Goal: Task Accomplishment & Management: Manage account settings

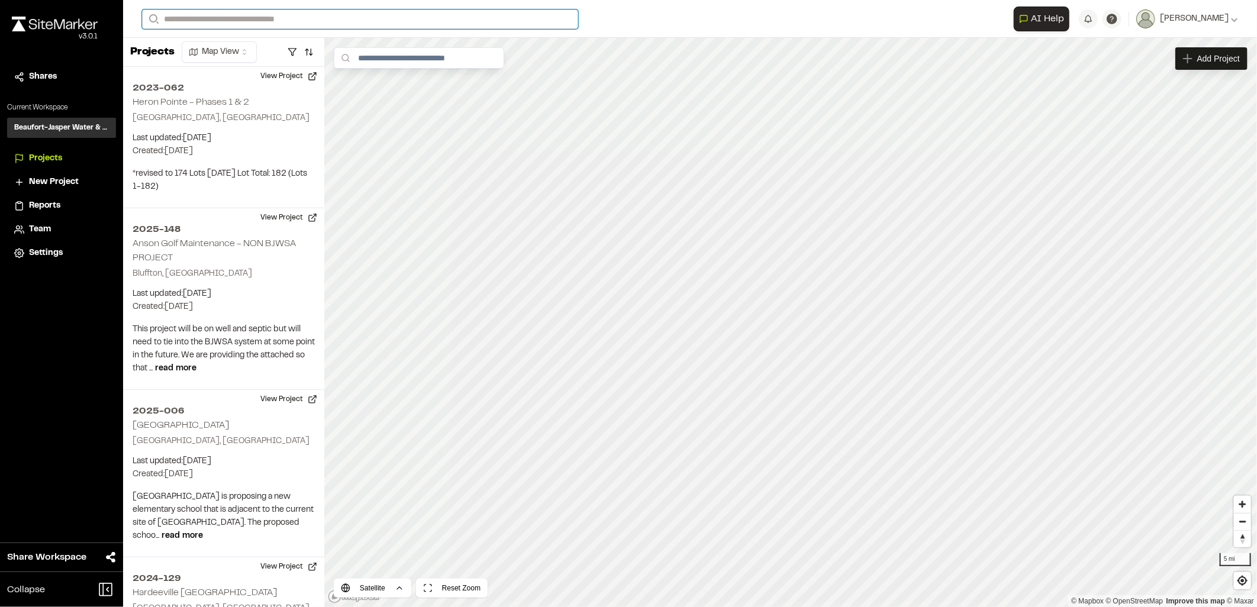
click at [291, 20] on input "Search" at bounding box center [360, 19] width 436 height 20
click at [286, 61] on p "2025-063 Lucknow RV Park-Water and Sewer" at bounding box center [283, 63] width 267 height 14
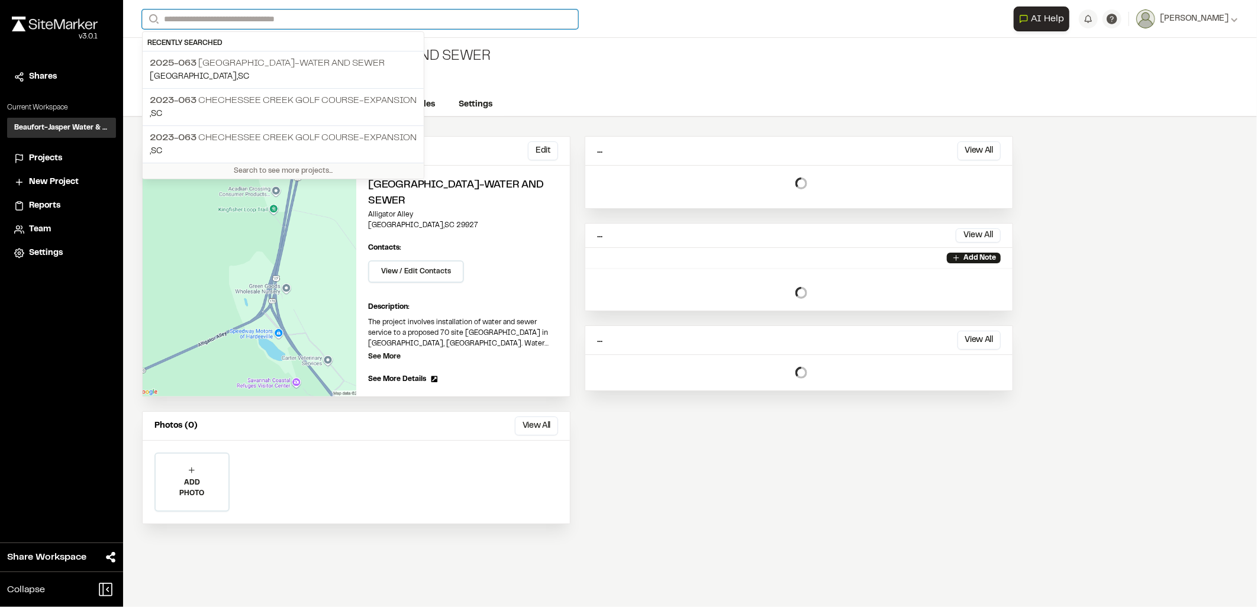
click at [285, 19] on input "Search" at bounding box center [360, 19] width 436 height 20
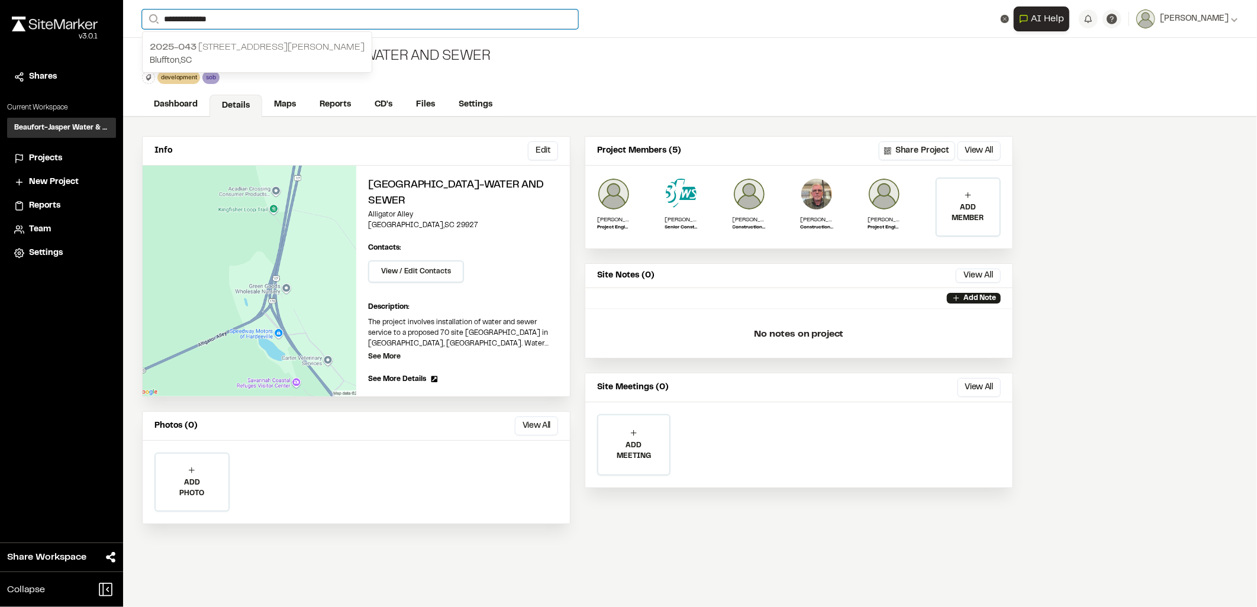
type input "**********"
click at [250, 45] on p "2025-043 400 Buckwalter Place ASC" at bounding box center [257, 47] width 215 height 14
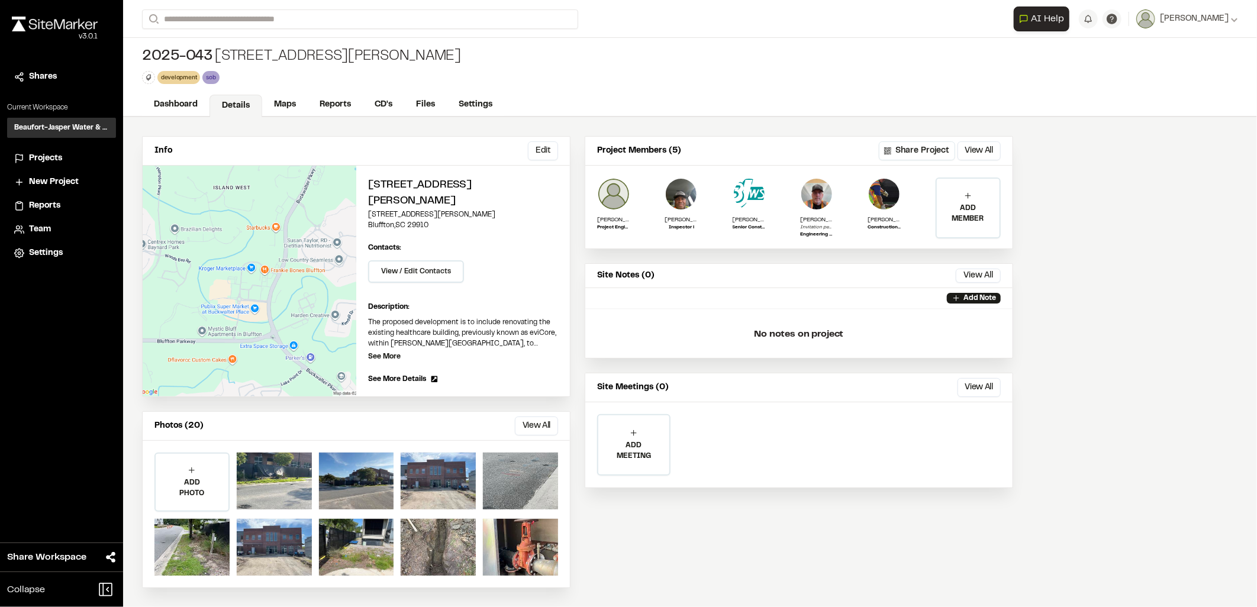
click at [285, 93] on div "Dashboard Details Maps Reports CD's Files Settings" at bounding box center [690, 105] width 1134 height 24
click at [288, 101] on link "Maps" at bounding box center [285, 106] width 47 height 22
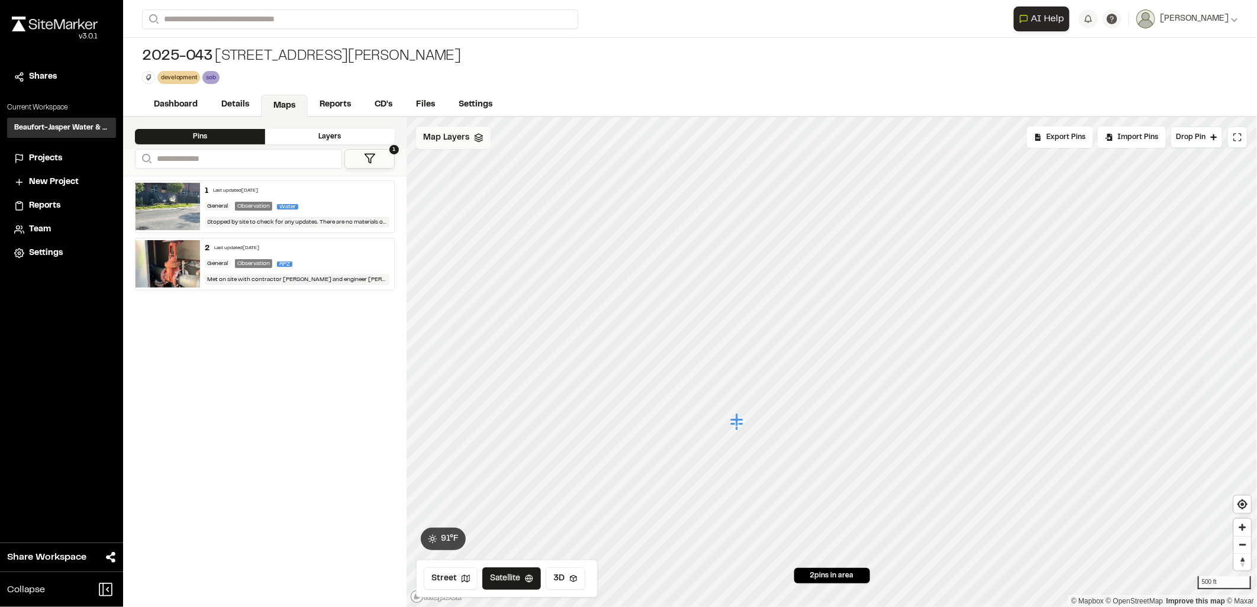
click at [466, 139] on span "Map Layers" at bounding box center [446, 137] width 46 height 13
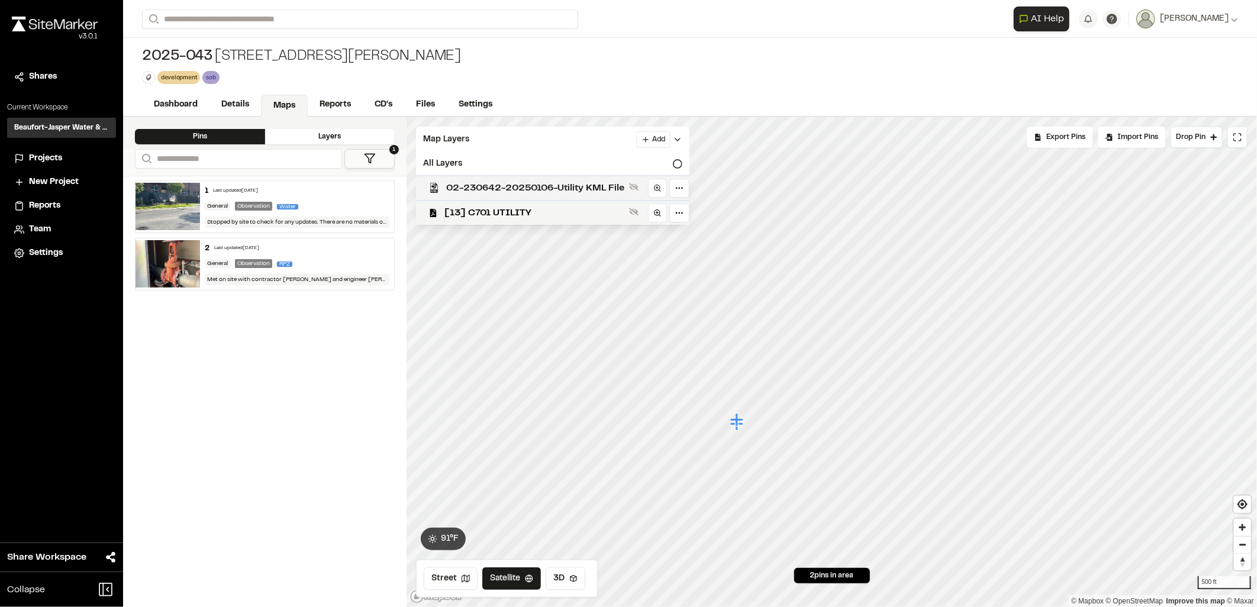
click at [512, 186] on span "02-230642-20250106-Utility KML File" at bounding box center [535, 188] width 178 height 14
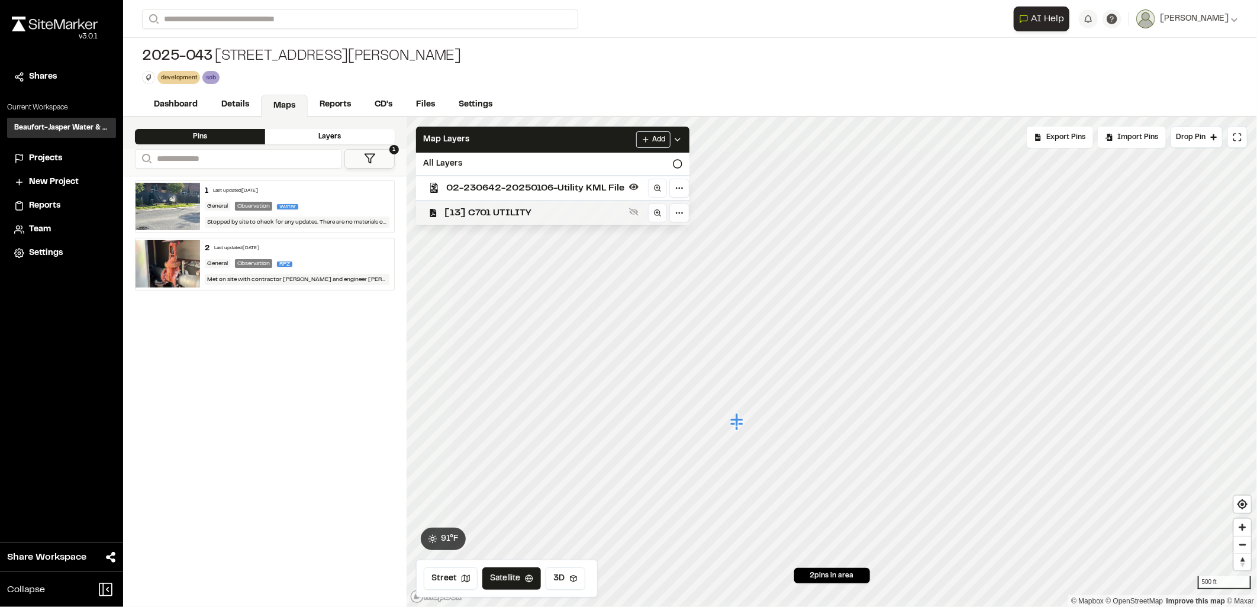
click at [519, 217] on span "[13] C701 UTILITY" at bounding box center [534, 213] width 180 height 14
click at [544, 210] on span "[13] C701 UTILITY" at bounding box center [534, 213] width 180 height 14
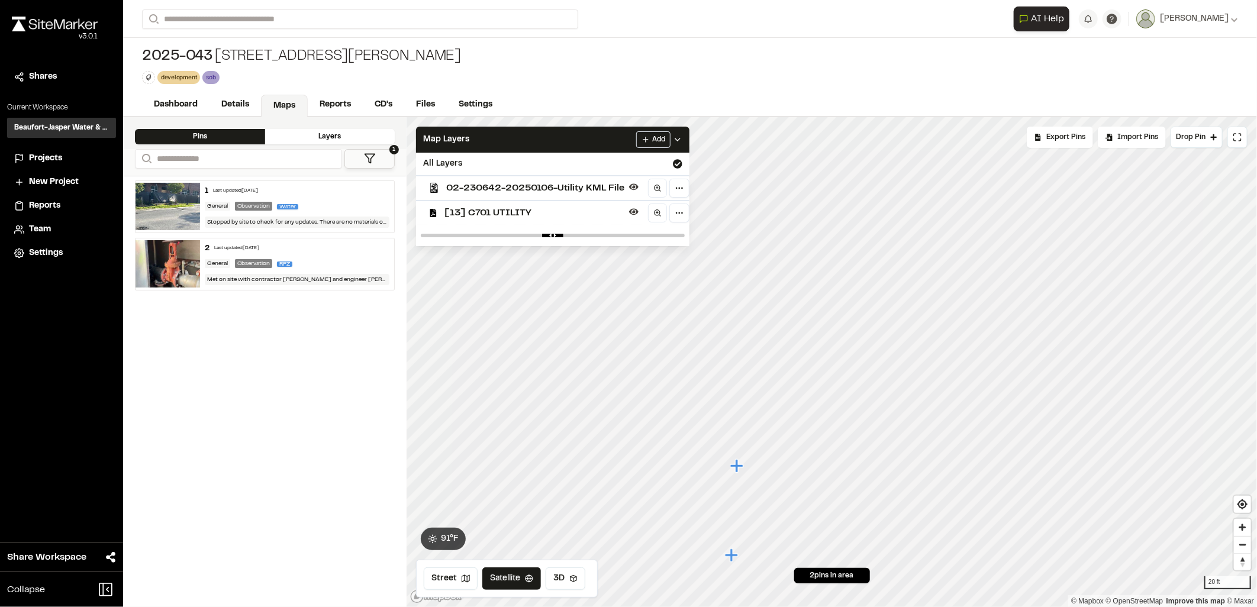
click at [565, 214] on span "[13] C701 UTILITY" at bounding box center [534, 213] width 180 height 14
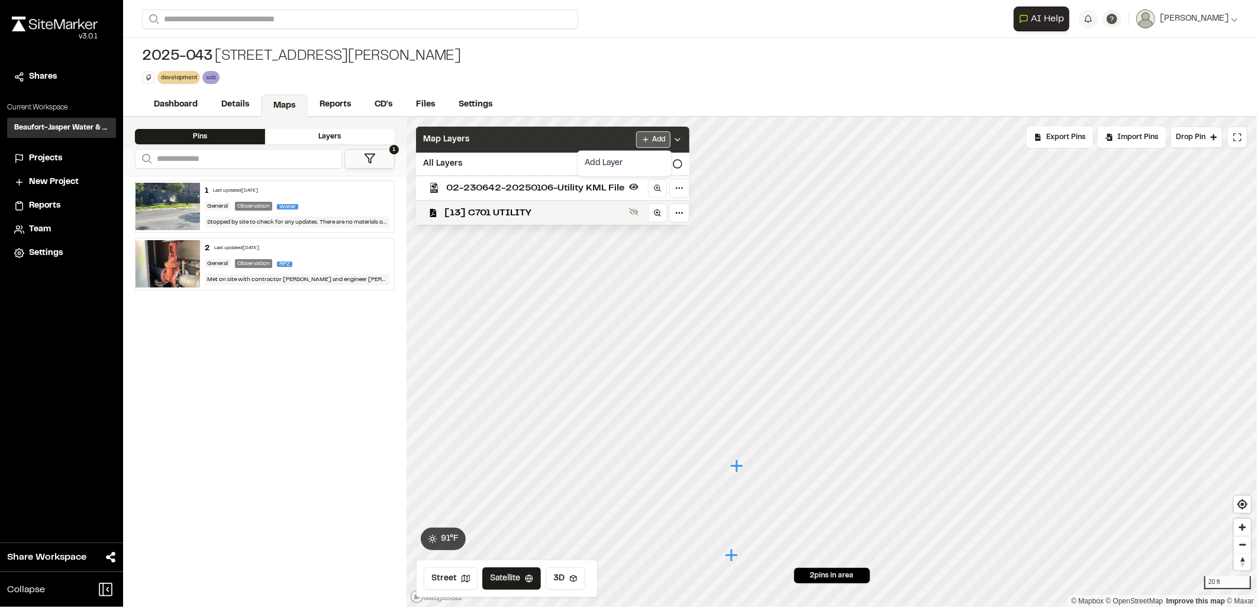
click at [654, 137] on html "Close sidebar v 3.0.1 Shares Current Workspace Beaufort-Jasper Water & Sewer Au…" at bounding box center [628, 303] width 1257 height 607
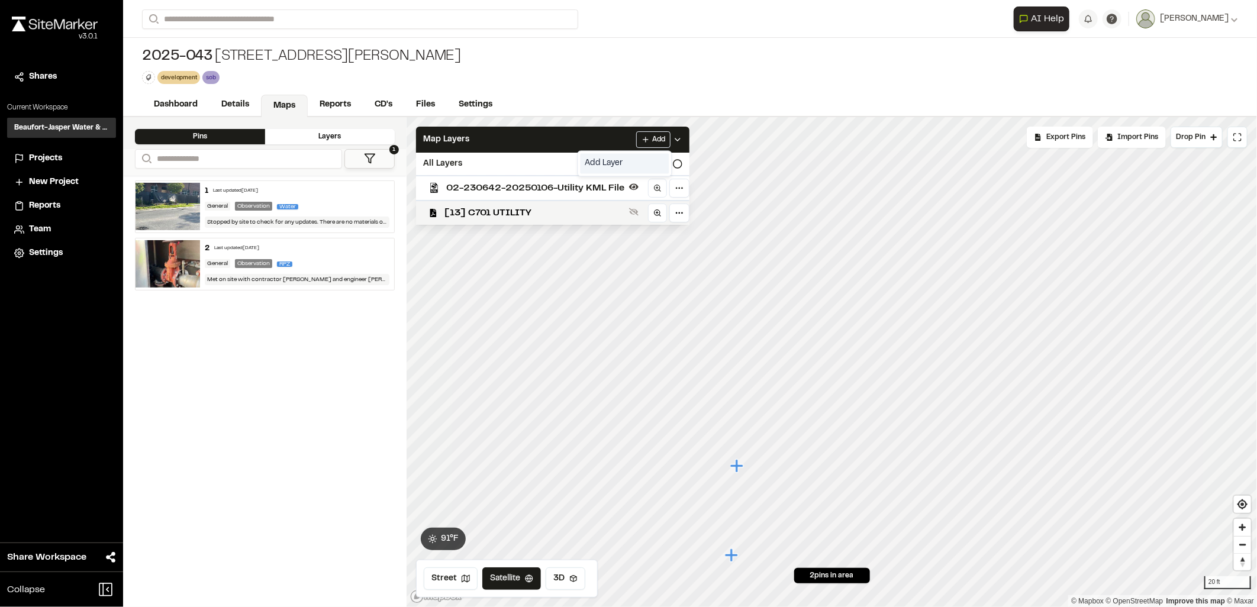
click at [634, 167] on link "Add Layer" at bounding box center [625, 163] width 89 height 20
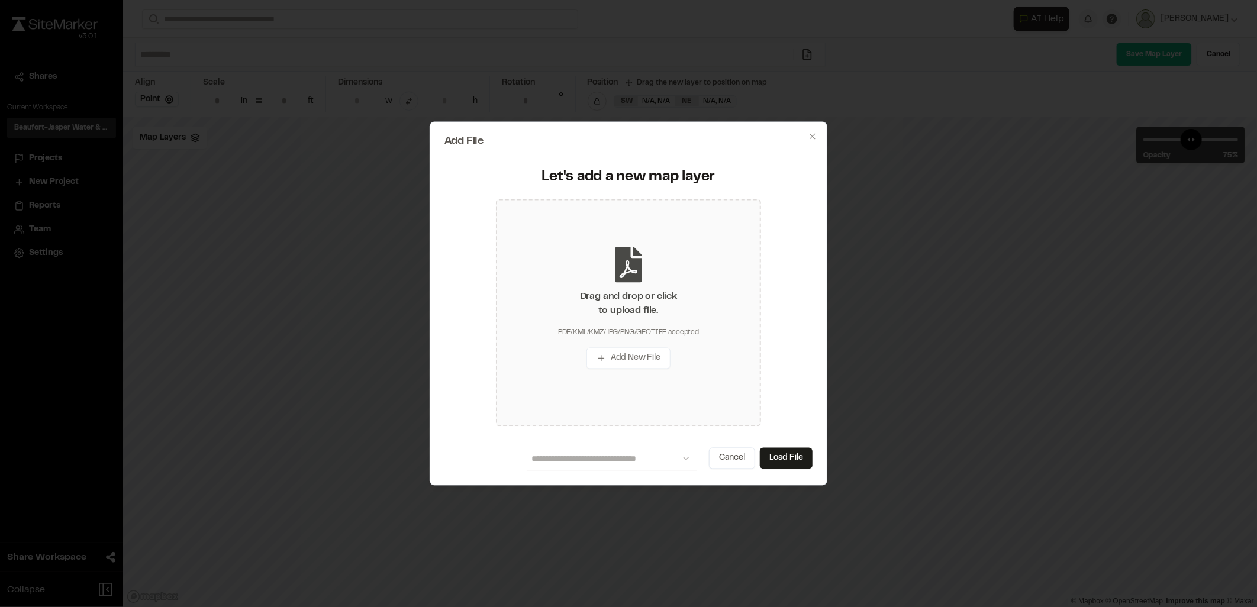
click at [564, 364] on div "Drag and drop or click to upload file. PDF/KML/KMZ/JPG/PNG/GEOTIFF accepted Add…" at bounding box center [628, 312] width 265 height 227
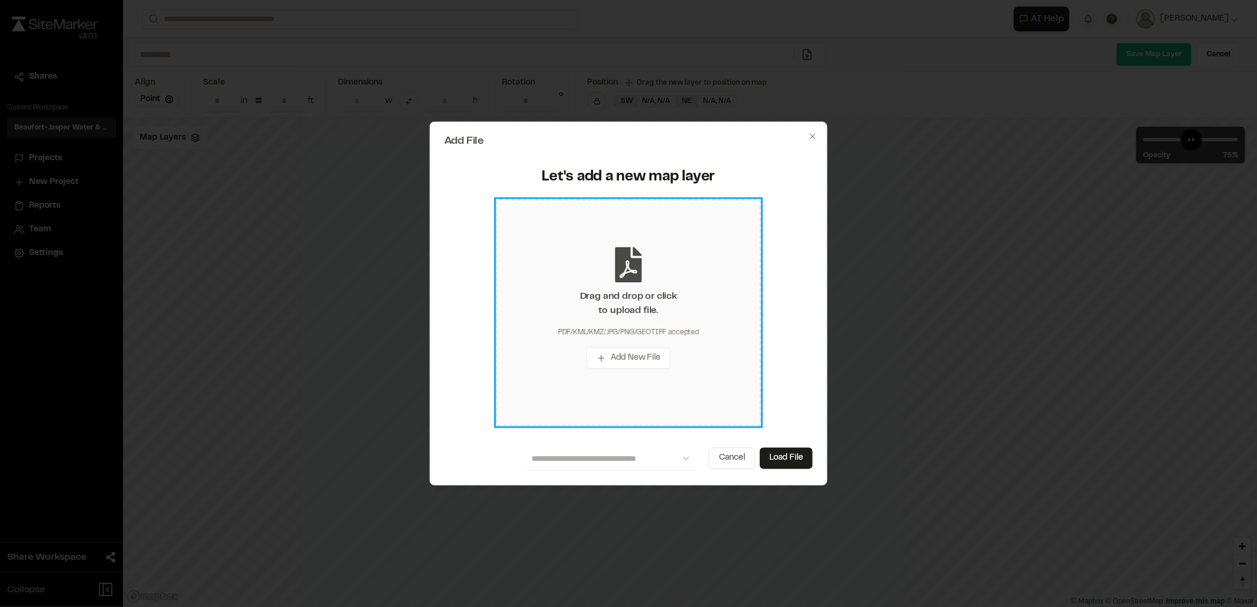
click at [608, 295] on div "Drag and drop or click to upload file." at bounding box center [628, 303] width 97 height 28
click at [599, 288] on div "Drag and drop or click to upload file. PDF/KML/KMZ/JPG/PNG/GEOTIFF accepted Add…" at bounding box center [628, 312] width 265 height 227
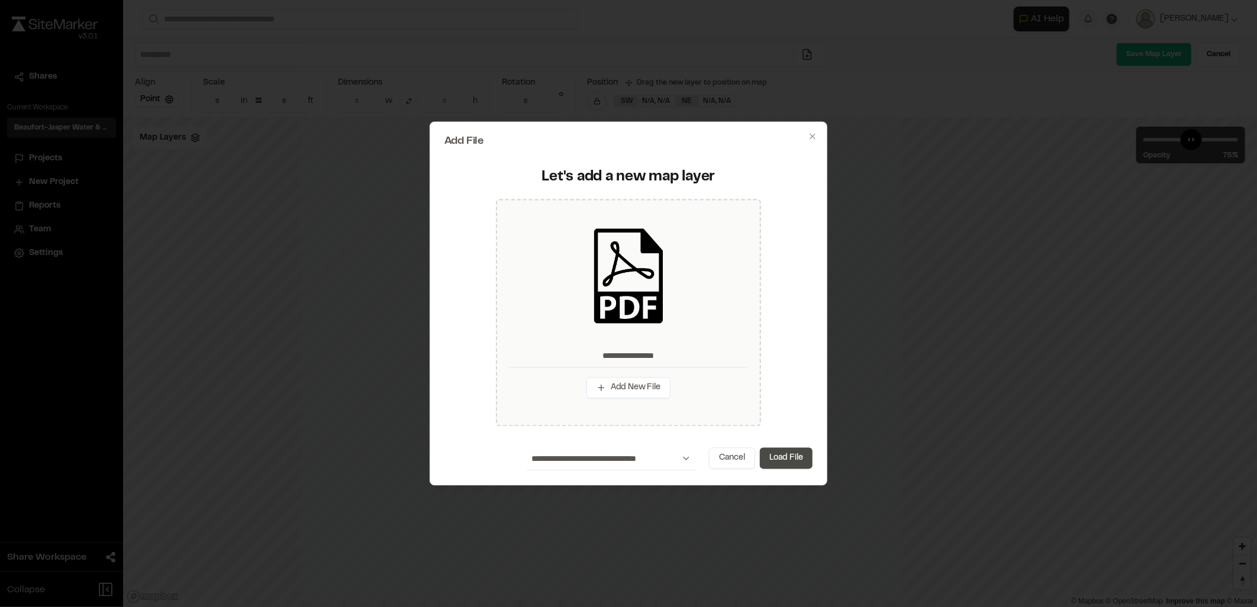
click at [771, 447] on button "Load File" at bounding box center [786, 457] width 53 height 21
type input "**********"
type input "****"
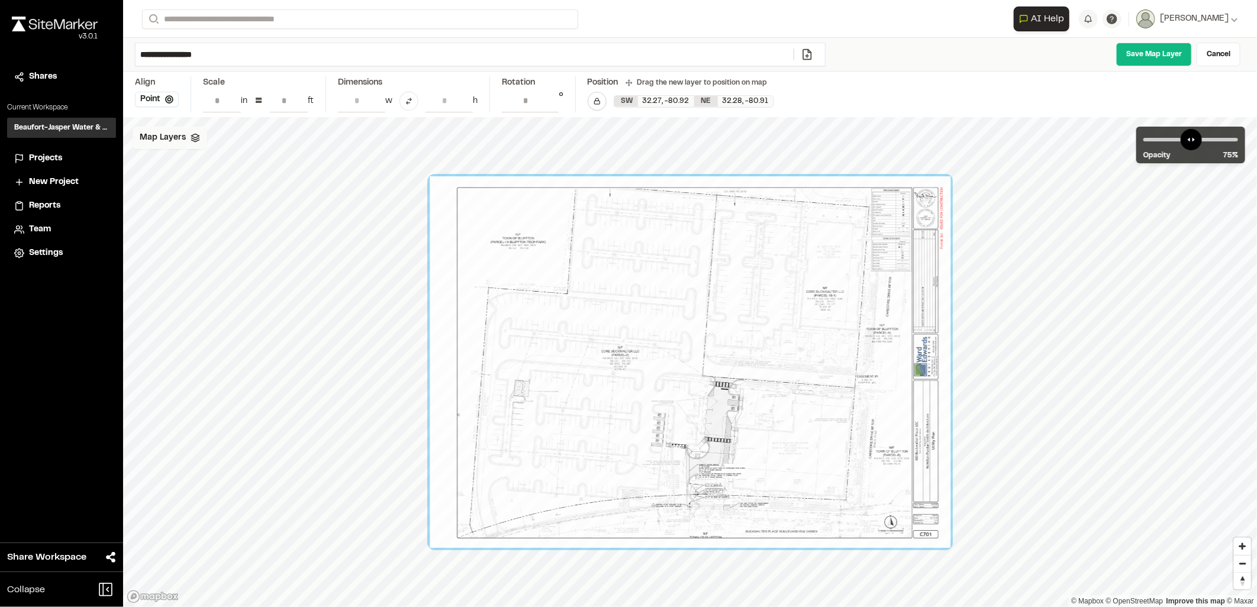
click at [167, 135] on span "Map Layers" at bounding box center [163, 137] width 46 height 13
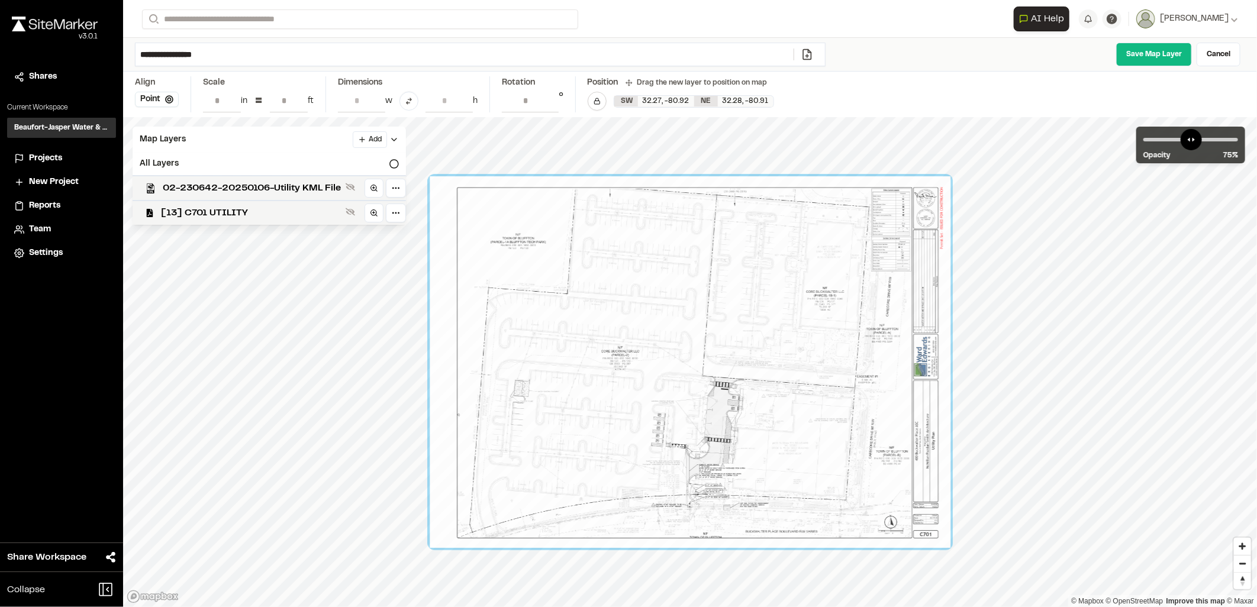
click at [716, 327] on div at bounding box center [690, 362] width 521 height 372
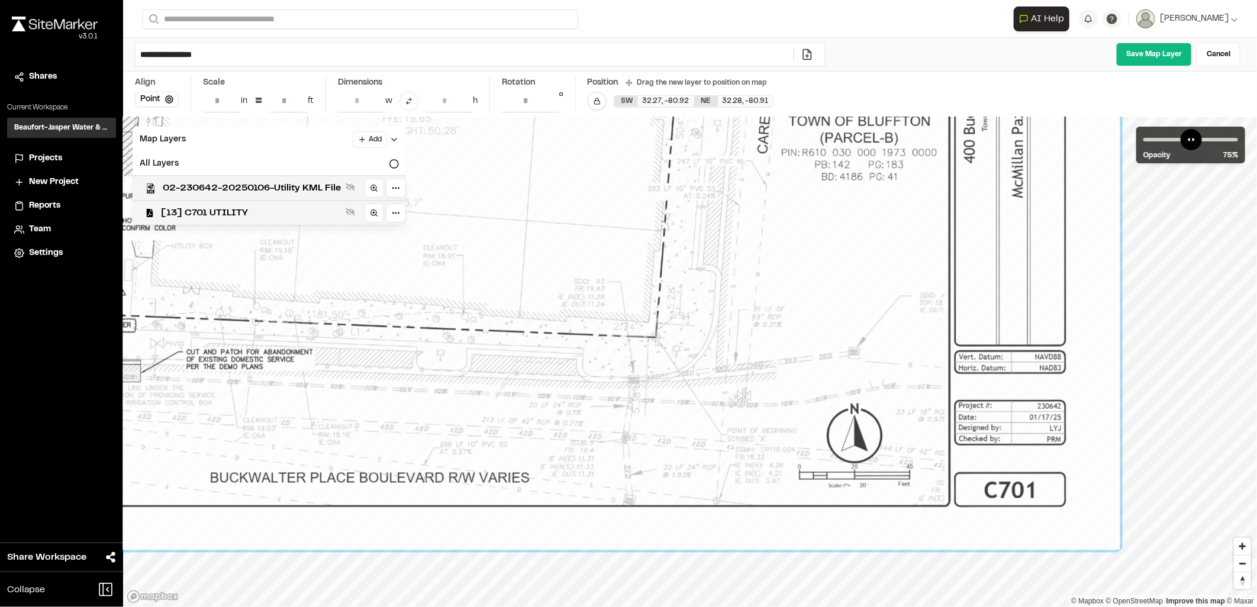
drag, startPoint x: 804, startPoint y: 438, endPoint x: 765, endPoint y: 347, distance: 98.4
click at [276, 99] on input "**" at bounding box center [289, 100] width 38 height 22
click at [285, 93] on input "**" at bounding box center [289, 100] width 38 height 22
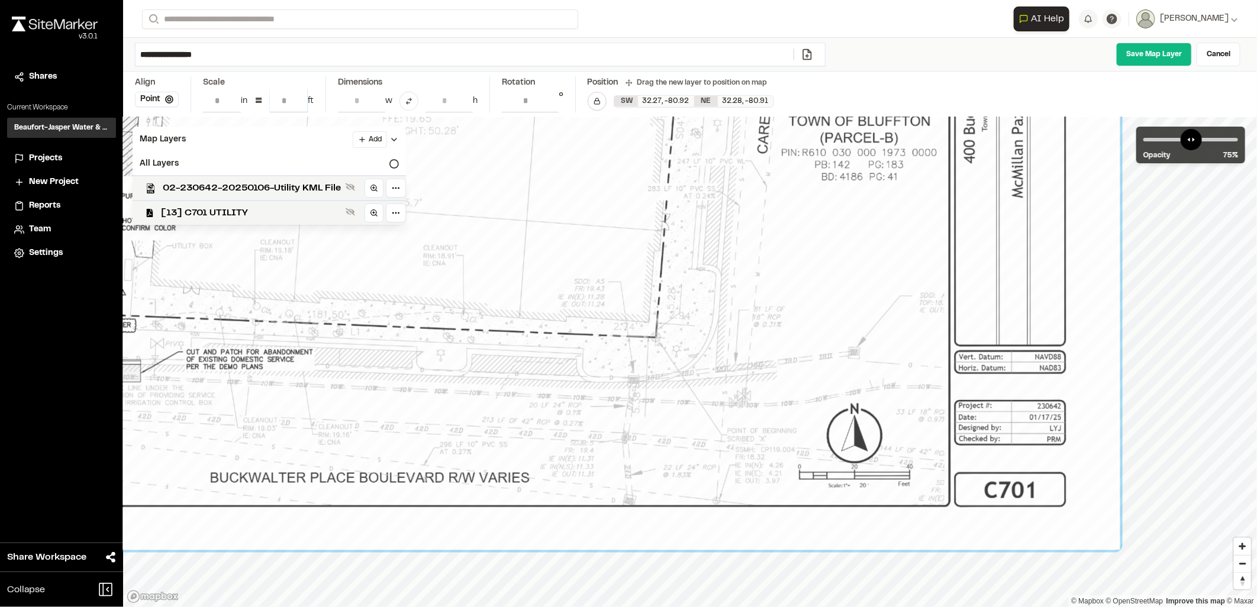
click at [285, 93] on input "**" at bounding box center [289, 100] width 38 height 22
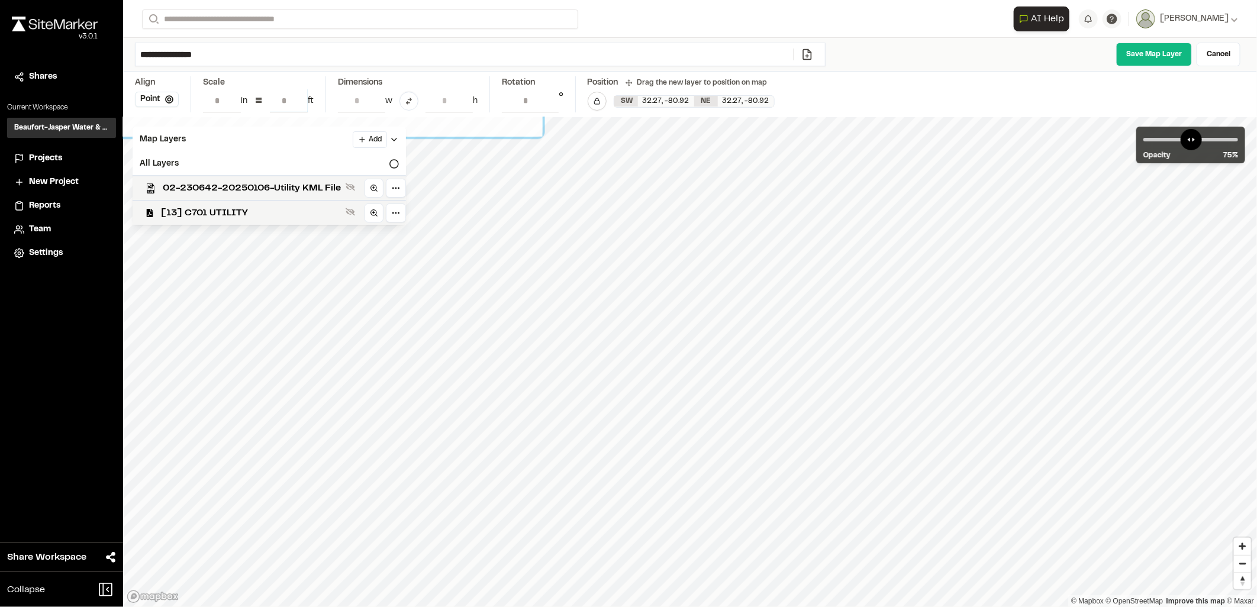
type input "**"
click at [200, 204] on UTILITY"] "[13] C701 UTILITY" at bounding box center [264, 212] width 283 height 25
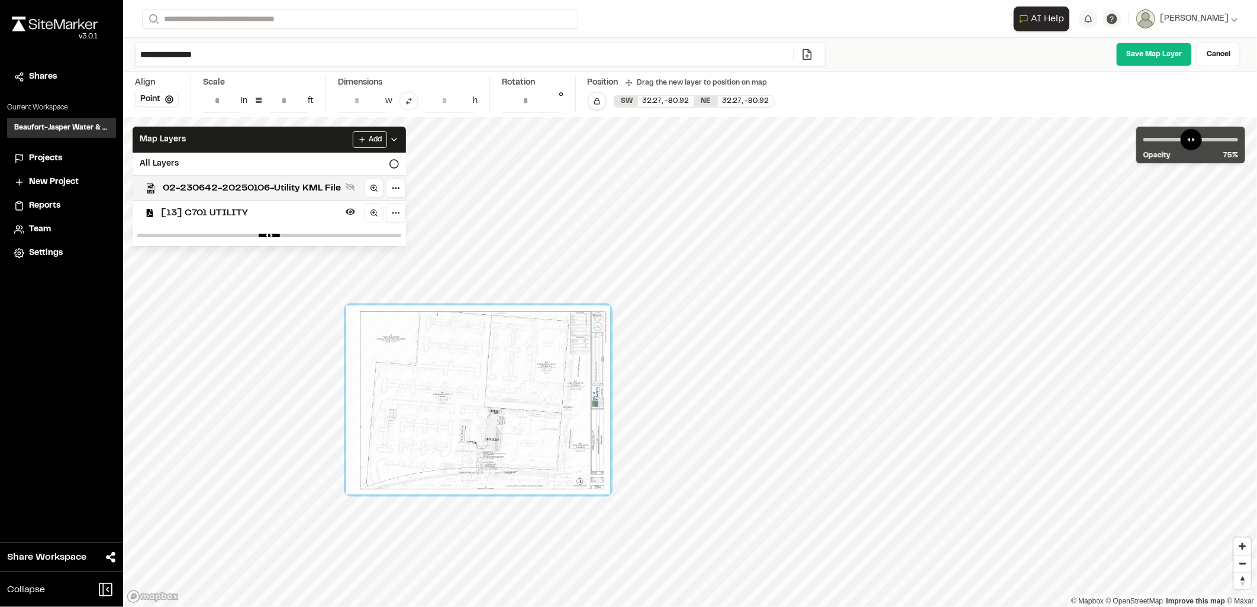
drag, startPoint x: 778, startPoint y: 250, endPoint x: 490, endPoint y: 376, distance: 314.2
click at [490, 376] on div at bounding box center [478, 400] width 264 height 189
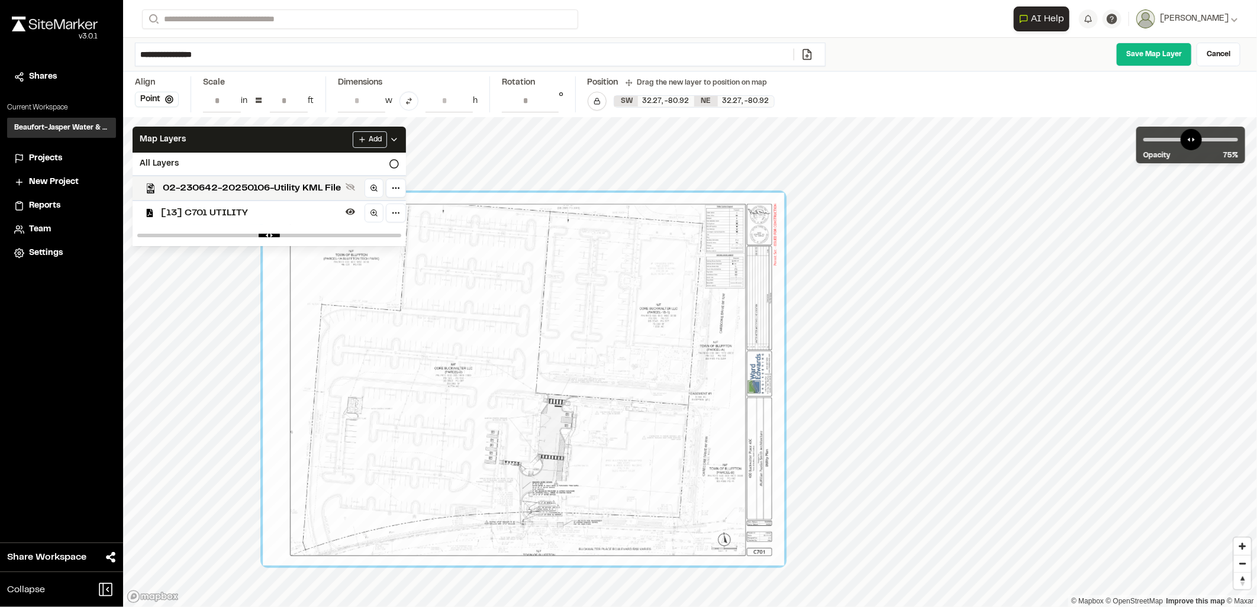
click at [534, 411] on div at bounding box center [523, 379] width 521 height 373
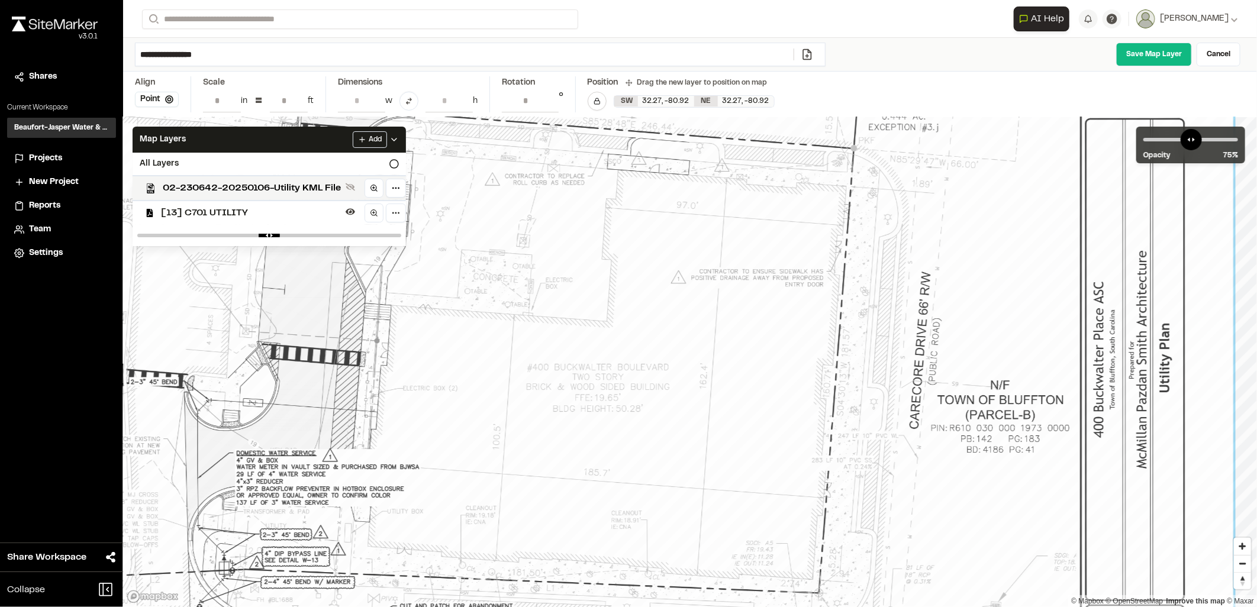
click at [215, 215] on span "[13] C701 UTILITY" at bounding box center [251, 213] width 180 height 14
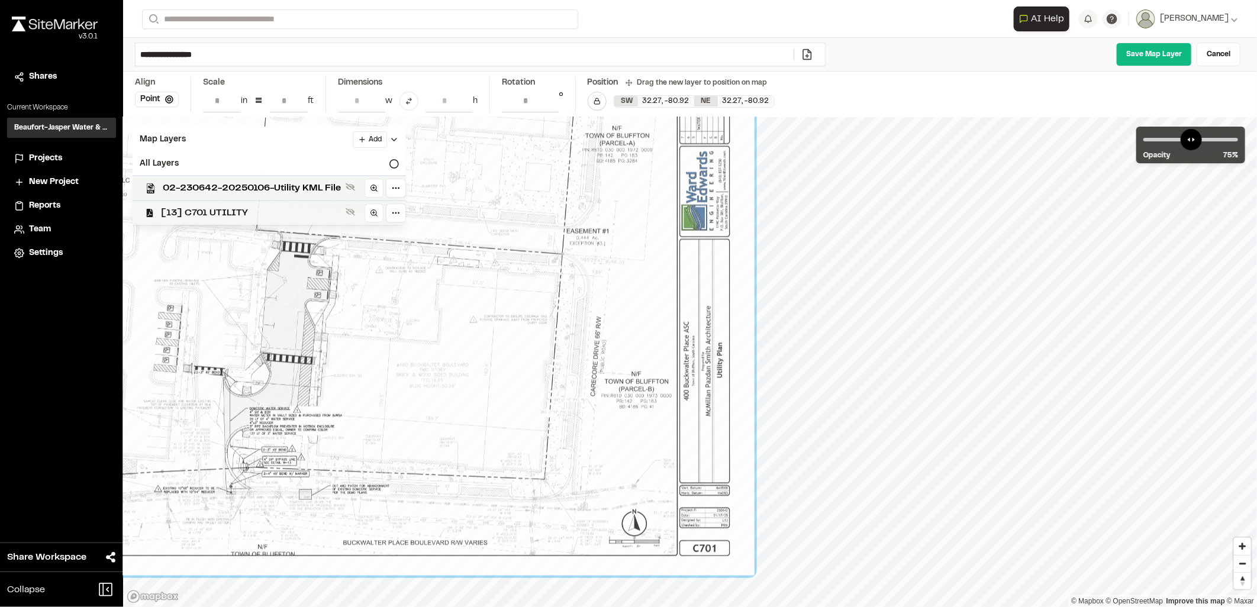
click at [196, 208] on span "[13] C701 UTILITY" at bounding box center [251, 213] width 180 height 14
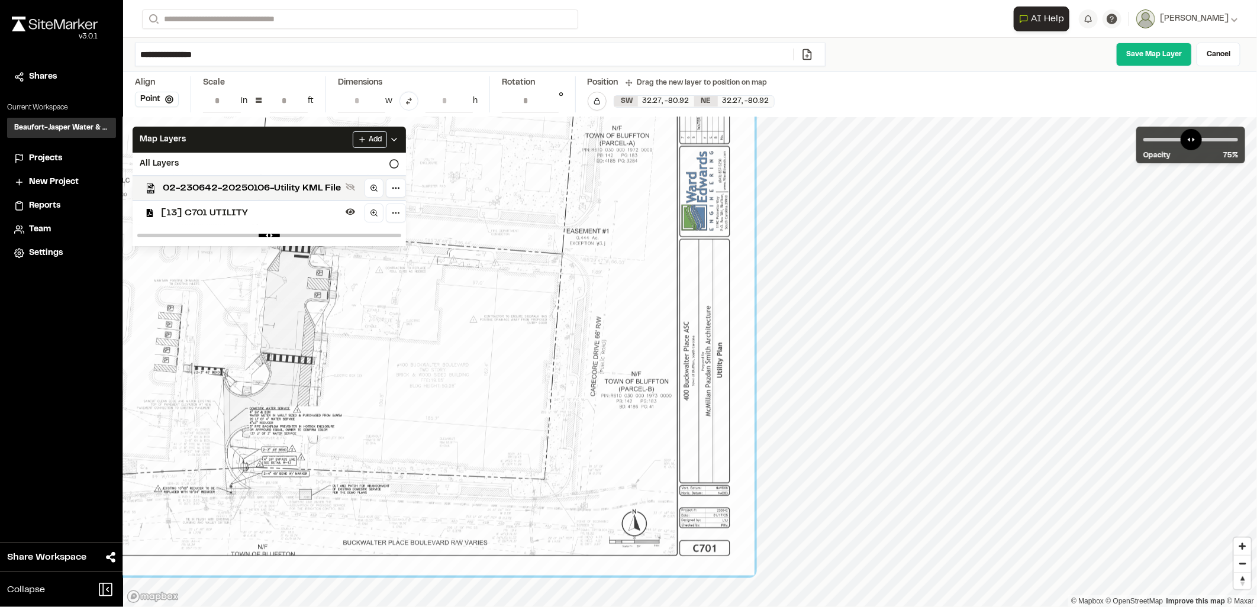
click at [196, 208] on span "[13] C701 UTILITY" at bounding box center [251, 213] width 180 height 14
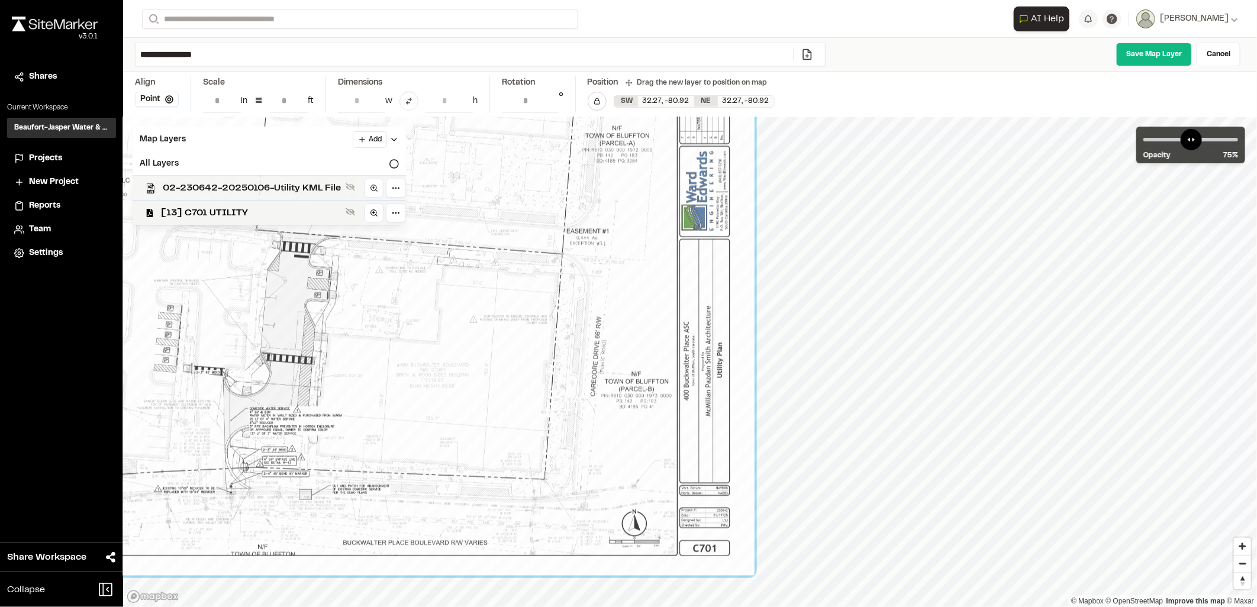
click at [197, 185] on span "02-230642-20250106-Utility KML File" at bounding box center [252, 188] width 178 height 14
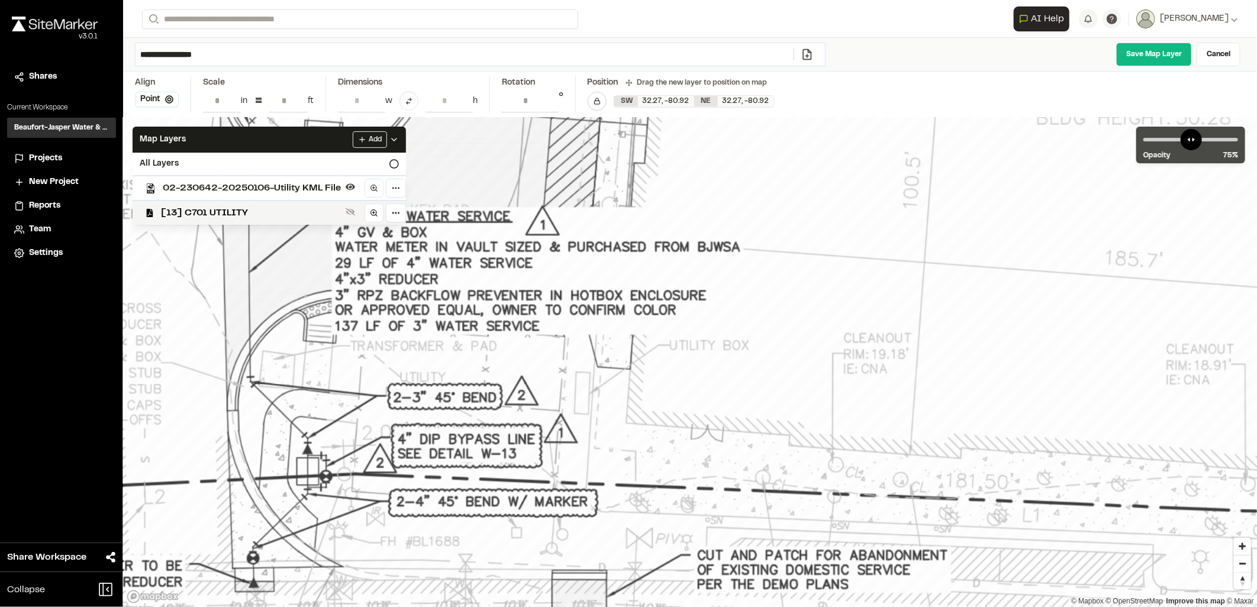
drag, startPoint x: 402, startPoint y: 454, endPoint x: 407, endPoint y: 445, distance: 10.1
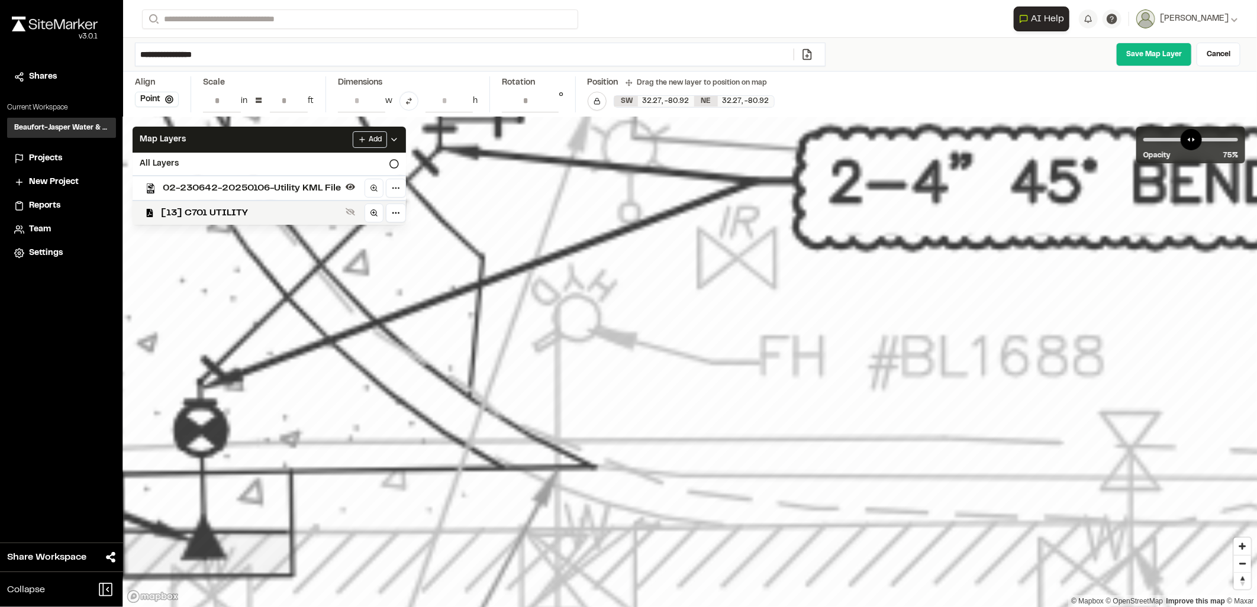
drag, startPoint x: 268, startPoint y: 541, endPoint x: 268, endPoint y: 533, distance: 8.3
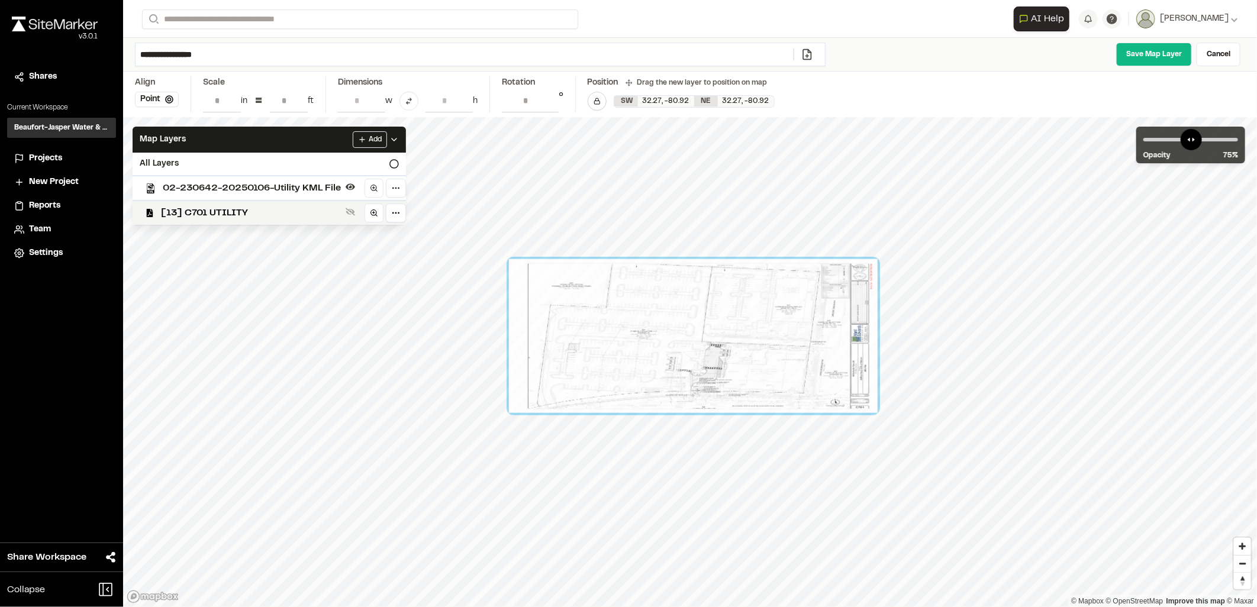
drag, startPoint x: 496, startPoint y: 406, endPoint x: 768, endPoint y: 401, distance: 272.3
click at [768, 400] on div at bounding box center [693, 336] width 369 height 154
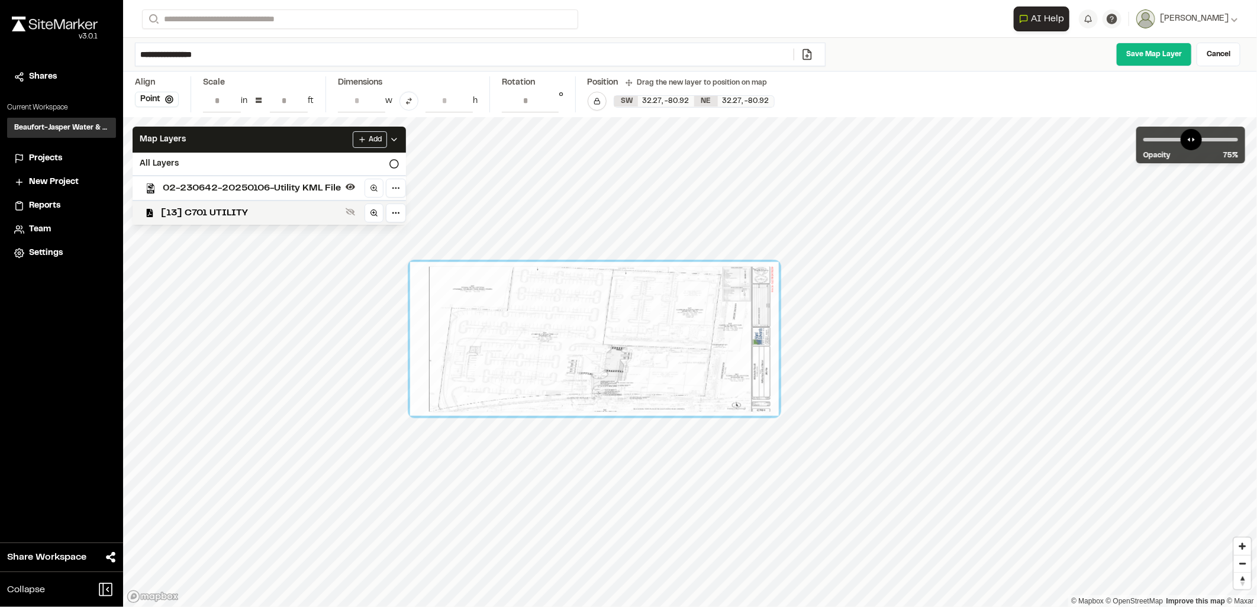
drag, startPoint x: 699, startPoint y: 417, endPoint x: 566, endPoint y: 381, distance: 138.4
click at [560, 382] on div at bounding box center [594, 339] width 369 height 154
click at [1236, 50] on link "Cancel" at bounding box center [1219, 55] width 44 height 24
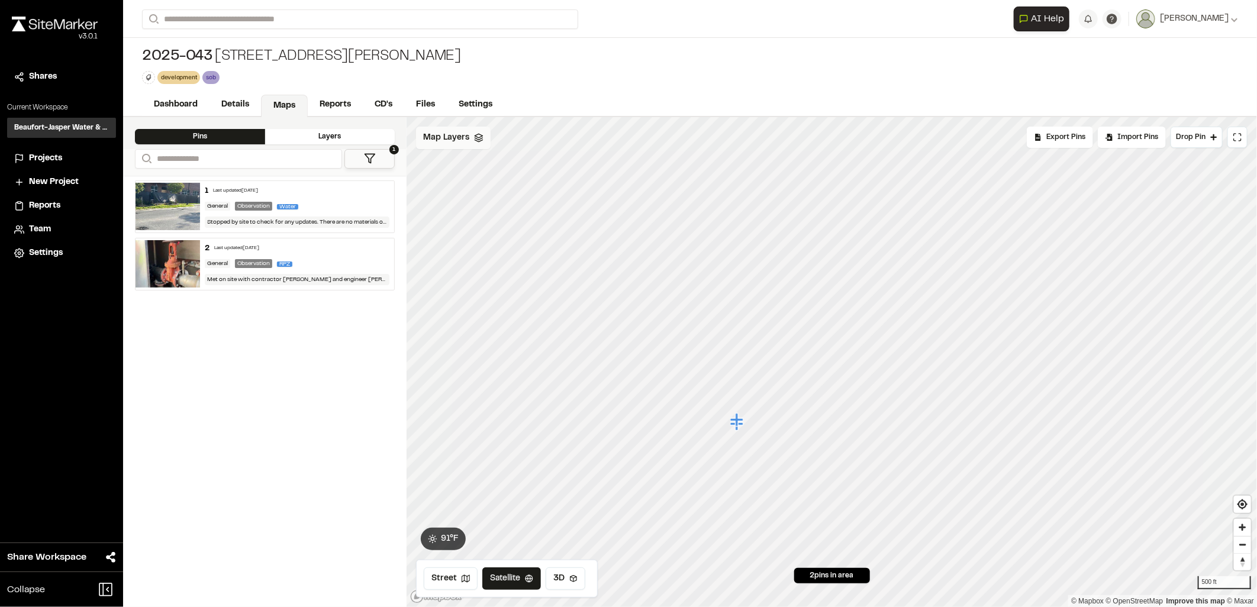
click at [471, 139] on div "Map Layers" at bounding box center [453, 138] width 75 height 22
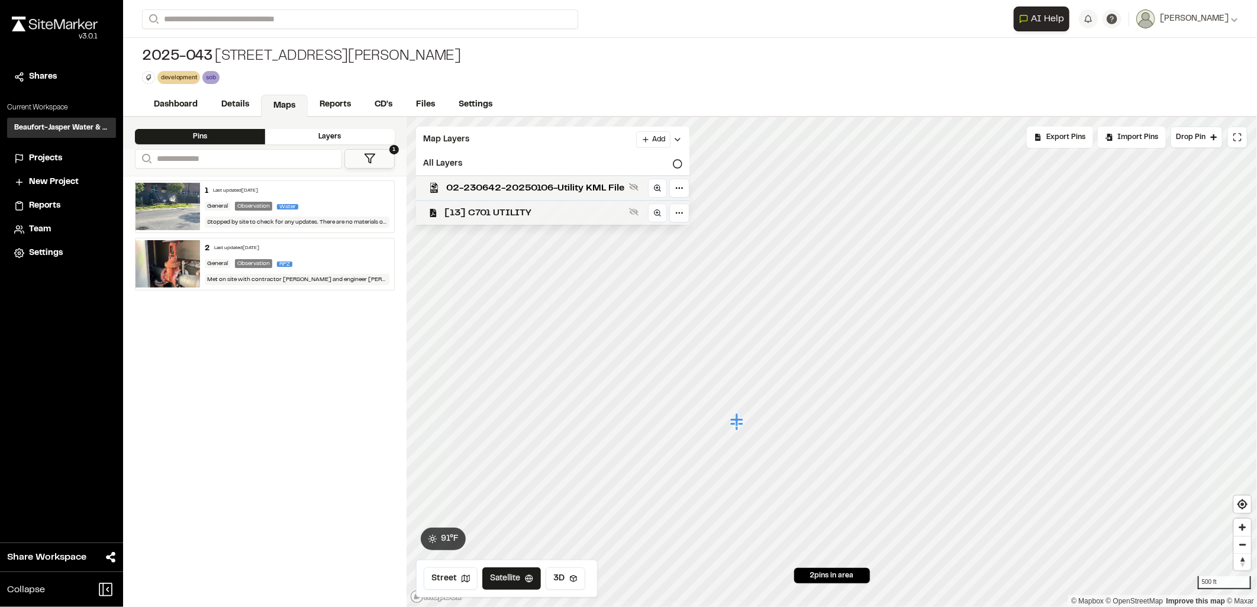
click at [527, 211] on span "[13] C701 UTILITY" at bounding box center [534, 213] width 180 height 14
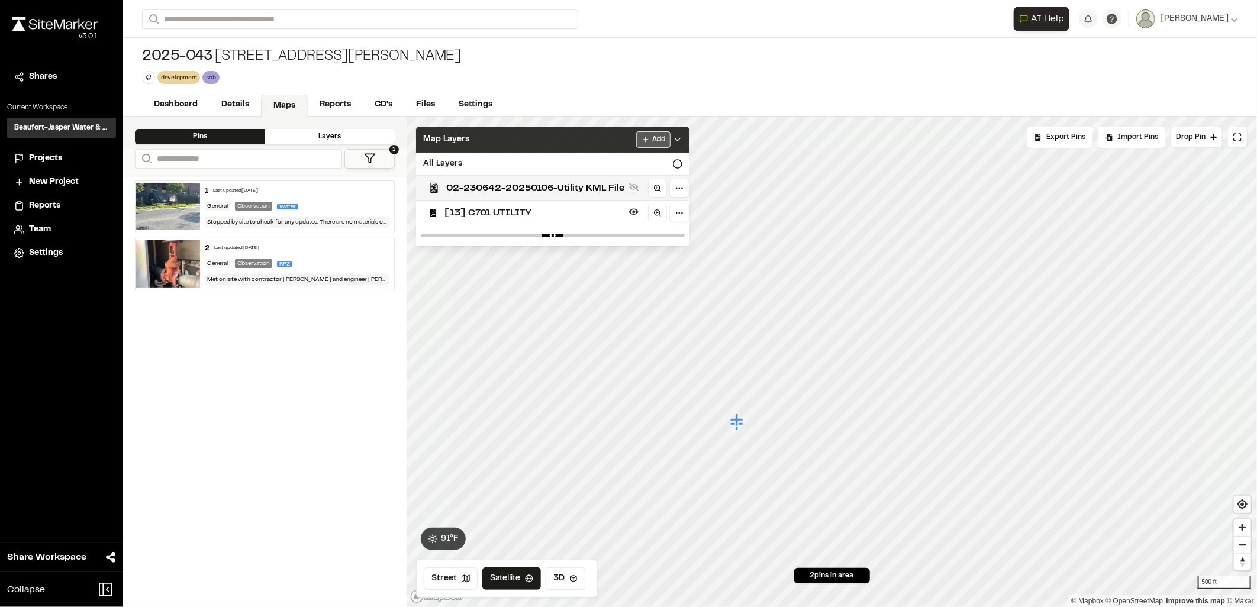
click at [661, 140] on html "Close sidebar v 3.0.1 Shares Current Workspace Beaufort-Jasper Water & Sewer Au…" at bounding box center [628, 303] width 1257 height 607
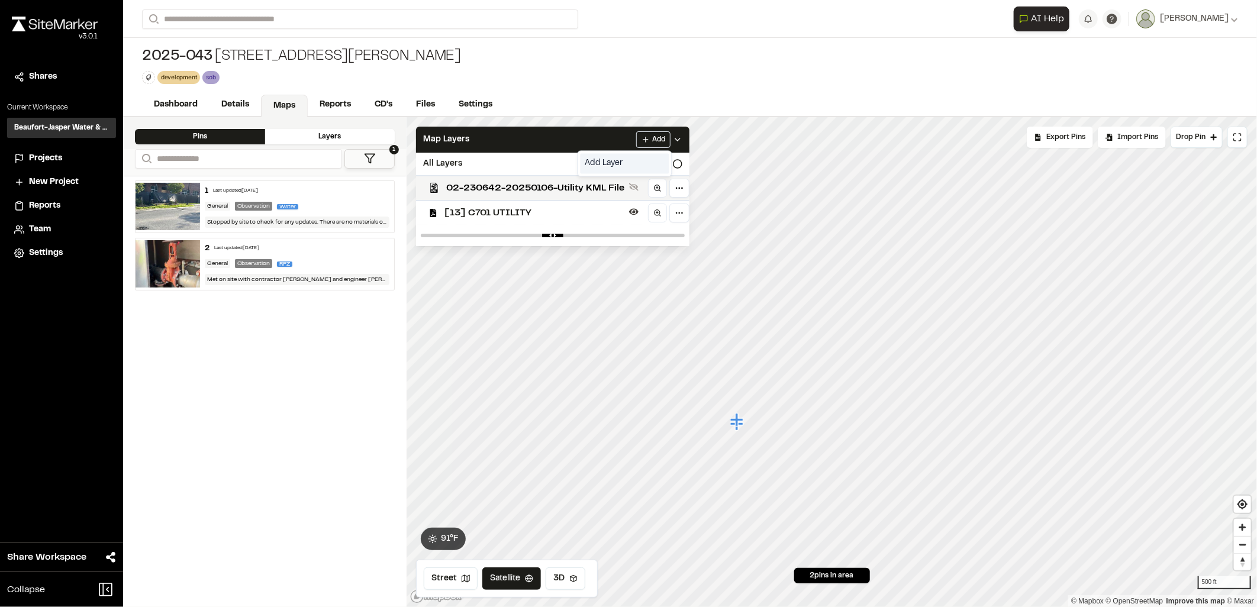
click at [620, 170] on link "Add Layer" at bounding box center [625, 163] width 89 height 20
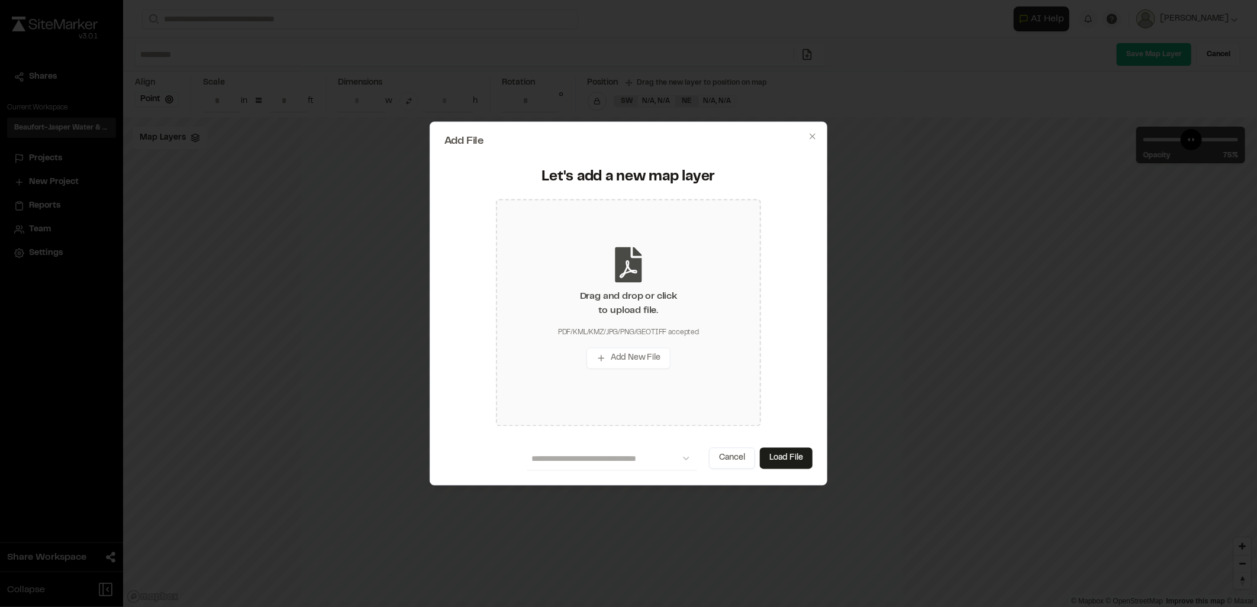
click at [594, 264] on div "Drag and drop or click to upload file. PDF/KML/KMZ/JPG/PNG/GEOTIFF accepted Add…" at bounding box center [628, 312] width 265 height 227
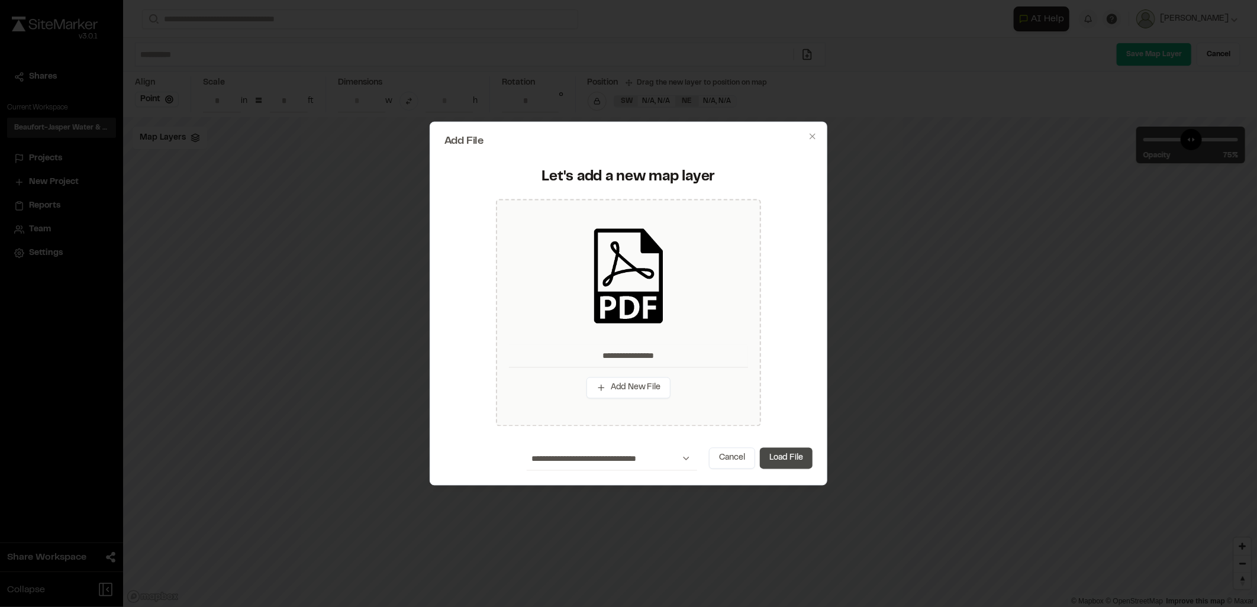
click at [799, 466] on button "Load File" at bounding box center [786, 457] width 53 height 21
type input "**********"
type input "****"
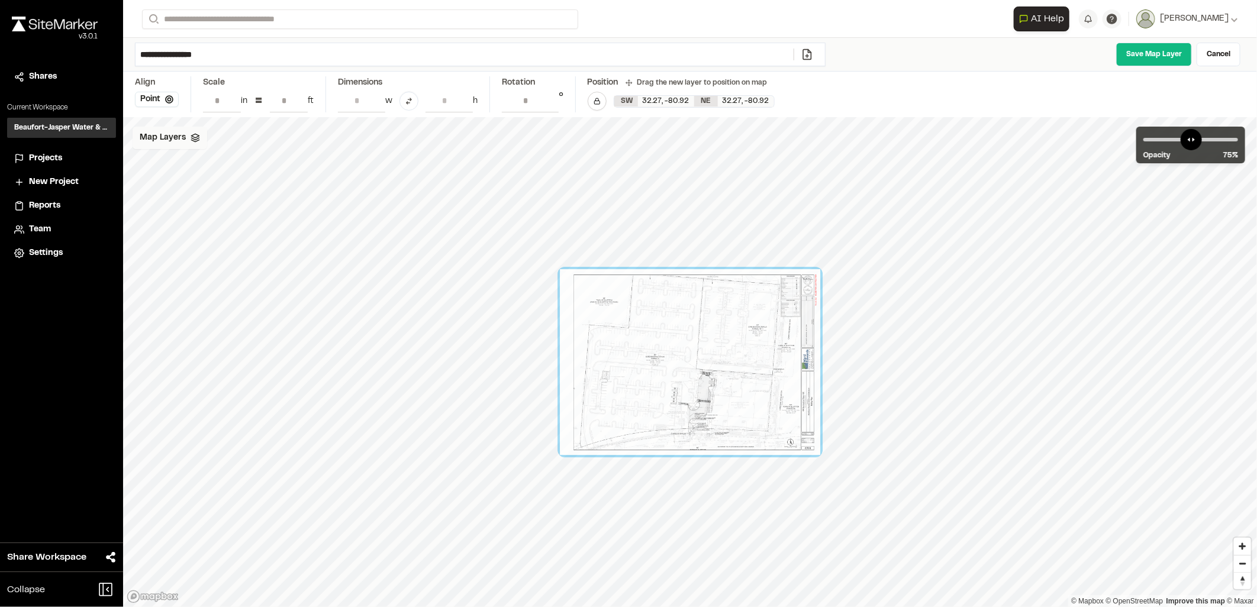
type input "**"
click at [165, 141] on span "Map Layers" at bounding box center [163, 137] width 46 height 13
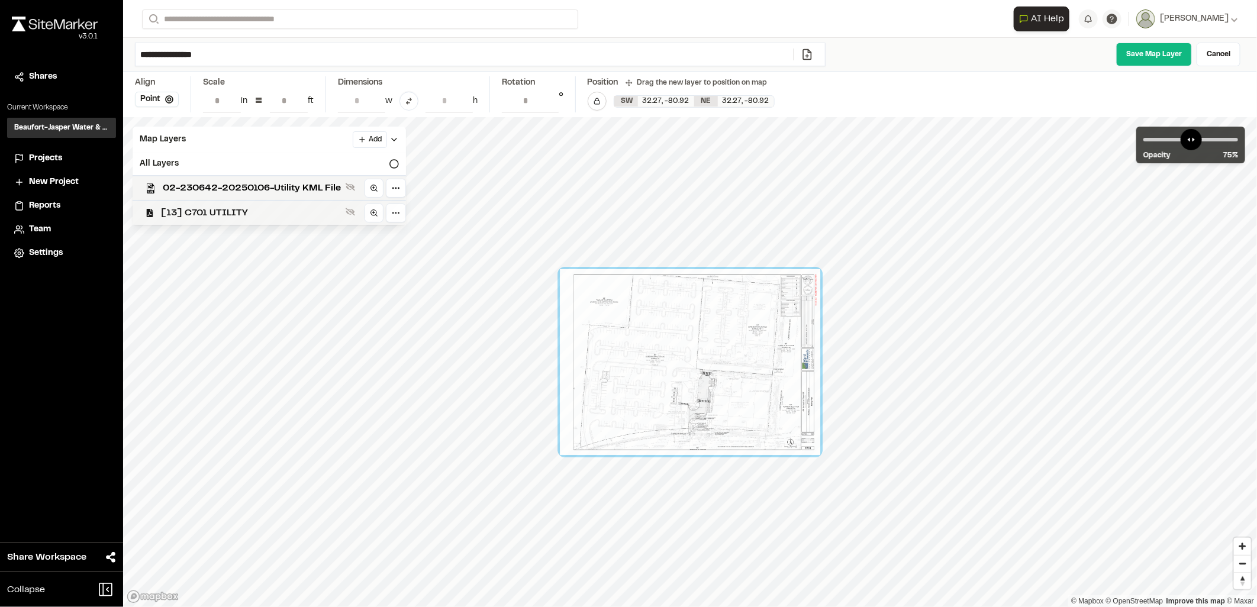
click at [205, 217] on span "[13] C701 UTILITY" at bounding box center [251, 213] width 180 height 14
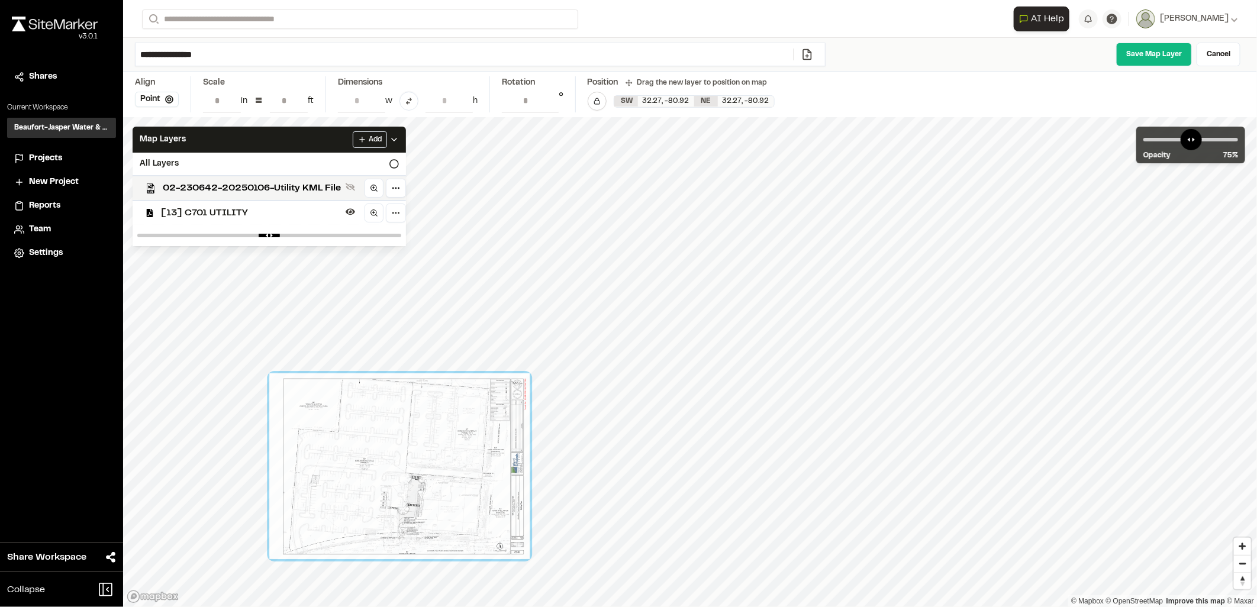
drag, startPoint x: 777, startPoint y: 356, endPoint x: 486, endPoint y: 462, distance: 309.1
click at [486, 462] on div at bounding box center [399, 466] width 260 height 186
click at [257, 183] on span "02-230642-20250106-Utility KML File" at bounding box center [252, 188] width 178 height 14
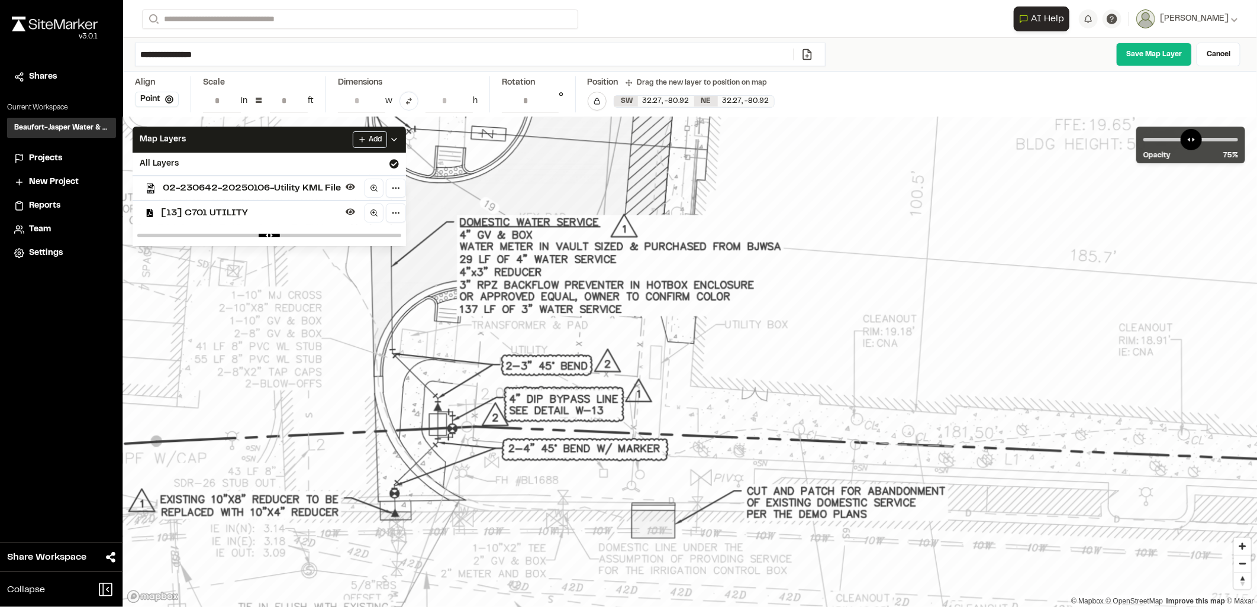
drag, startPoint x: 535, startPoint y: 341, endPoint x: 523, endPoint y: 351, distance: 15.2
click at [1148, 45] on link "Save Map Layer" at bounding box center [1154, 55] width 76 height 24
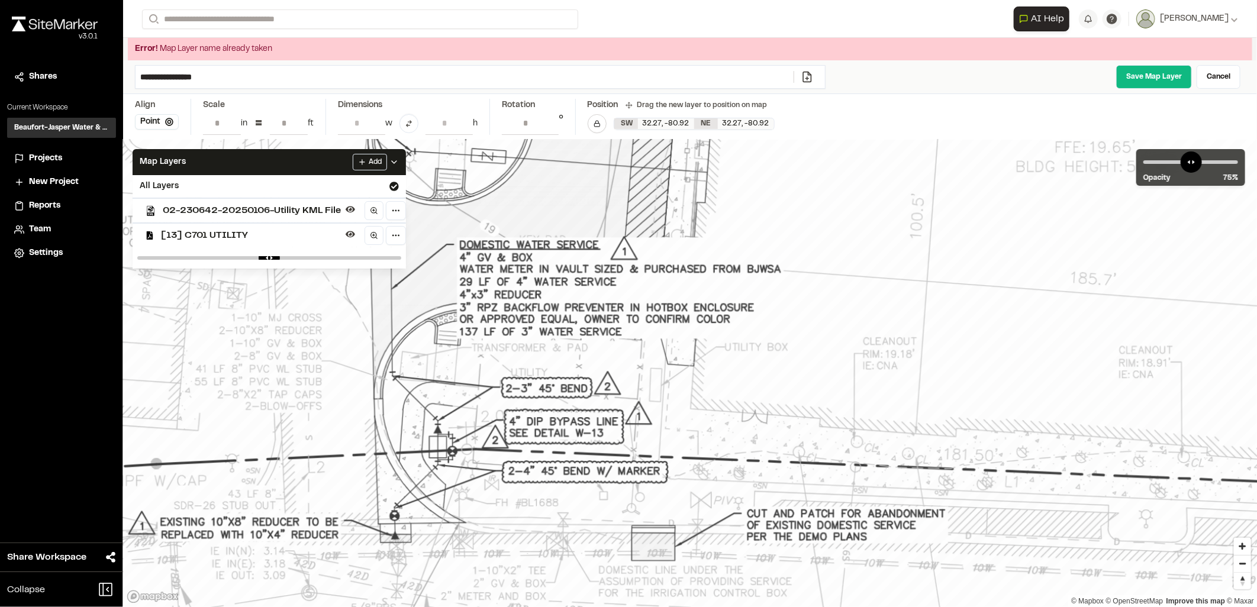
click at [258, 80] on input "**********" at bounding box center [465, 77] width 658 height 22
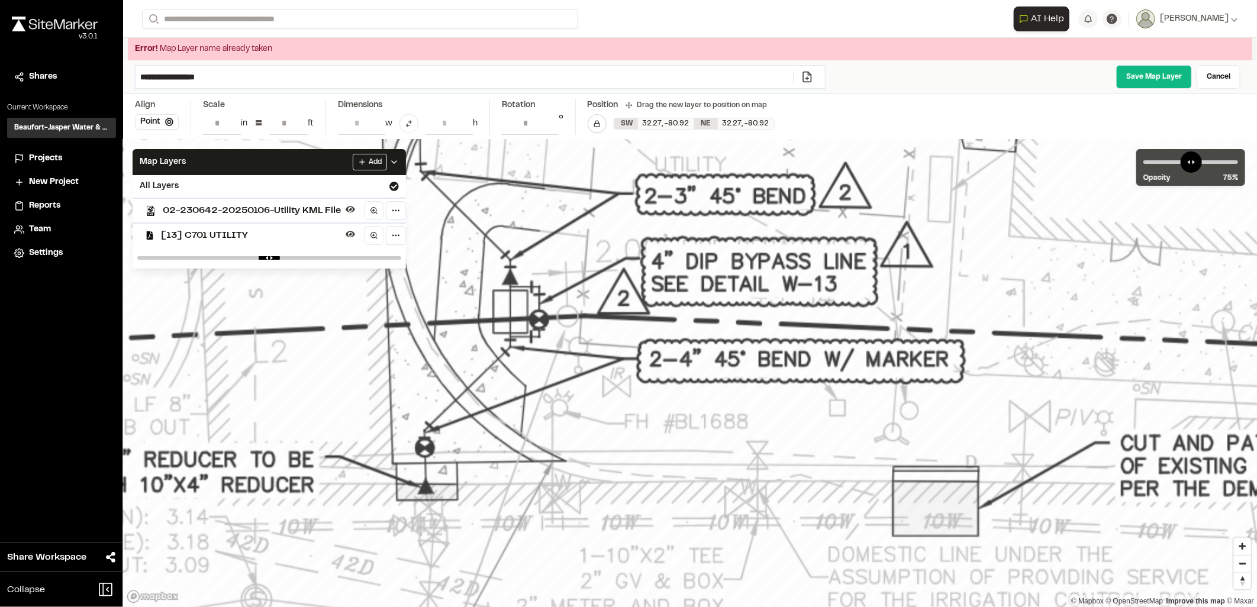
type input "**********"
click at [1144, 73] on link "Save Map Layer" at bounding box center [1154, 77] width 76 height 24
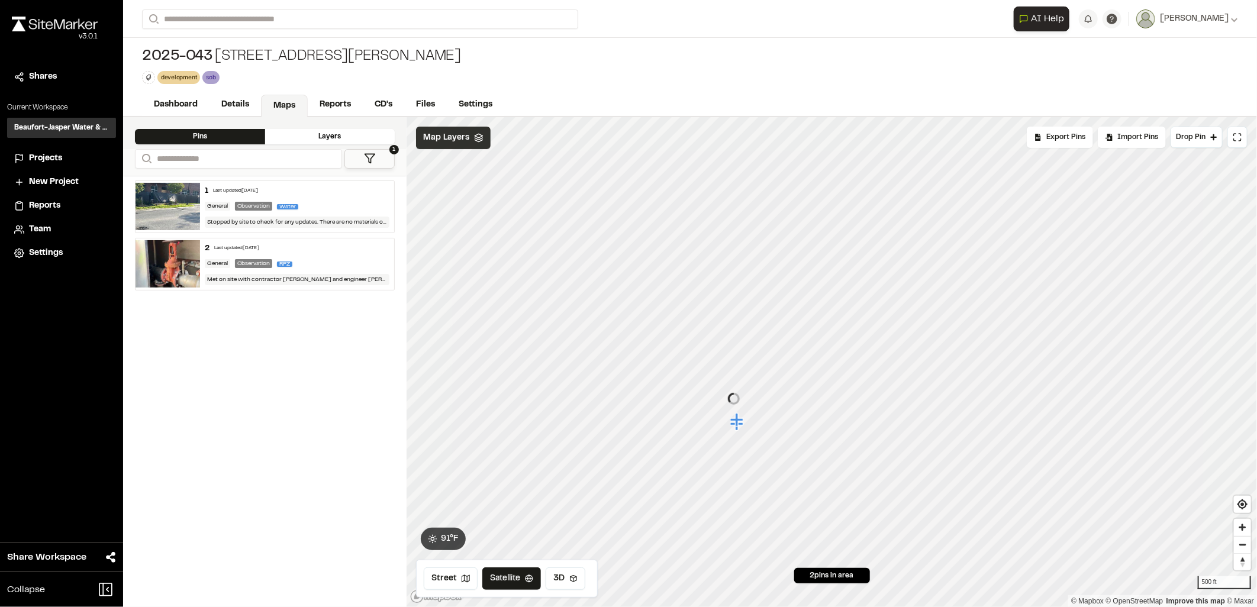
click at [456, 139] on span "Map Layers" at bounding box center [446, 137] width 46 height 13
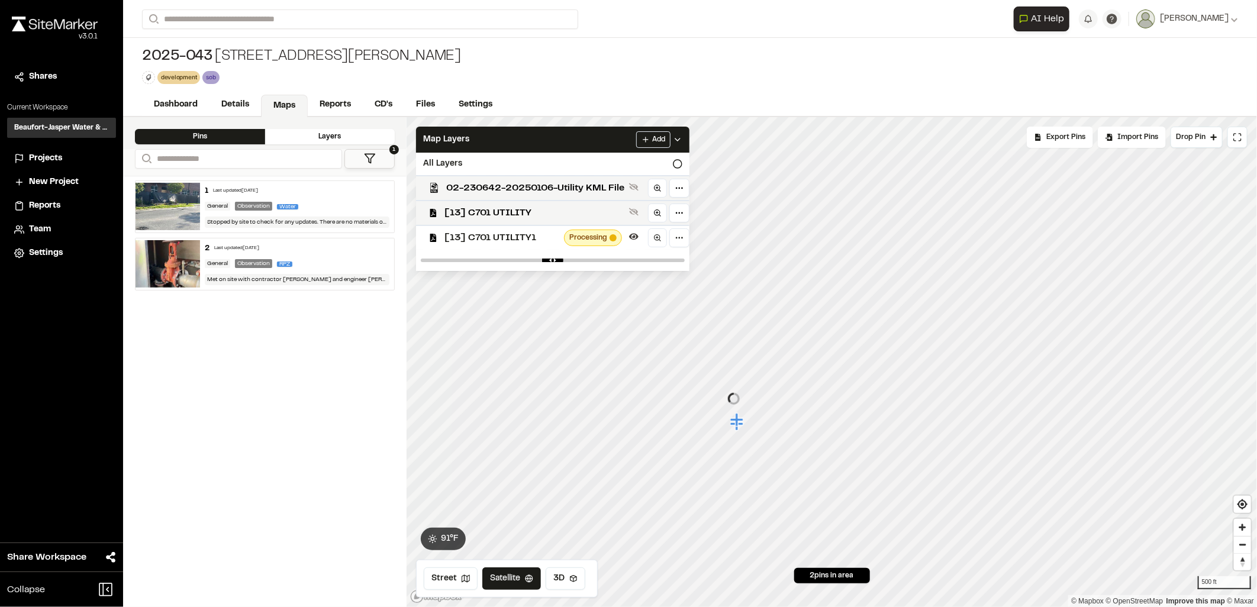
click at [488, 231] on span "[13] C701 UTILITY1" at bounding box center [501, 238] width 115 height 14
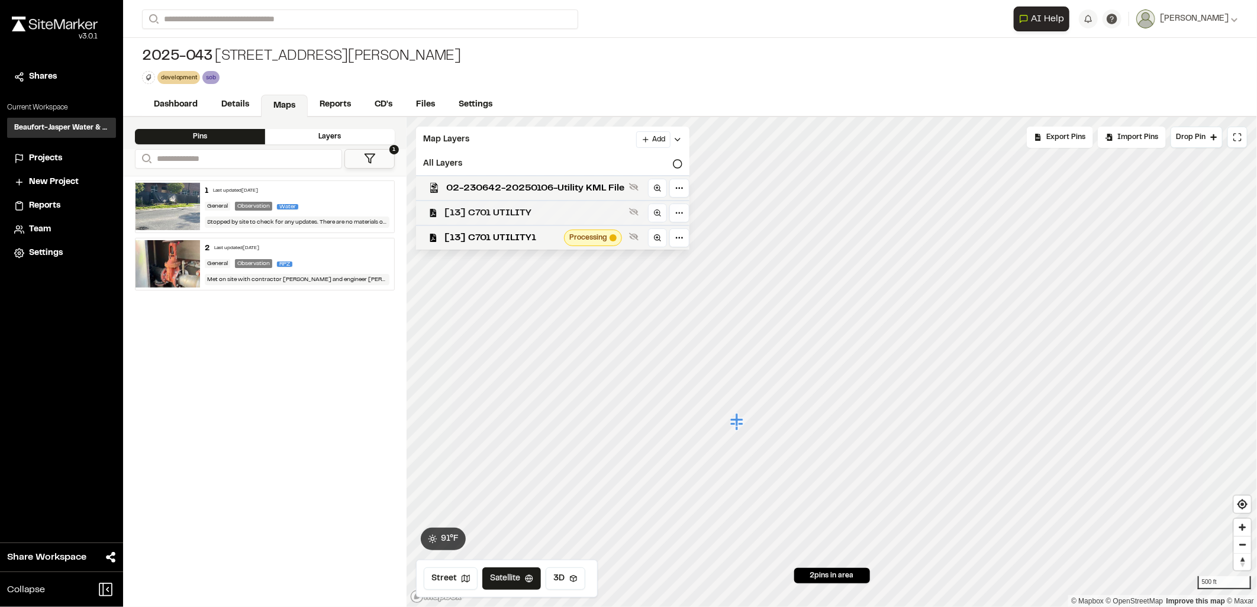
click at [502, 211] on span "[13] C701 UTILITY" at bounding box center [534, 213] width 180 height 14
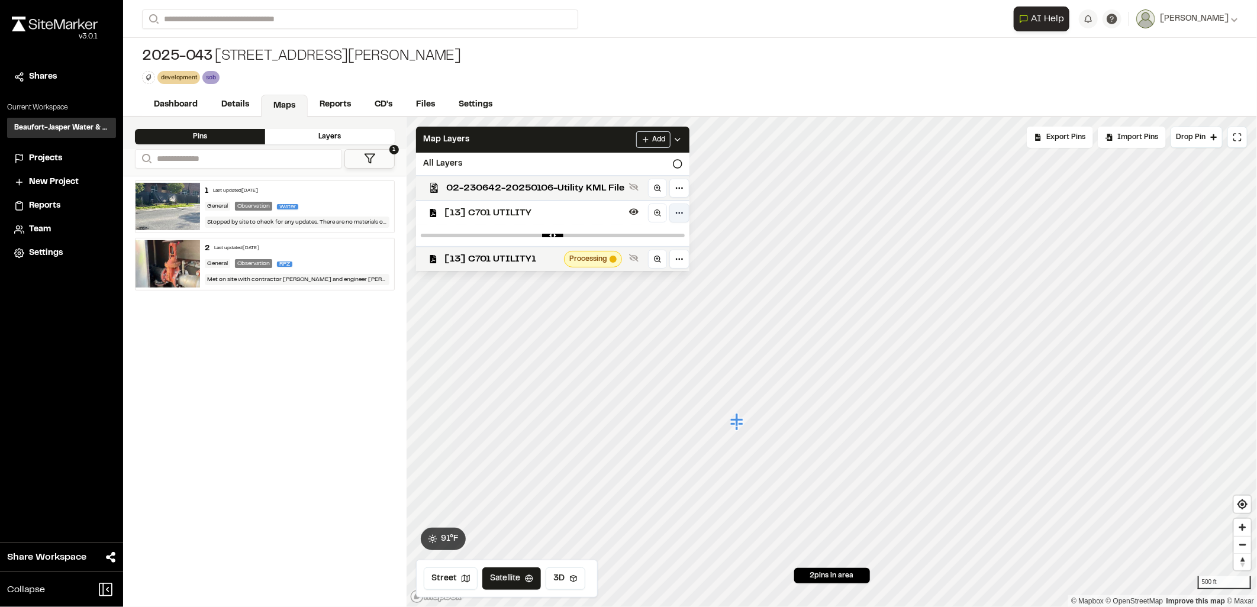
click at [676, 216] on html "Close sidebar v 3.0.1 Shares Current Workspace Beaufort-Jasper Water & Sewer Au…" at bounding box center [628, 303] width 1257 height 607
click at [623, 211] on html "Close sidebar v 3.0.1 Shares Current Workspace Beaufort-Jasper Water & Sewer Au…" at bounding box center [628, 303] width 1257 height 607
click at [639, 209] on icon at bounding box center [633, 211] width 9 height 9
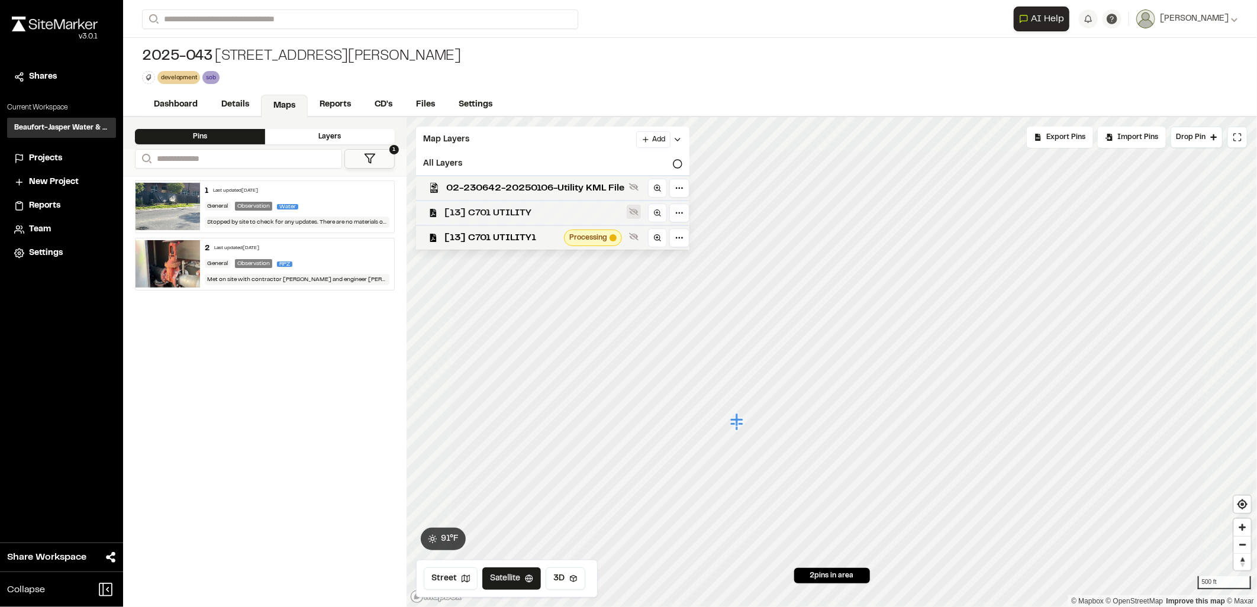
click at [639, 209] on icon at bounding box center [633, 211] width 9 height 9
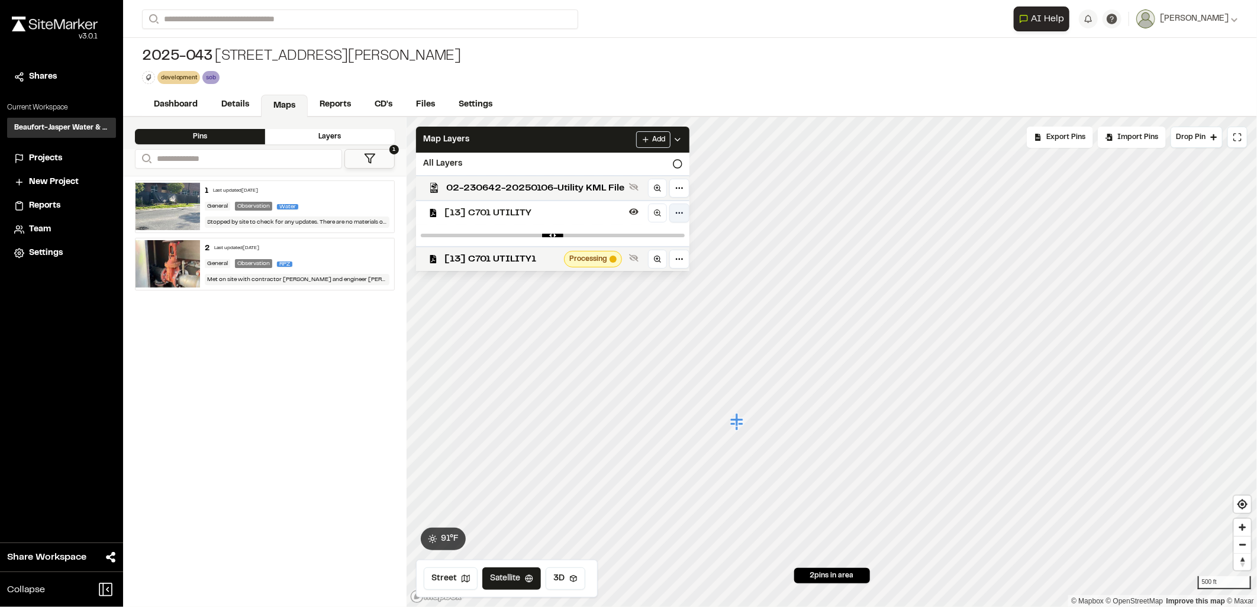
click at [672, 214] on html "Close sidebar v 3.0.1 Shares Current Workspace Beaufort-Jasper Water & Sewer Au…" at bounding box center [628, 303] width 1257 height 607
click at [624, 240] on UTILITY"] "Edit" at bounding box center [639, 237] width 98 height 20
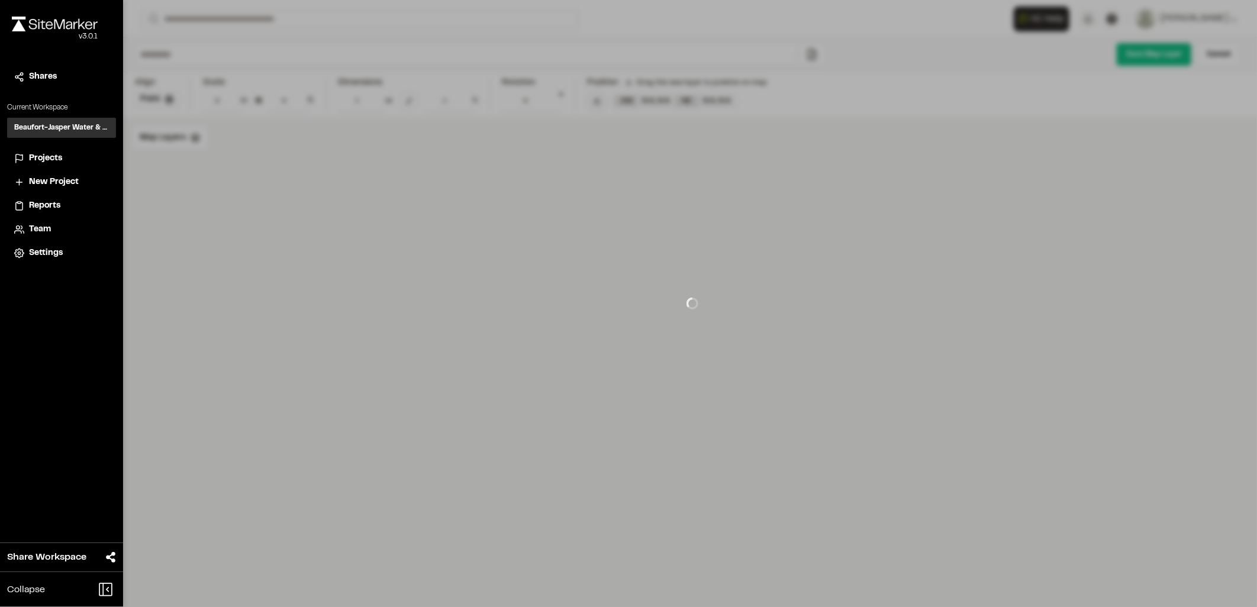
type input "**********"
type input "****"
type input "**********"
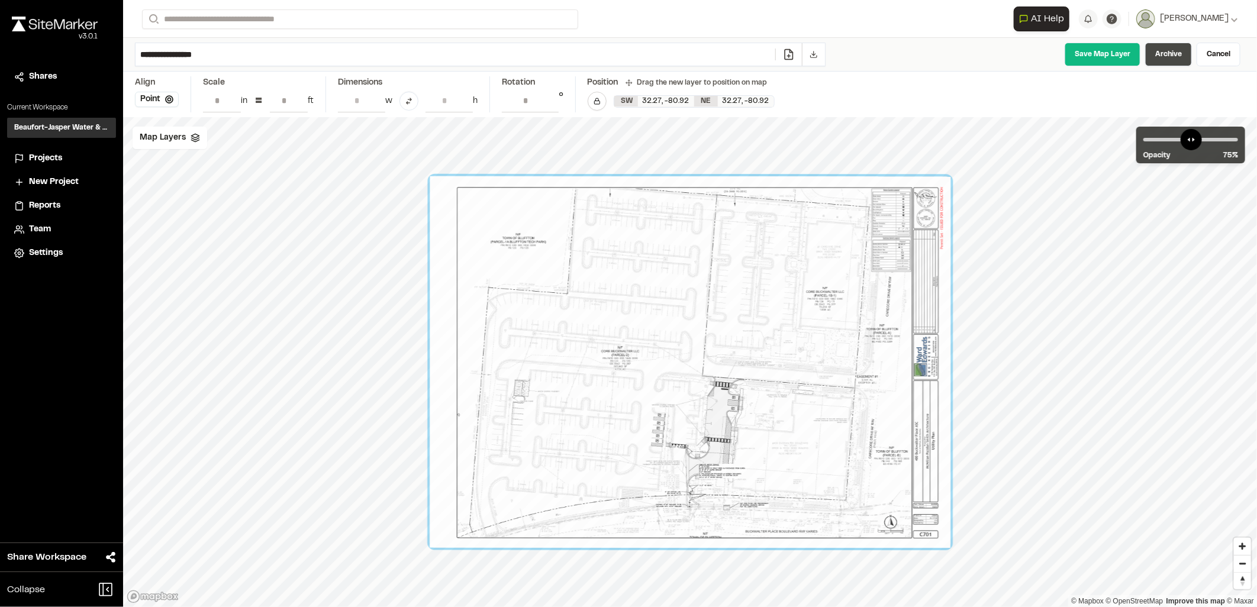
click at [1172, 59] on link "Archive" at bounding box center [1168, 55] width 47 height 24
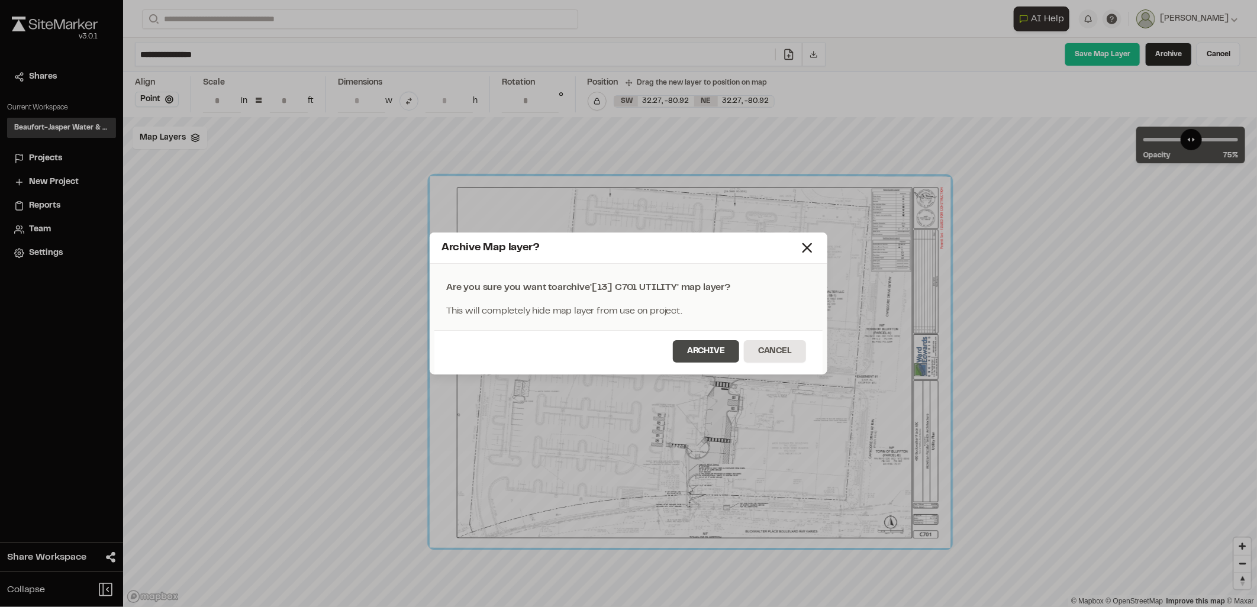
click at [682, 350] on button "Archive" at bounding box center [706, 351] width 66 height 22
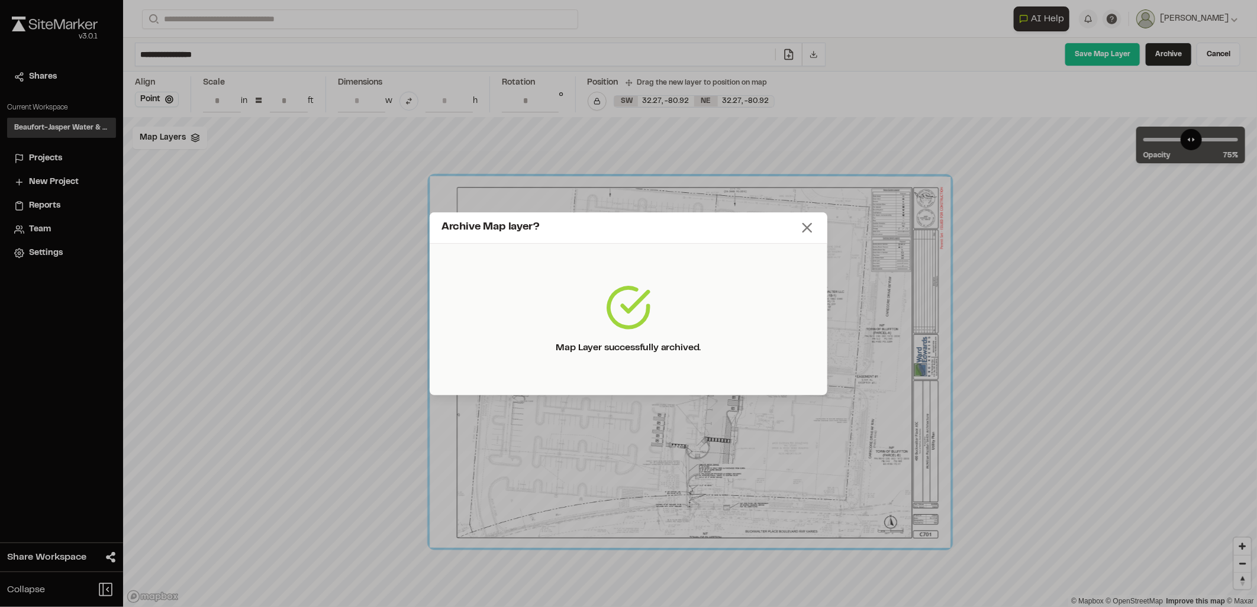
click at [802, 228] on icon at bounding box center [807, 228] width 17 height 17
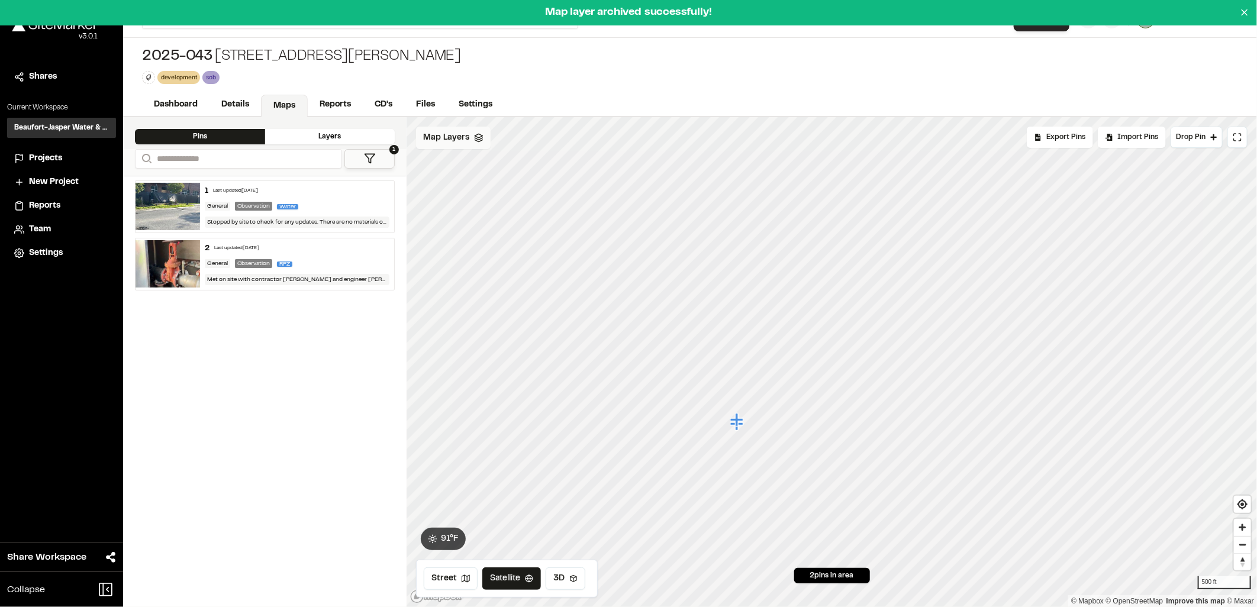
click at [469, 138] on div "Map Layers" at bounding box center [453, 138] width 75 height 22
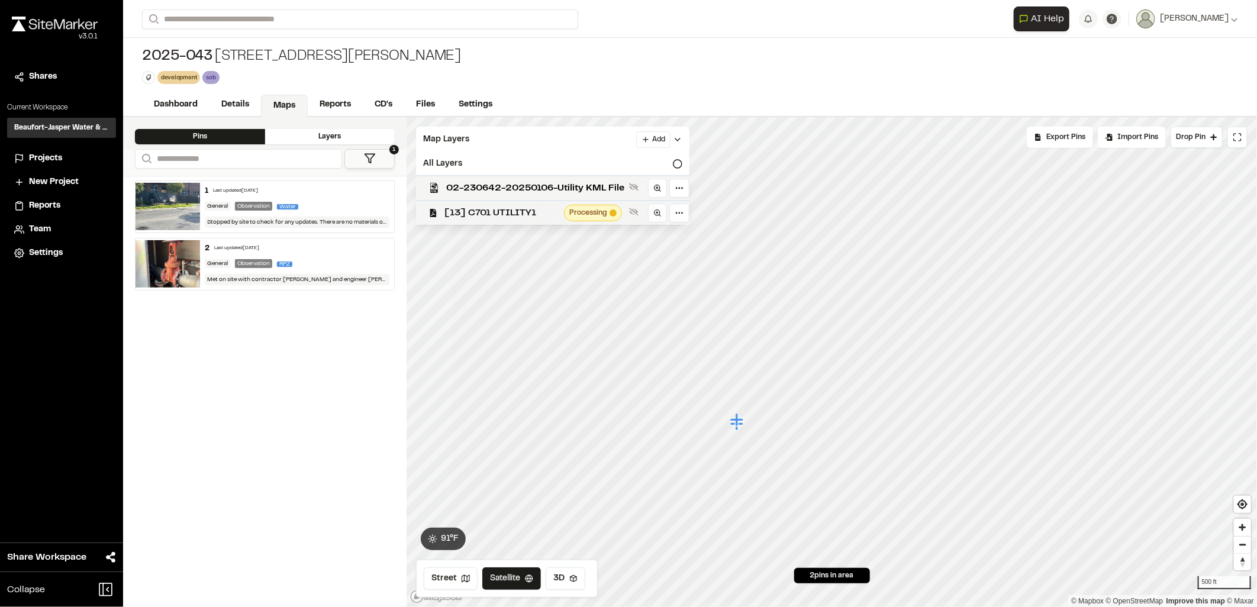
click at [494, 208] on span "[13] C701 UTILITY1" at bounding box center [501, 213] width 115 height 14
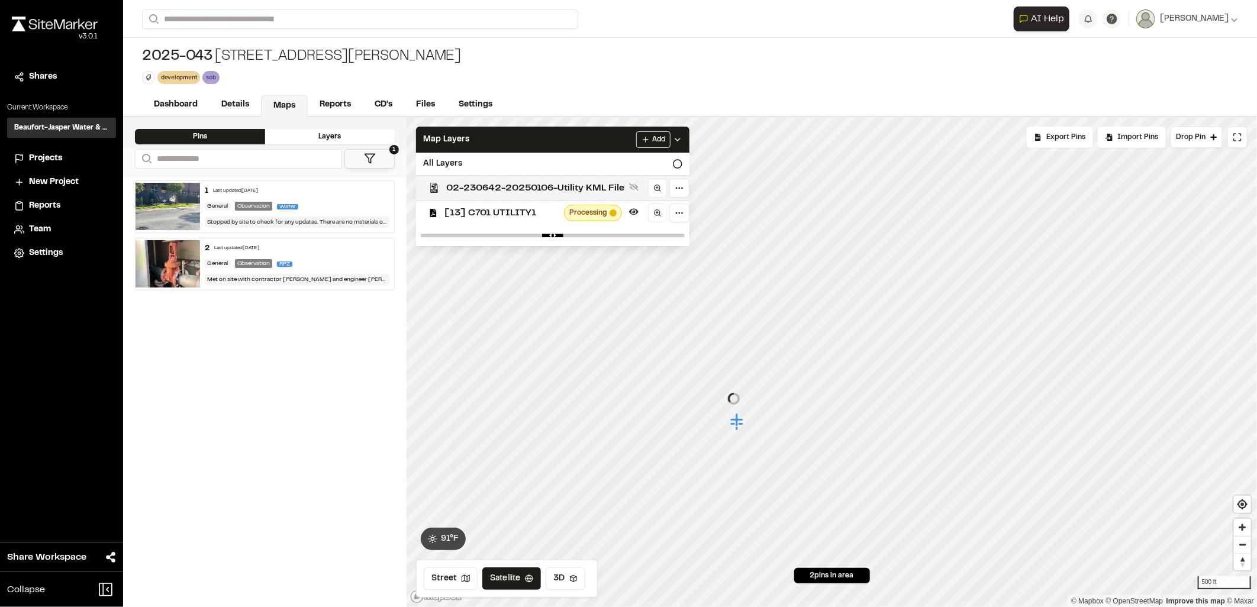
click at [501, 183] on span "02-230642-20250106-Utility KML File" at bounding box center [535, 188] width 178 height 14
click at [682, 210] on html "Close sidebar v 3.0.1 Shares Current Workspace Beaufort-Jasper Water & Sewer Au…" at bounding box center [628, 303] width 1257 height 607
click at [617, 238] on UTILITY1"] "Edit" at bounding box center [639, 237] width 98 height 20
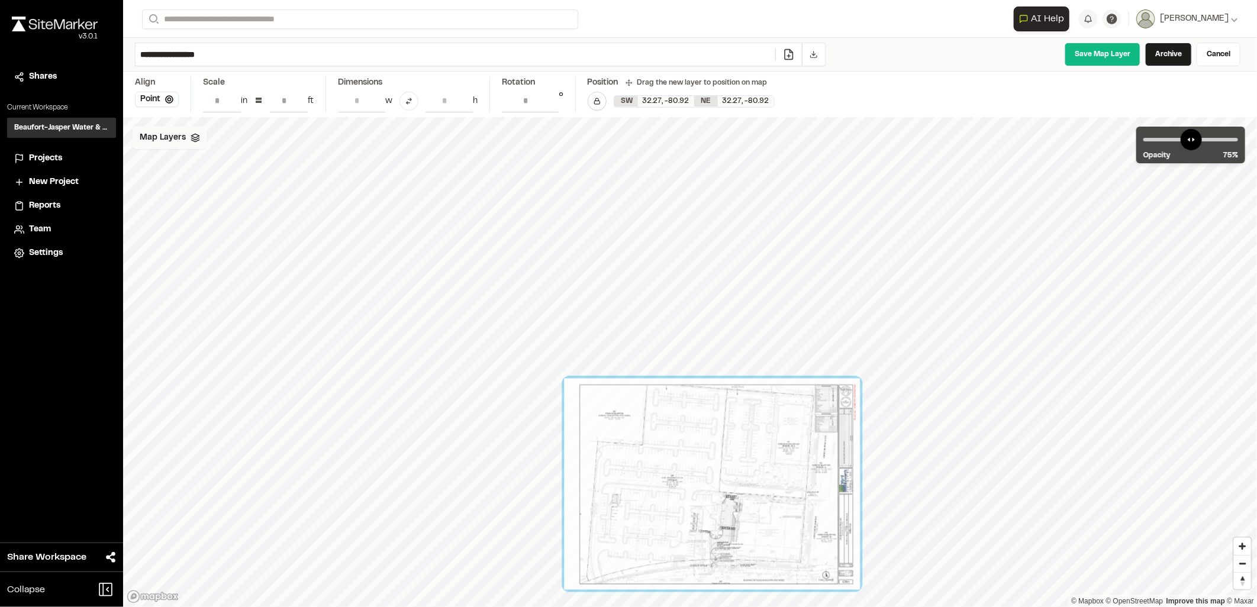
click at [151, 137] on span "Map Layers" at bounding box center [163, 137] width 46 height 13
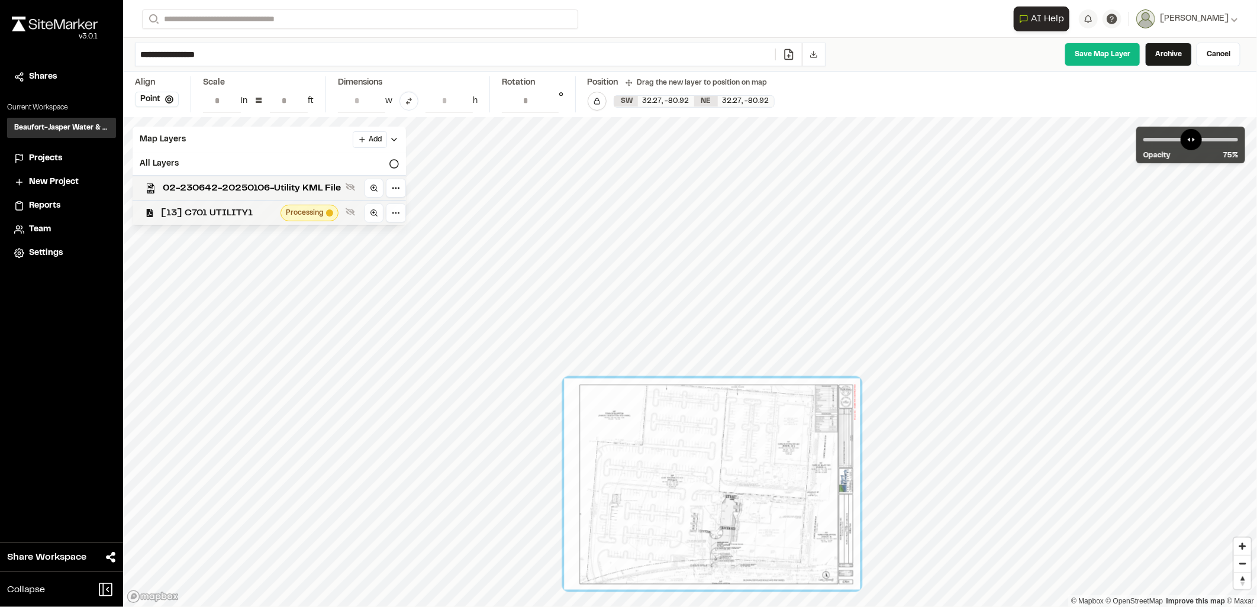
click at [221, 210] on span "[13] C701 UTILITY1" at bounding box center [218, 213] width 115 height 14
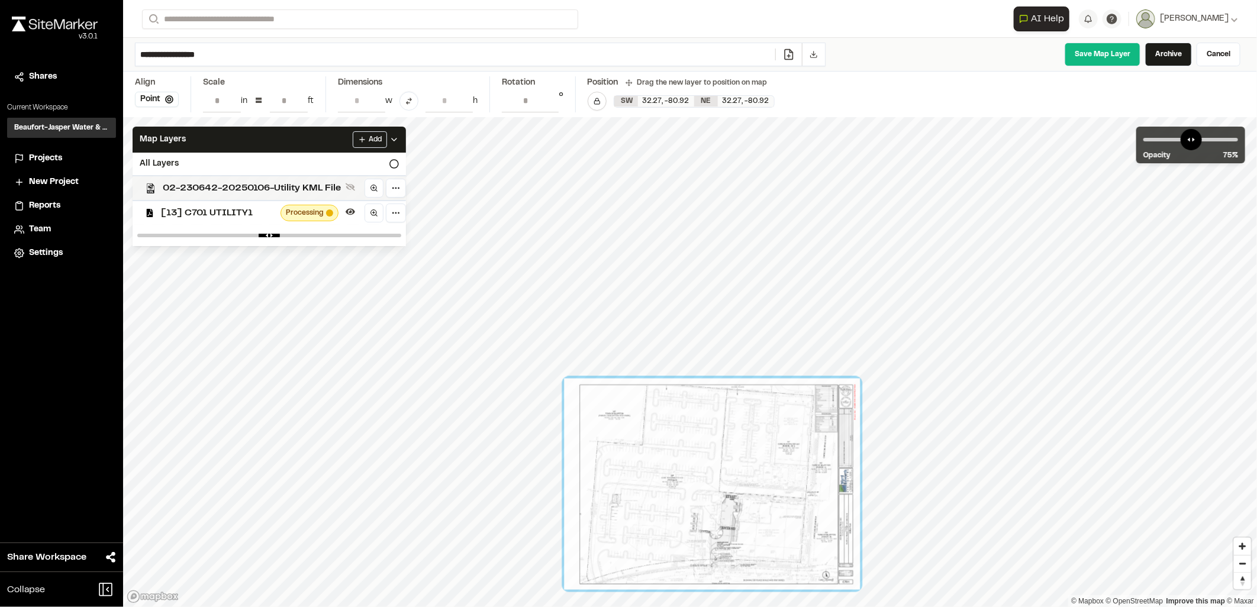
click at [246, 188] on span "02-230642-20250106-Utility KML File" at bounding box center [252, 188] width 178 height 14
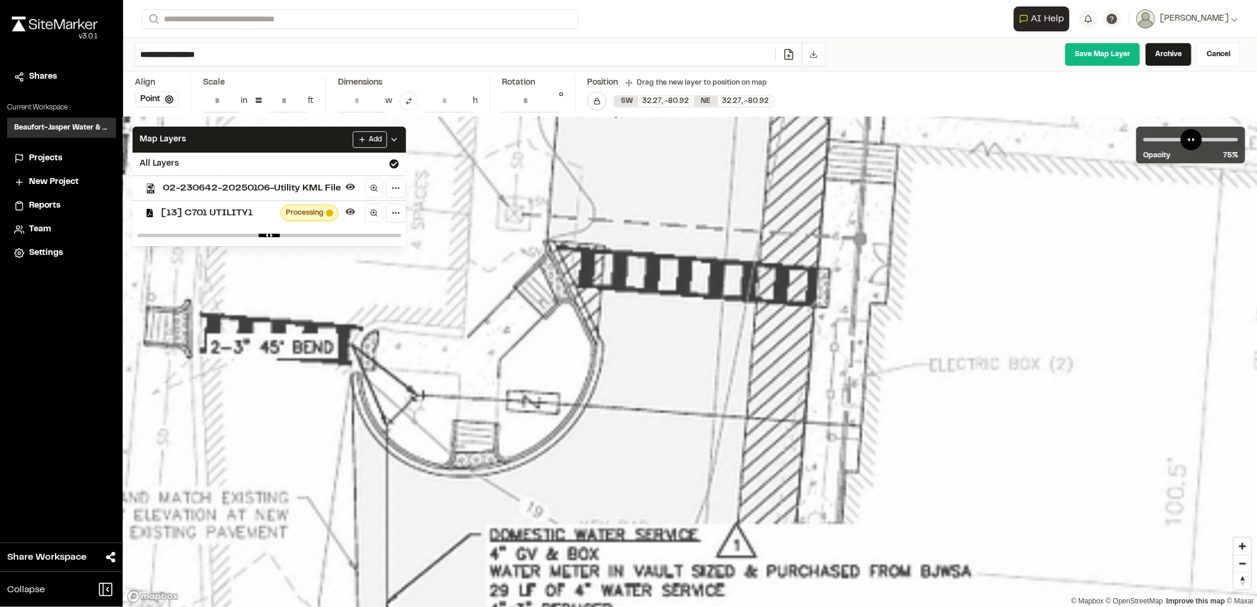
drag, startPoint x: 549, startPoint y: 441, endPoint x: 548, endPoint y: 450, distance: 8.9
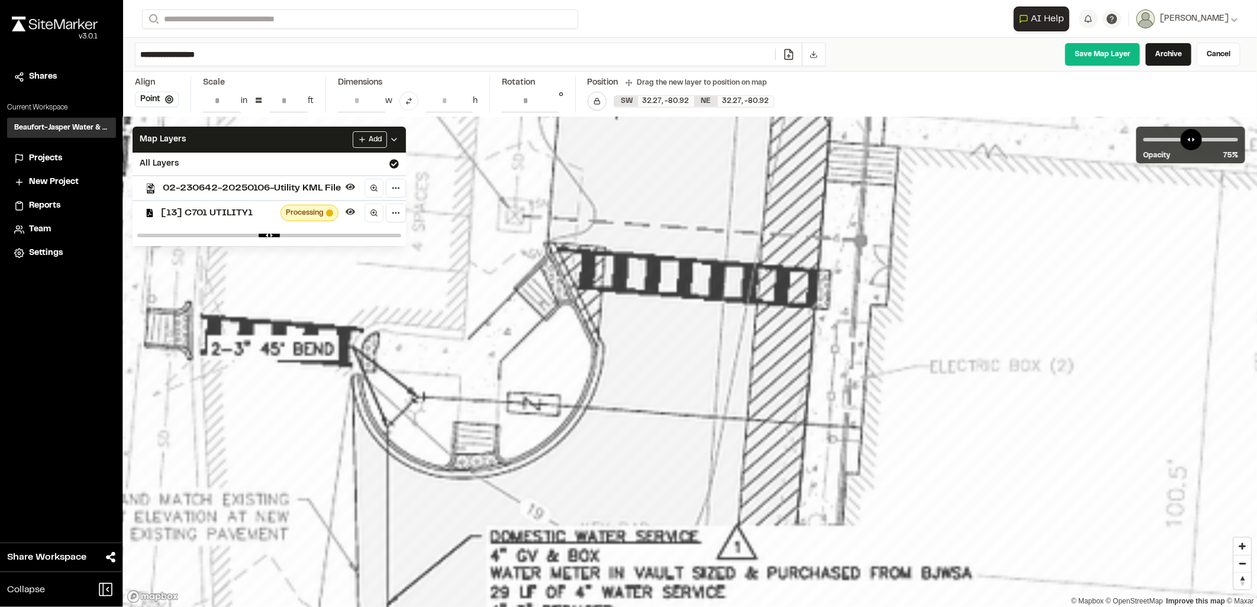
drag, startPoint x: 604, startPoint y: 441, endPoint x: 578, endPoint y: 453, distance: 28.4
click at [1115, 51] on link "Save Map Layer" at bounding box center [1103, 55] width 76 height 24
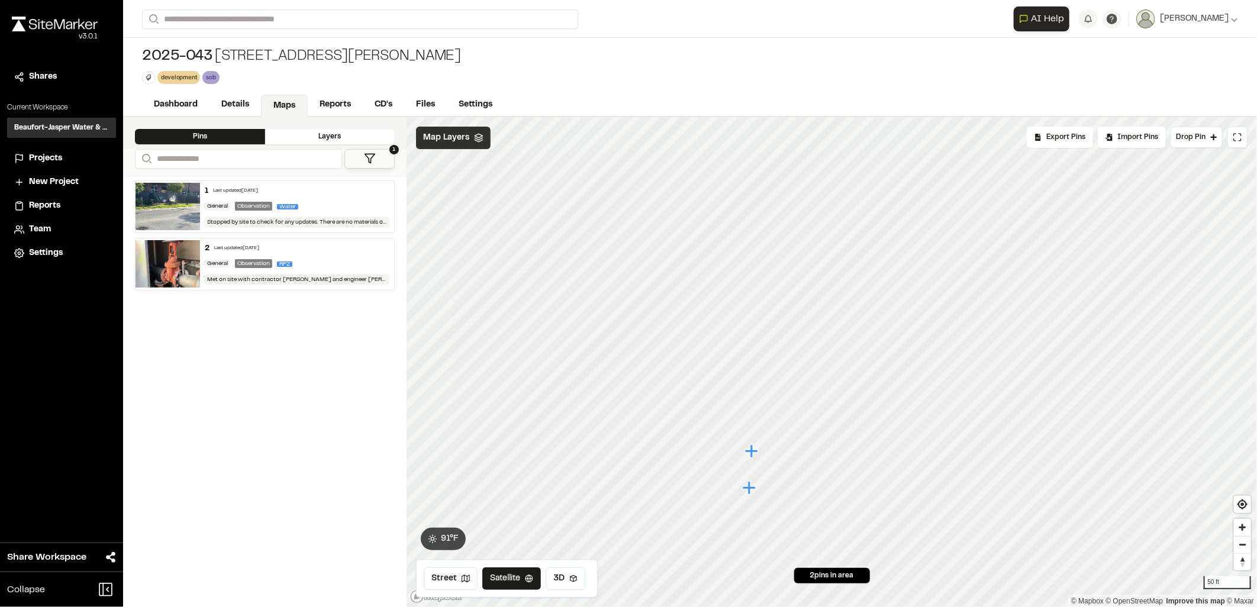
click at [462, 128] on div "Map Layers" at bounding box center [453, 138] width 75 height 22
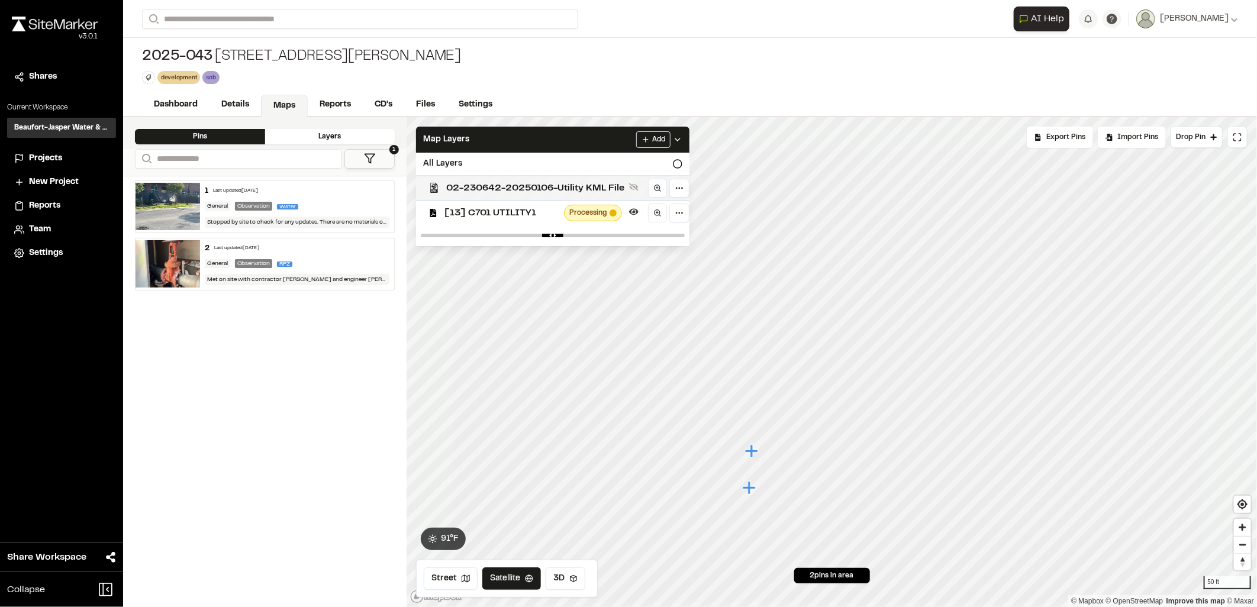
click at [484, 179] on div "02-230642-20250106-Utility KML File" at bounding box center [548, 187] width 283 height 25
click at [677, 220] on html "Close sidebar v 3.0.1 Shares Current Workspace Beaufort-Jasper Water & Sewer Au…" at bounding box center [628, 303] width 1257 height 607
click at [672, 185] on html "Close sidebar v 3.0.1 Shares Current Workspace Beaufort-Jasper Water & Sewer Au…" at bounding box center [628, 303] width 1257 height 607
click at [677, 189] on html "Close sidebar v 3.0.1 Shares Current Workspace Beaufort-Jasper Water & Sewer Au…" at bounding box center [628, 303] width 1257 height 607
click at [663, 211] on div "Edit" at bounding box center [639, 213] width 98 height 20
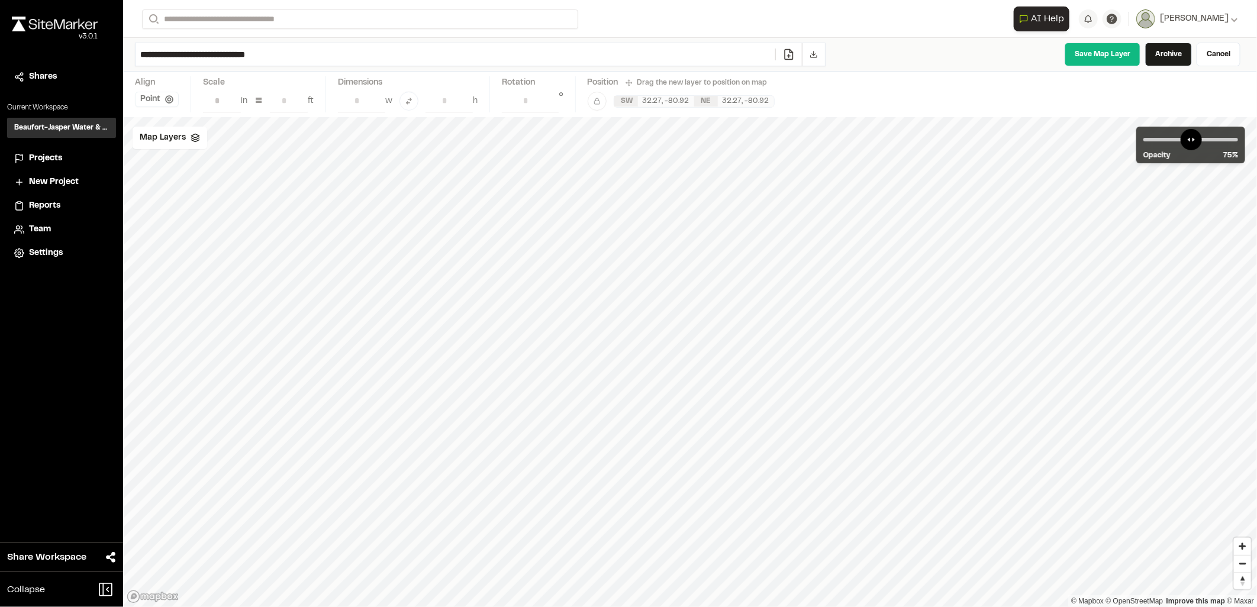
drag, startPoint x: 318, startPoint y: 54, endPoint x: 123, endPoint y: 53, distance: 195.3
click at [123, 53] on div "**********" at bounding box center [690, 55] width 1134 height 34
click at [217, 48] on input "**********" at bounding box center [456, 54] width 640 height 22
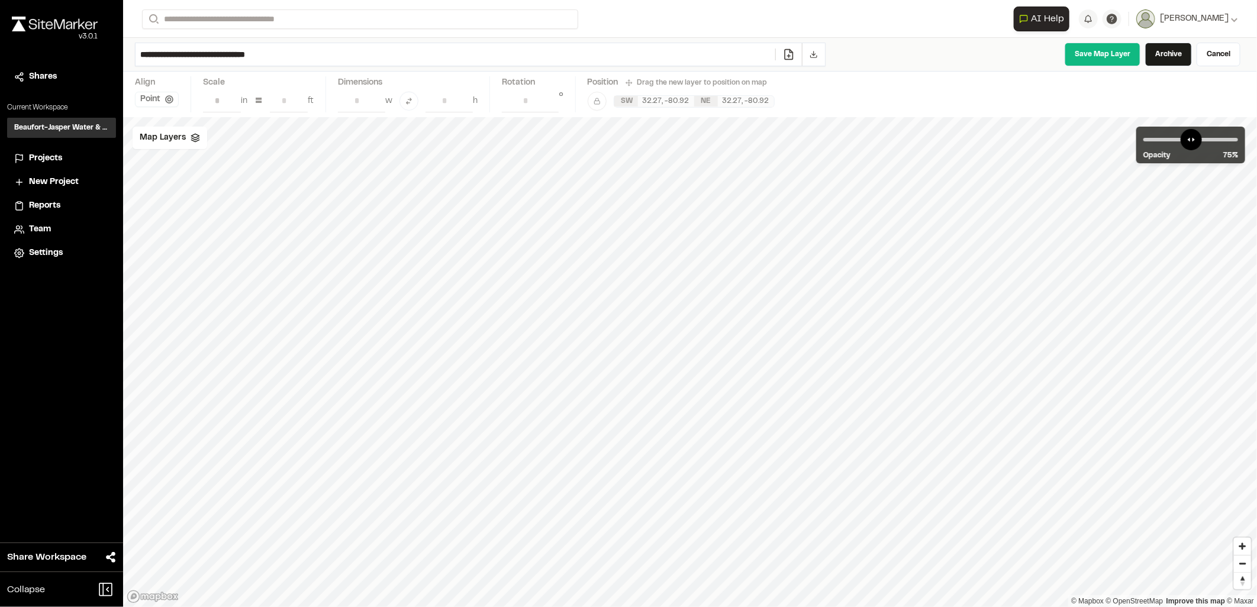
click at [218, 48] on input "**********" at bounding box center [456, 54] width 640 height 22
paste input "**********"
type input "**********"
click at [1095, 58] on link "Save Map Layer" at bounding box center [1103, 55] width 76 height 24
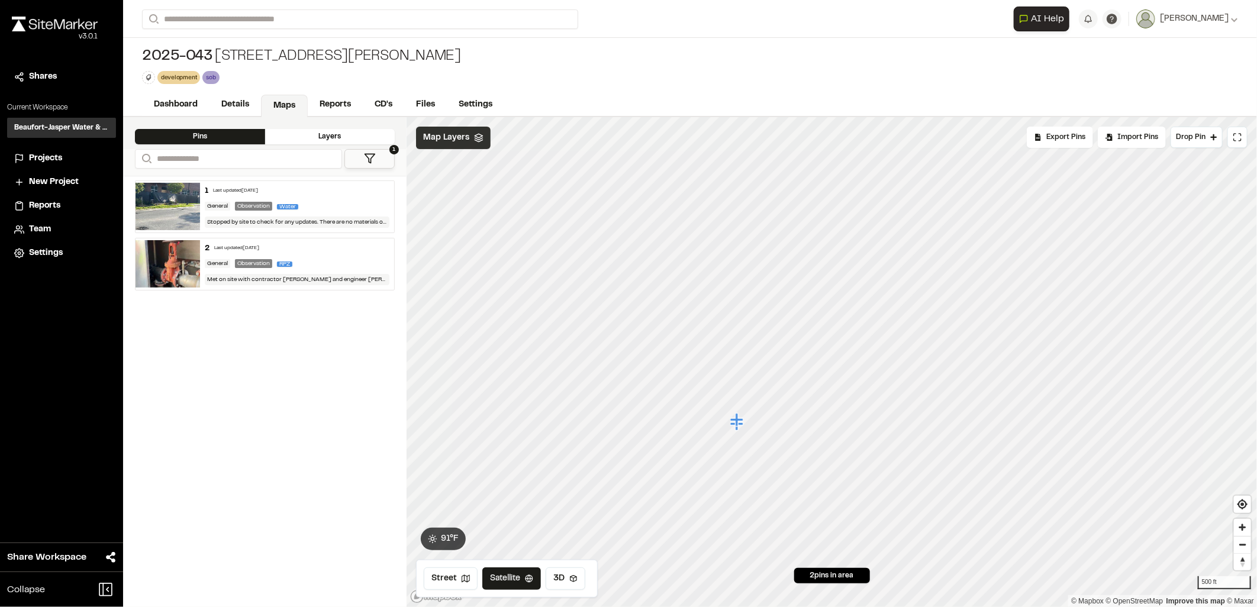
click at [478, 148] on div "Map Layers" at bounding box center [453, 138] width 75 height 22
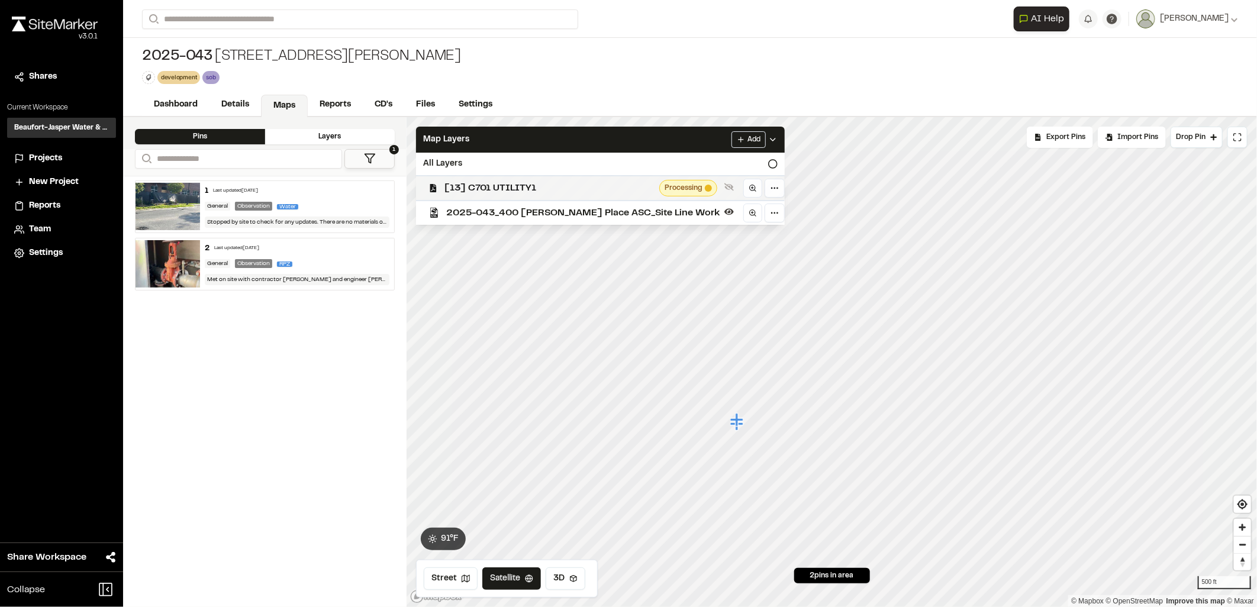
click at [533, 188] on span "[13] C701 UTILITY1" at bounding box center [549, 188] width 210 height 14
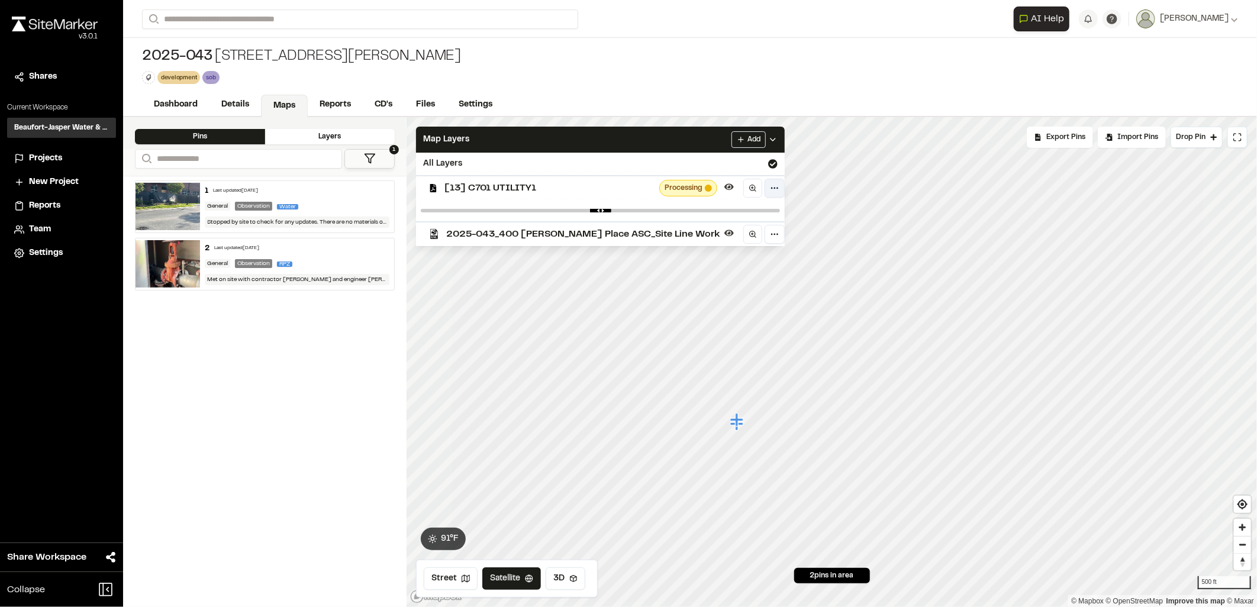
click at [747, 188] on html "Close sidebar v 3.0.1 Shares Current Workspace Beaufort-Jasper Water & Sewer Au…" at bounding box center [628, 303] width 1257 height 607
click at [716, 205] on UTILITY1"] "Edit" at bounding box center [704, 213] width 98 height 20
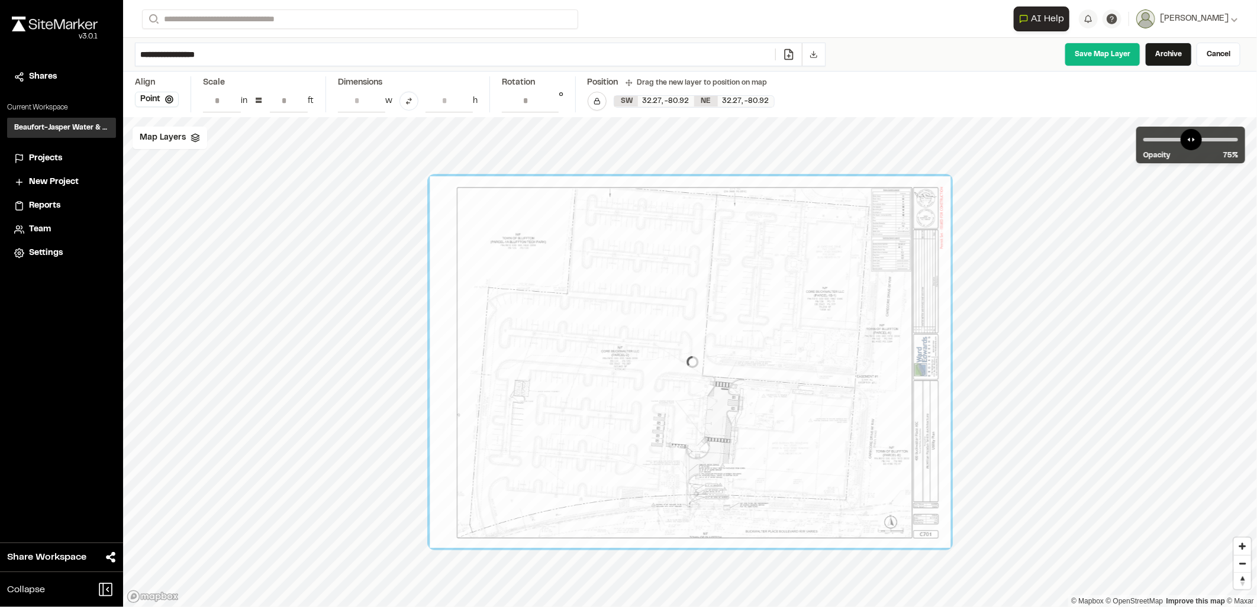
click at [303, 48] on input "**********" at bounding box center [456, 54] width 640 height 22
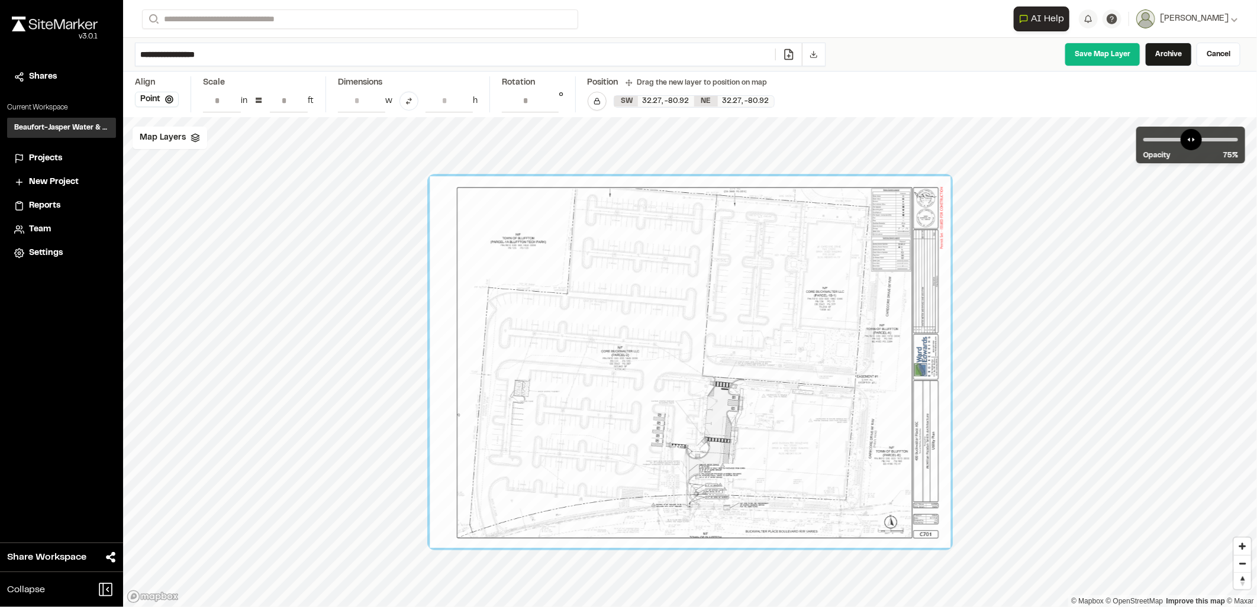
drag, startPoint x: 298, startPoint y: 50, endPoint x: 105, endPoint y: 42, distance: 193.7
click at [105, 42] on div "Close sidebar v 3.0.1 Shares Current Workspace Beaufort-Jasper Water & Sewer Au…" at bounding box center [628, 303] width 1257 height 607
paste input "**********"
type input "**********"
click at [1104, 57] on link "Save Map Layer" at bounding box center [1103, 55] width 76 height 24
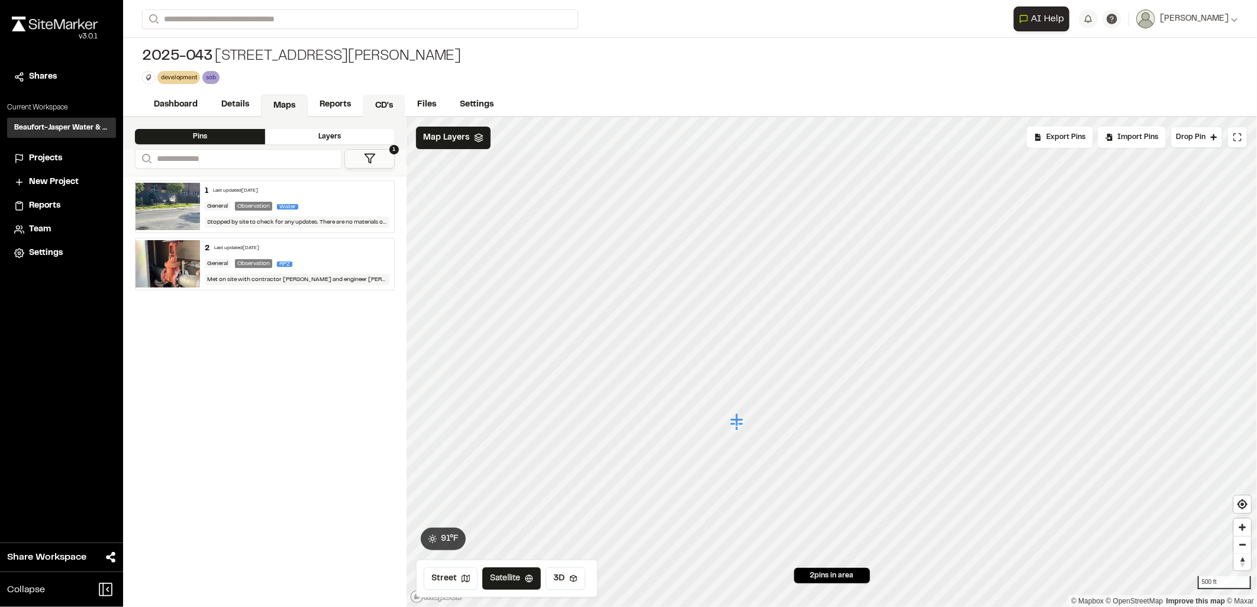
click at [376, 95] on link "CD's" at bounding box center [384, 106] width 43 height 22
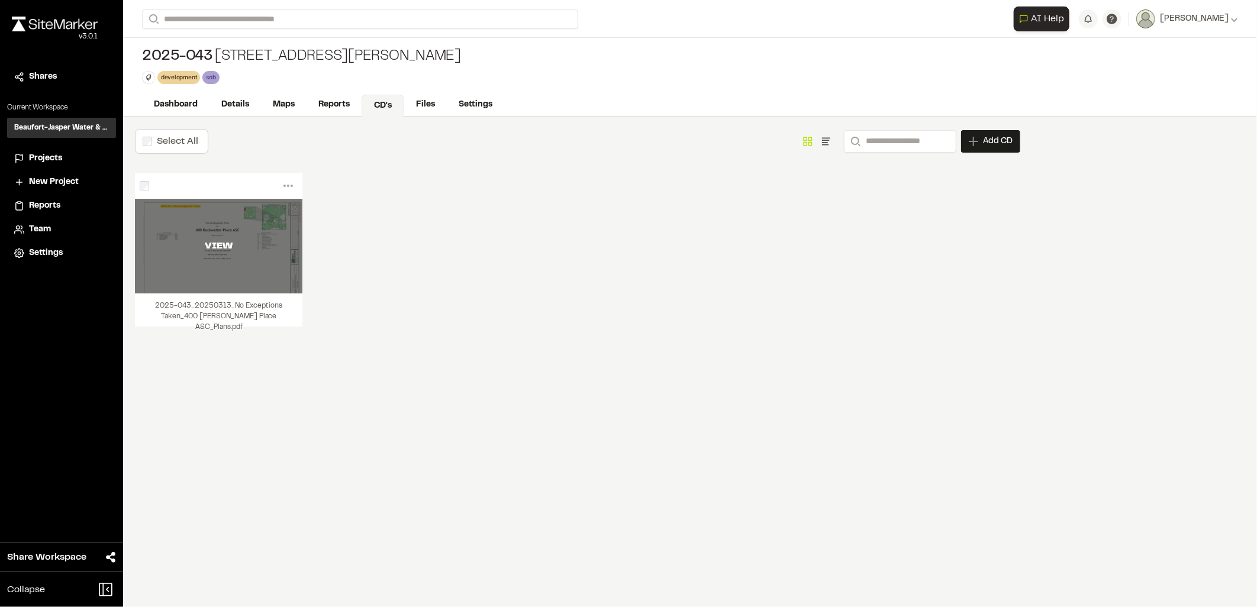
click at [243, 240] on div "VIEW" at bounding box center [218, 246] width 167 height 14
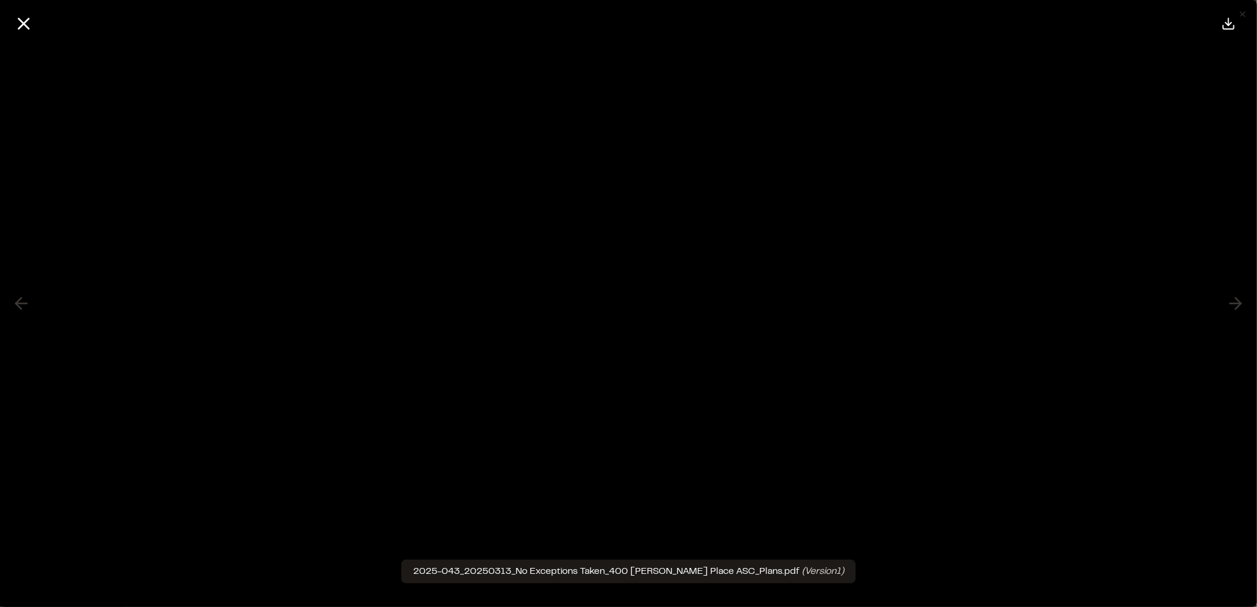
click at [6, 16] on div at bounding box center [628, 23] width 1257 height 47
click at [16, 16] on icon at bounding box center [24, 24] width 20 height 20
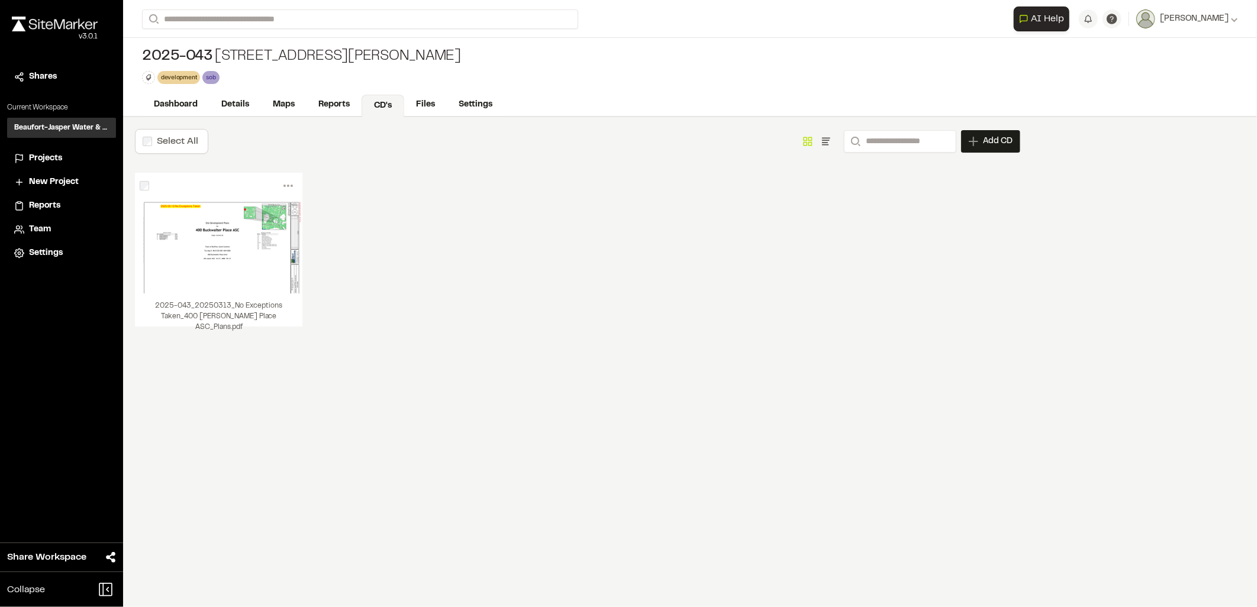
click at [138, 191] on div "Menu View Download Share Upload New Version Delete Delete | 2025-043_20250313_N…" at bounding box center [218, 186] width 167 height 26
click at [137, 187] on div "Menu View Download Share Upload New Version Delete Delete | 2025-043_20250313_N…" at bounding box center [218, 186] width 167 height 26
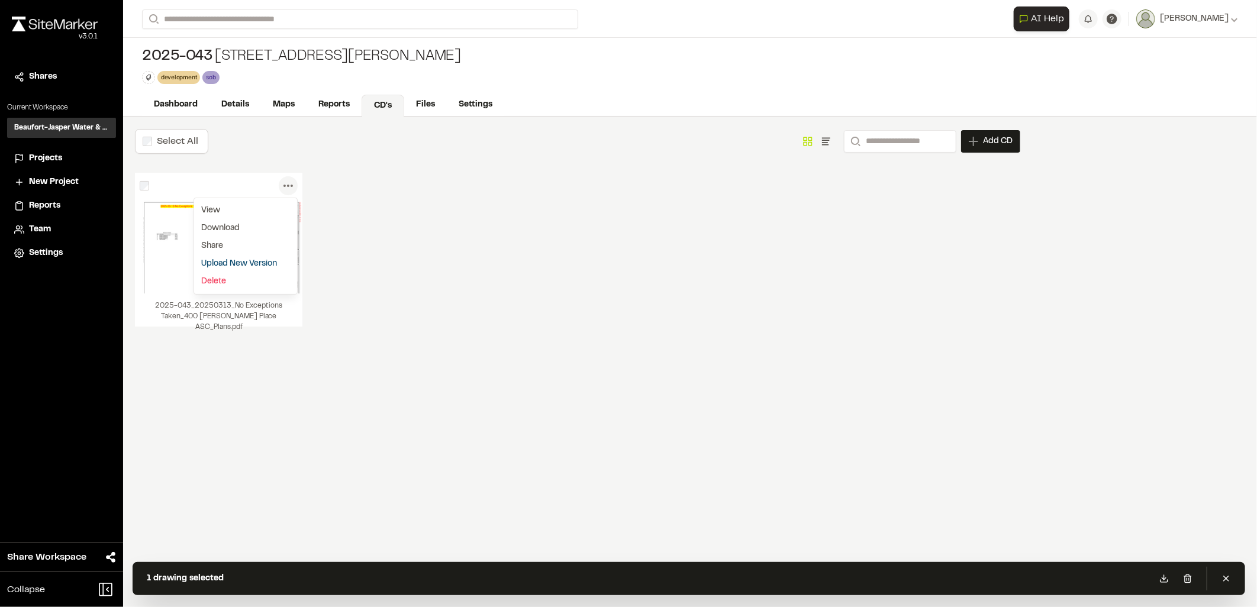
click at [282, 186] on icon at bounding box center [288, 185] width 19 height 19
click at [282, 187] on icon at bounding box center [288, 185] width 19 height 19
click at [237, 282] on link "Delete" at bounding box center [245, 282] width 103 height 18
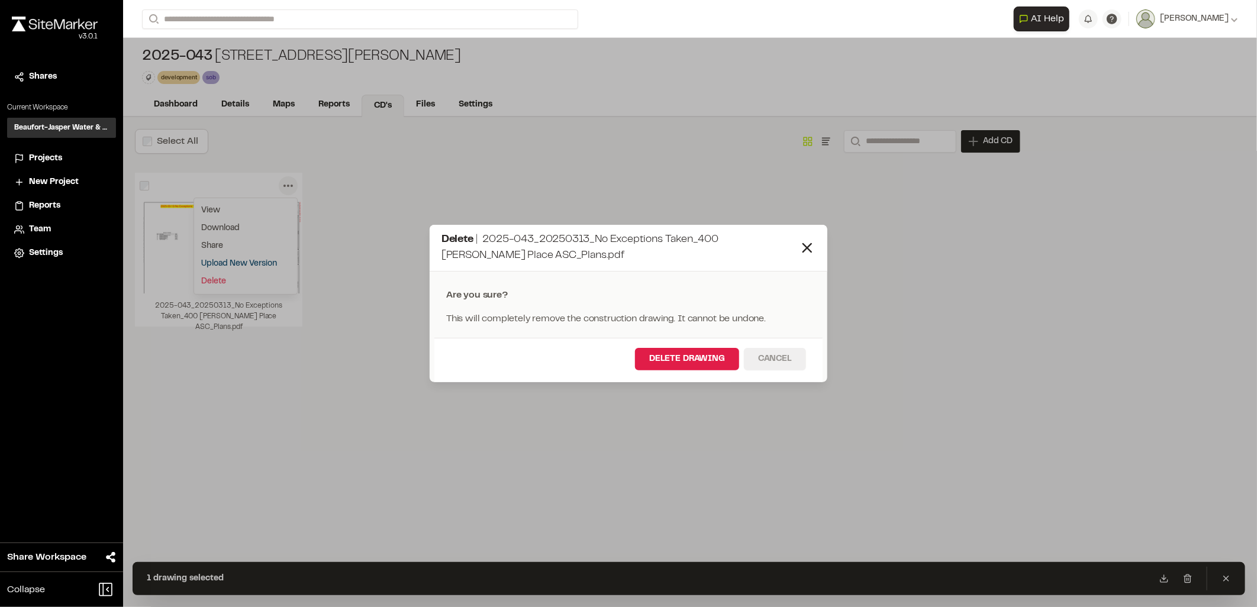
click at [775, 355] on button "Cancel" at bounding box center [775, 359] width 62 height 22
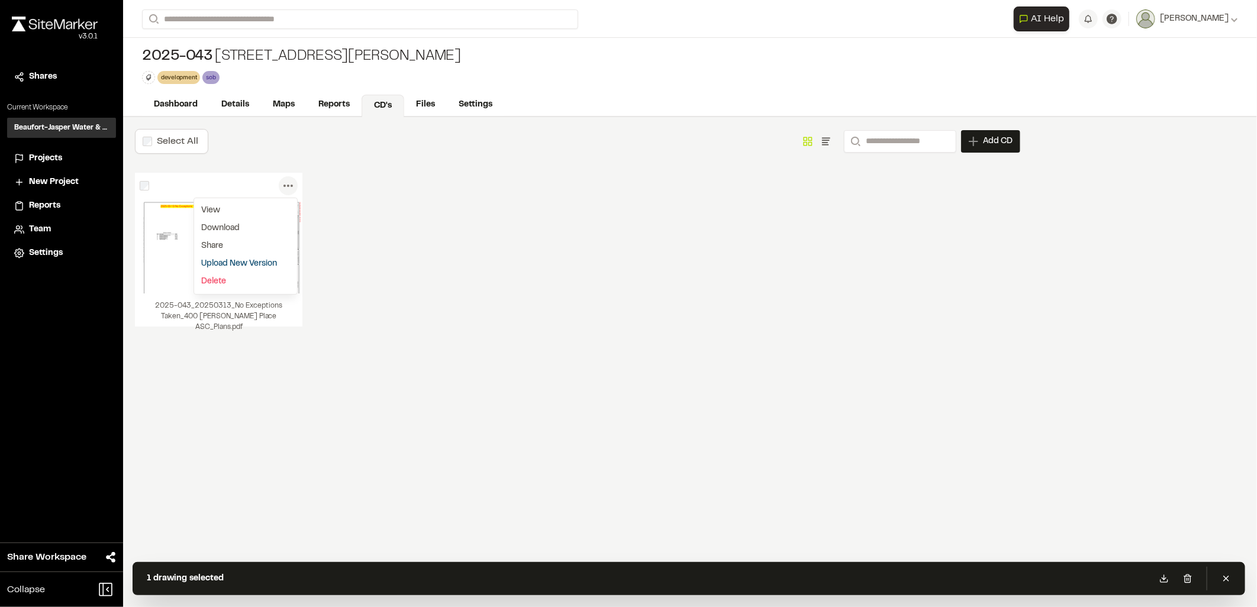
click at [286, 186] on icon at bounding box center [288, 185] width 19 height 19
click at [284, 186] on circle at bounding box center [284, 186] width 2 height 2
click at [232, 257] on link "Upload New Version" at bounding box center [245, 264] width 103 height 18
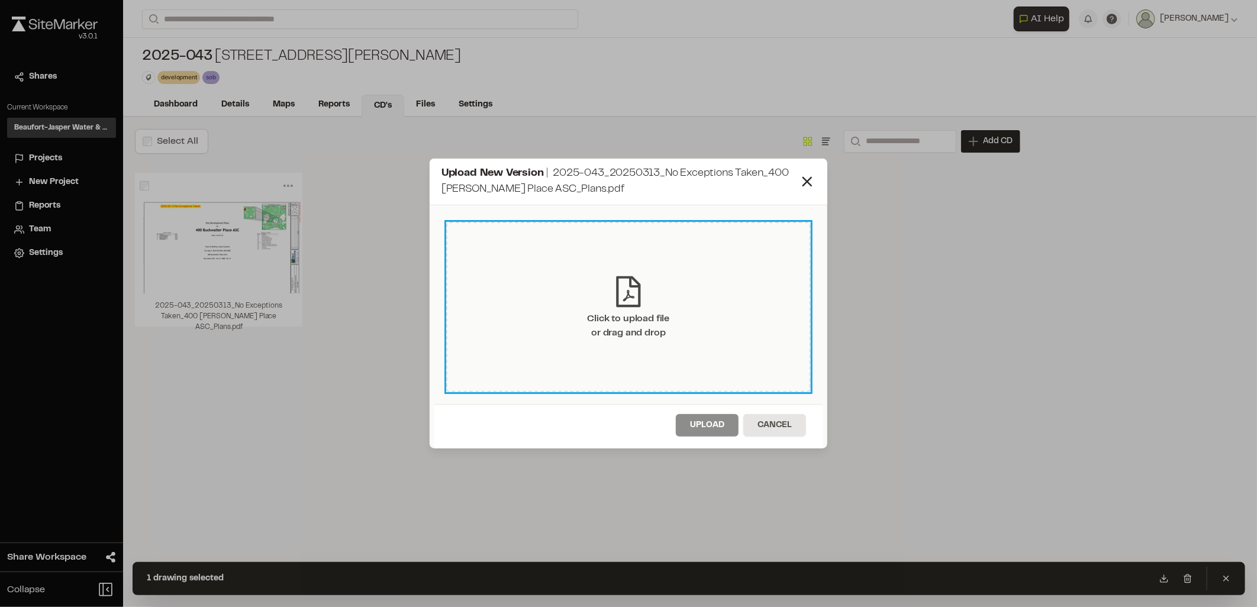
click at [590, 336] on div "Click to upload file or drag and drop" at bounding box center [629, 326] width 82 height 28
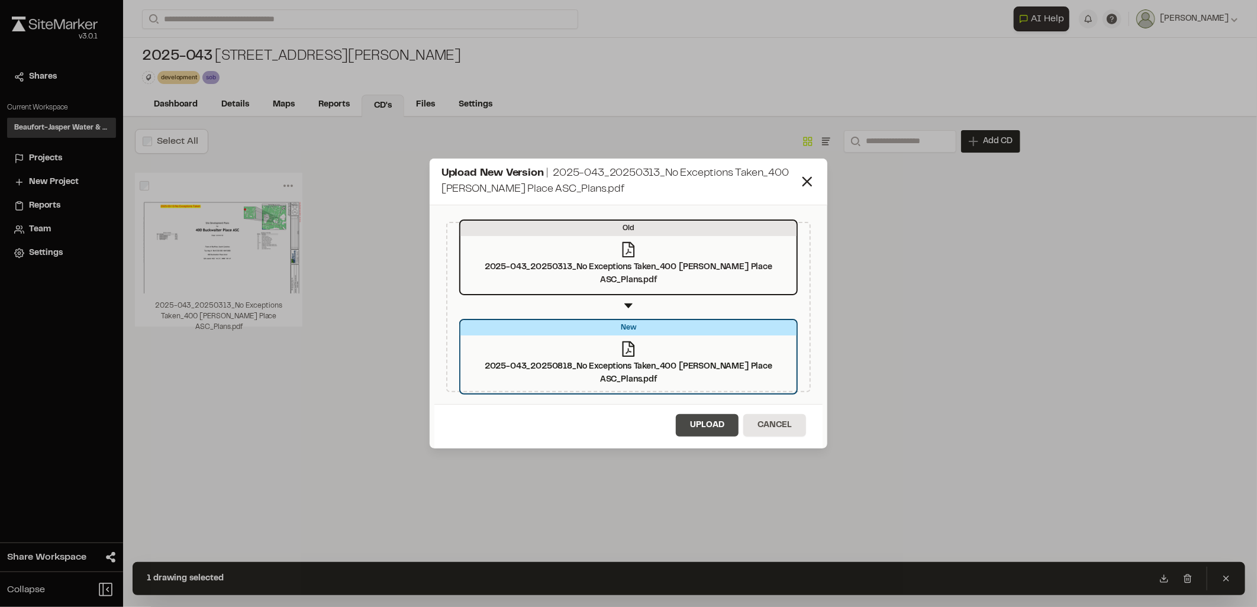
click at [711, 420] on button "Upload" at bounding box center [707, 425] width 63 height 22
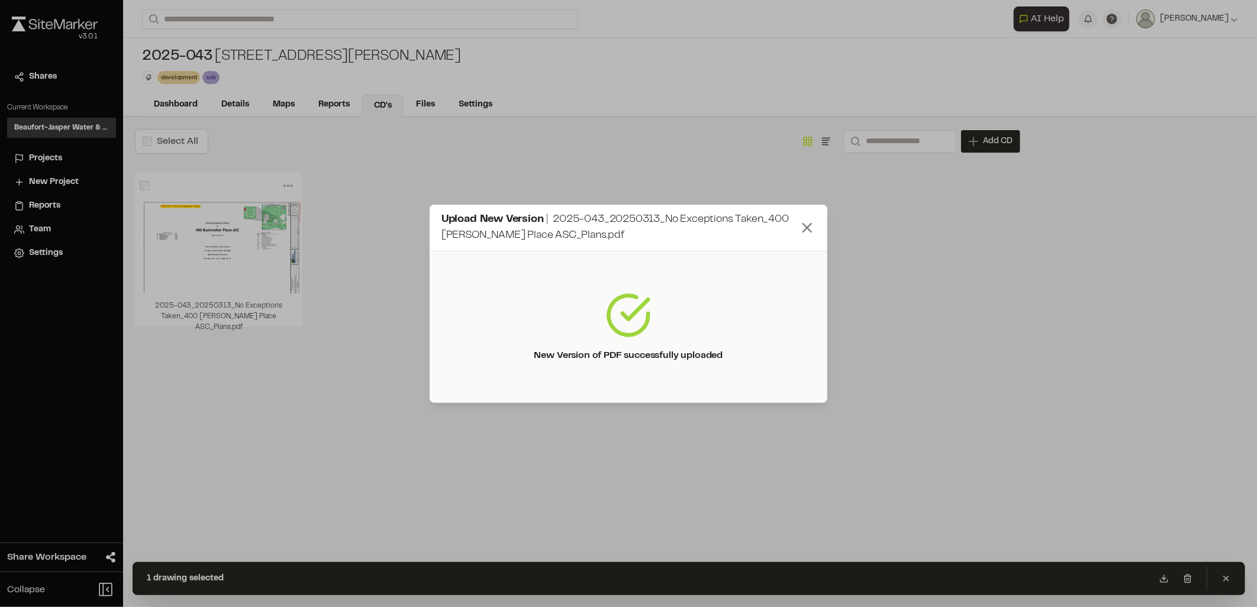
click at [814, 221] on icon at bounding box center [807, 228] width 17 height 17
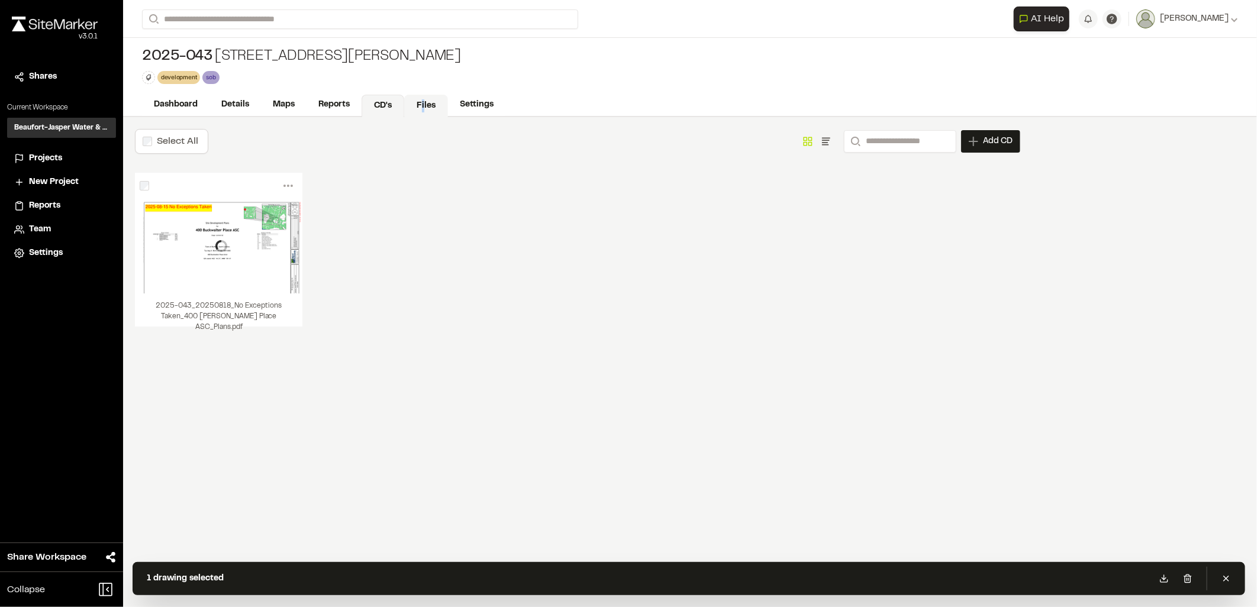
click at [423, 109] on link "Files" at bounding box center [426, 106] width 44 height 22
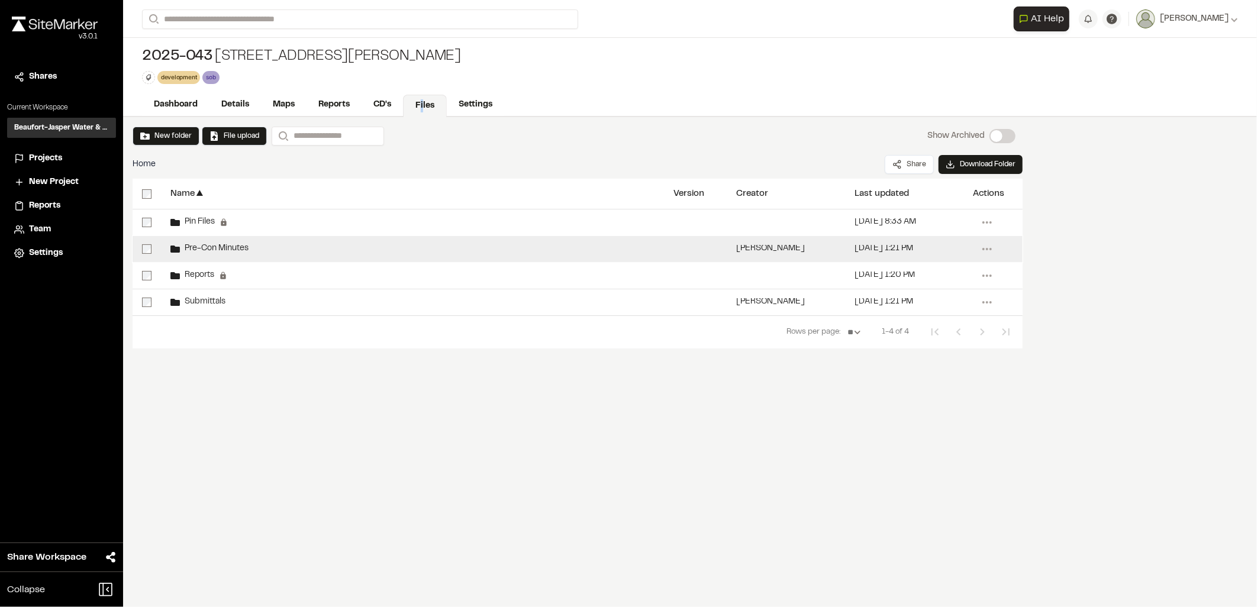
click at [233, 250] on span "Pre-Con Minutes" at bounding box center [214, 249] width 69 height 8
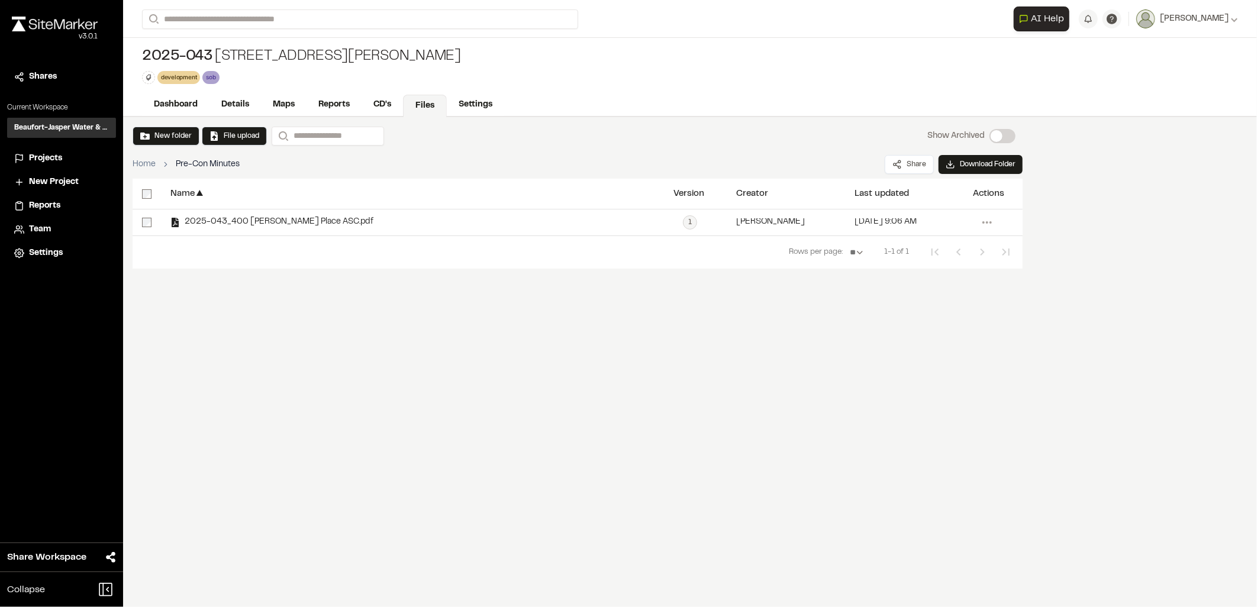
drag, startPoint x: 233, startPoint y: 250, endPoint x: 354, endPoint y: 314, distance: 137.1
click at [354, 314] on div "**********" at bounding box center [578, 268] width 890 height 178
click at [421, 104] on link "Files" at bounding box center [425, 106] width 44 height 22
click at [379, 109] on link "CD's" at bounding box center [383, 106] width 43 height 22
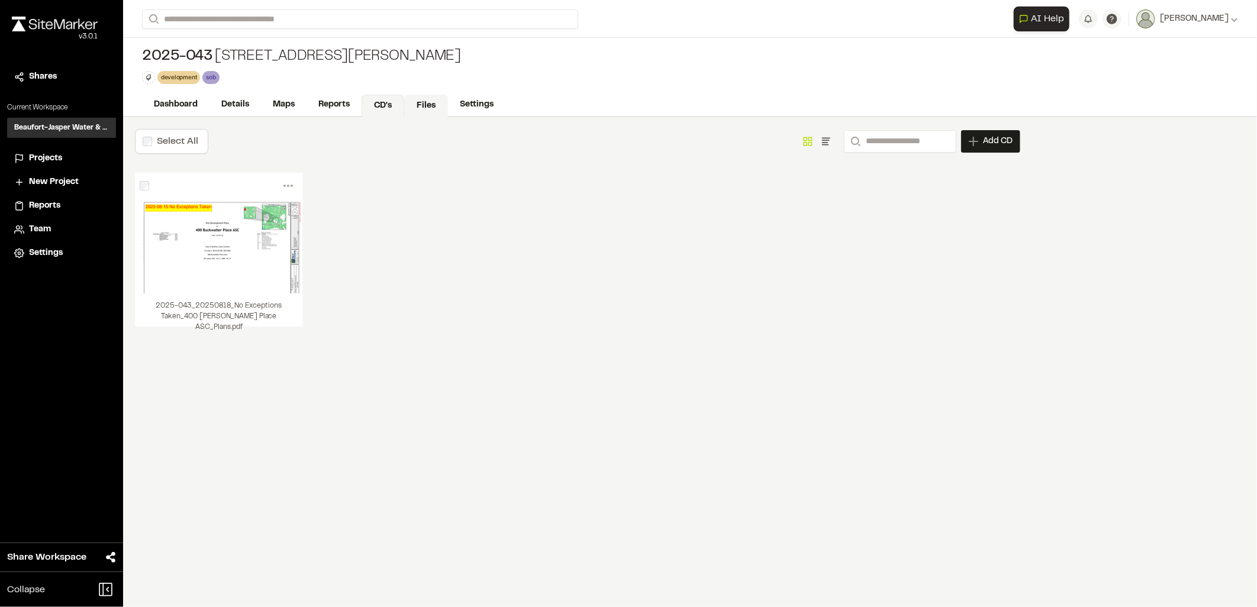
click at [417, 101] on link "Files" at bounding box center [426, 106] width 44 height 22
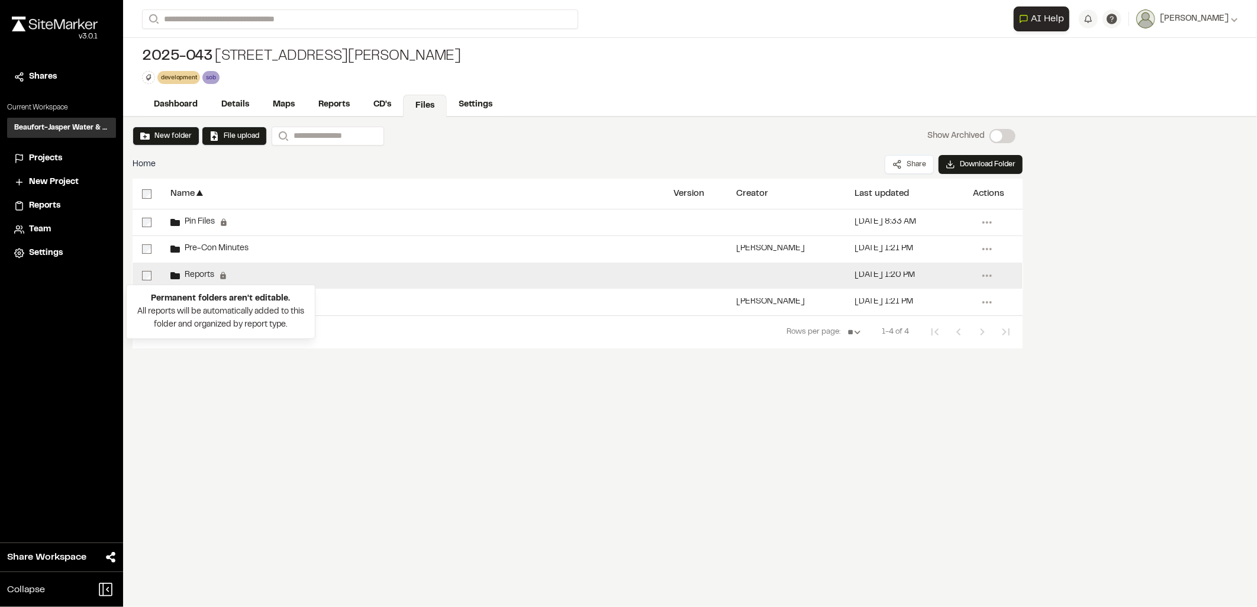
click at [215, 303] on div "Permanent folders aren't editable. All reports will be automatically added to t…" at bounding box center [220, 312] width 189 height 54
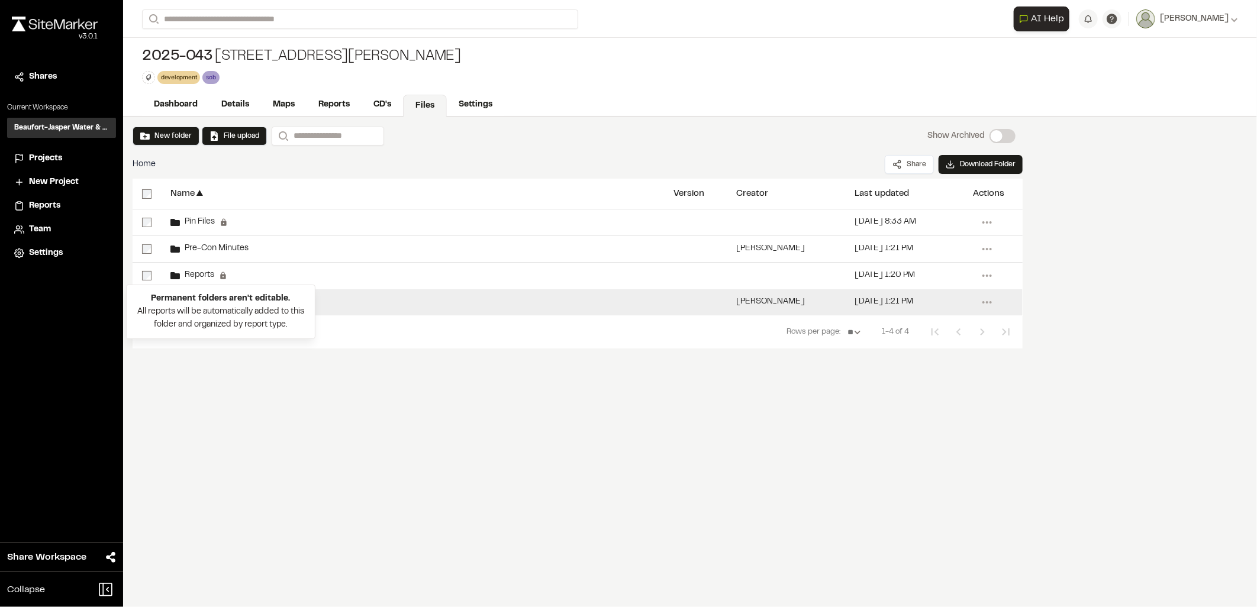
click at [328, 309] on div "Submittals" at bounding box center [412, 302] width 503 height 26
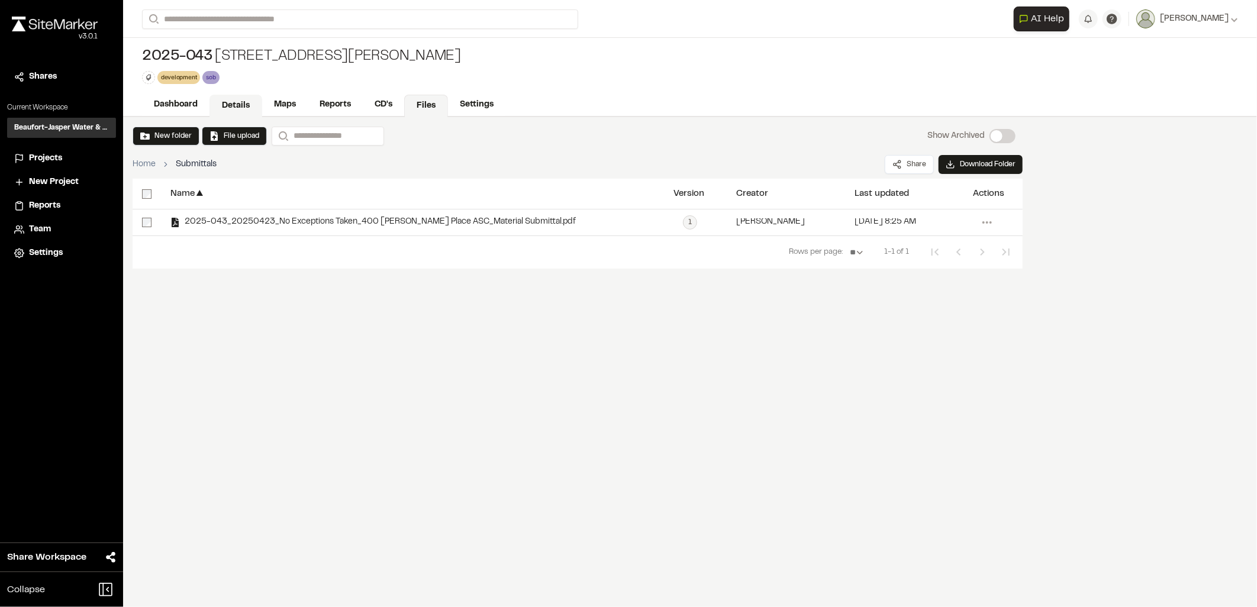
click at [241, 115] on link "Details" at bounding box center [235, 106] width 53 height 22
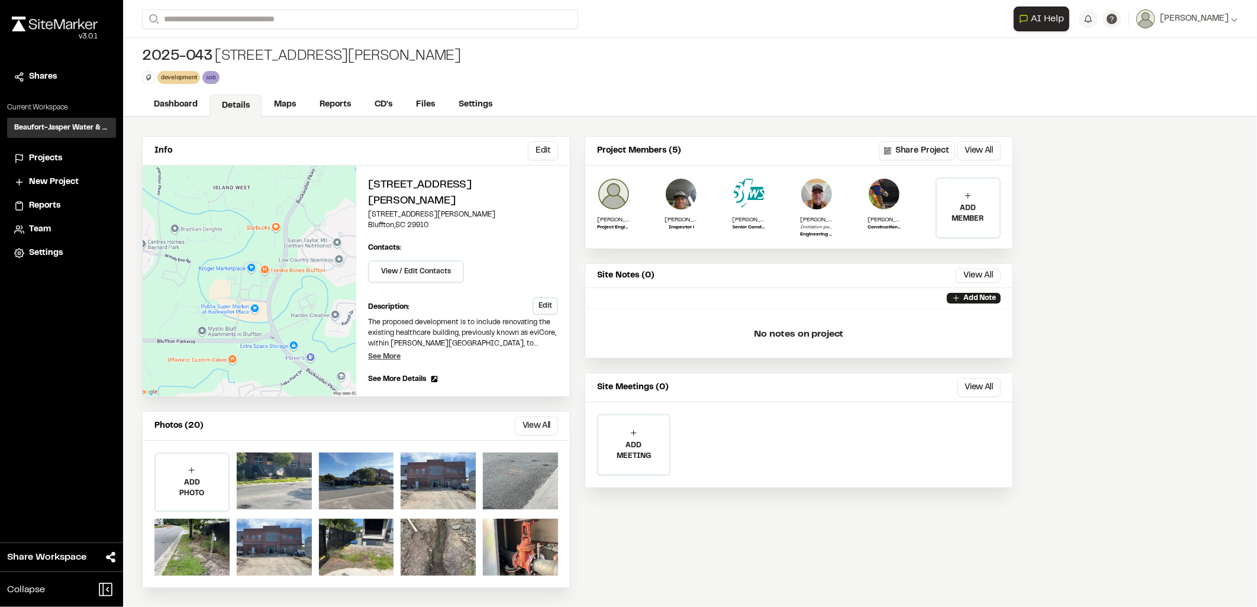
click at [382, 352] on p "See More" at bounding box center [384, 357] width 33 height 11
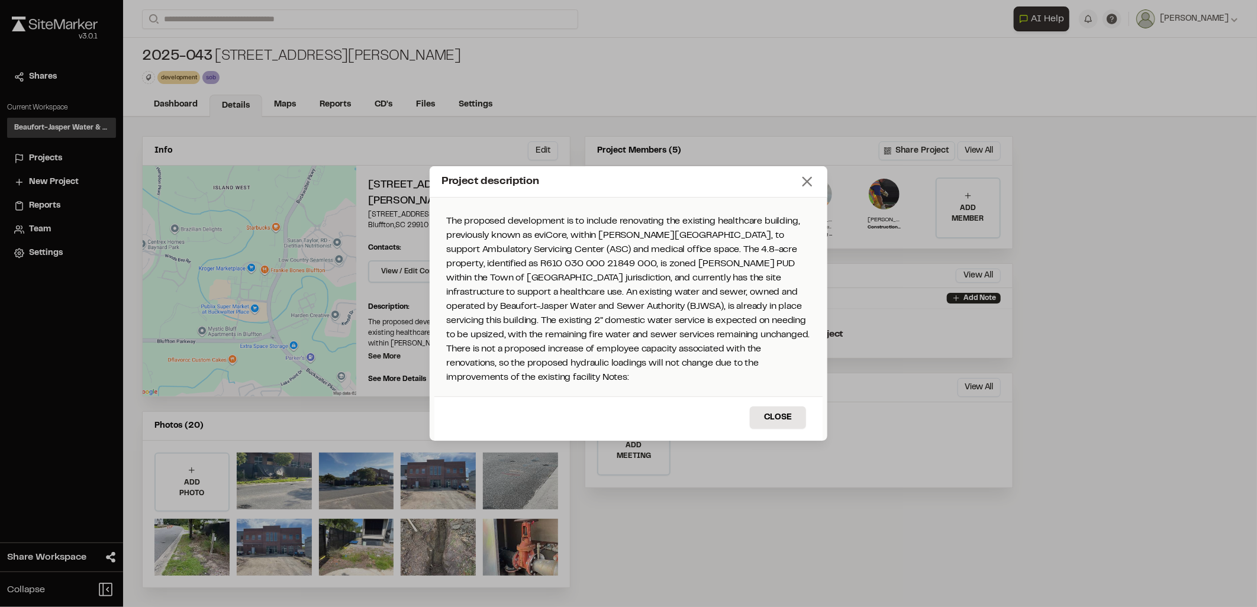
click at [808, 190] on icon at bounding box center [807, 181] width 17 height 17
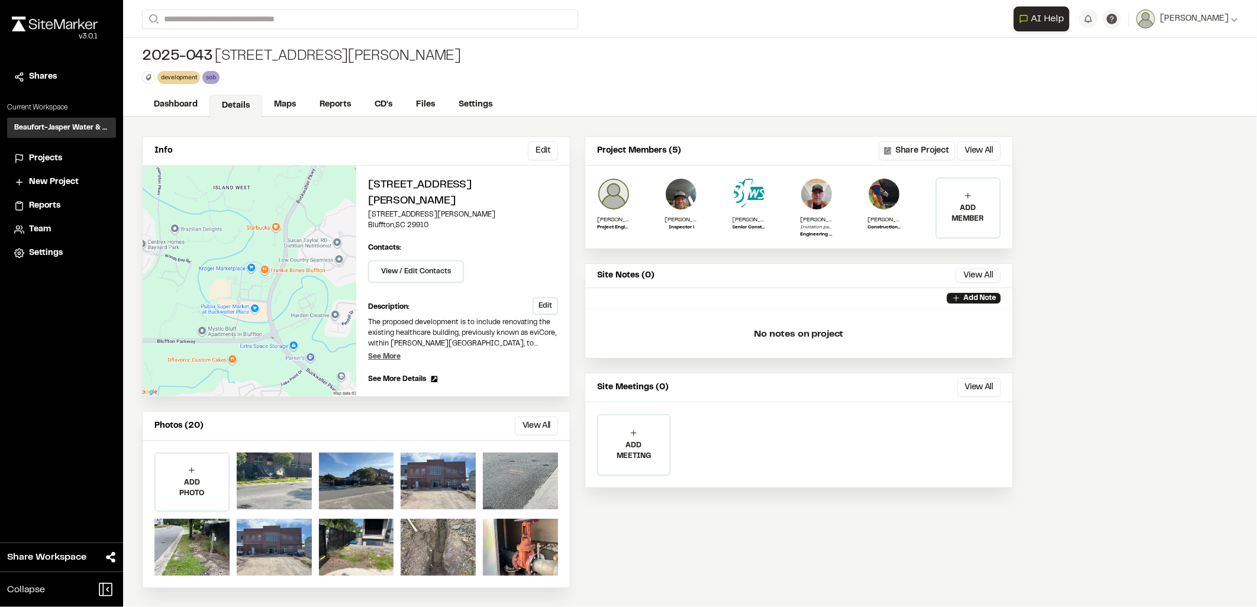
click at [394, 352] on p "See More" at bounding box center [384, 357] width 33 height 11
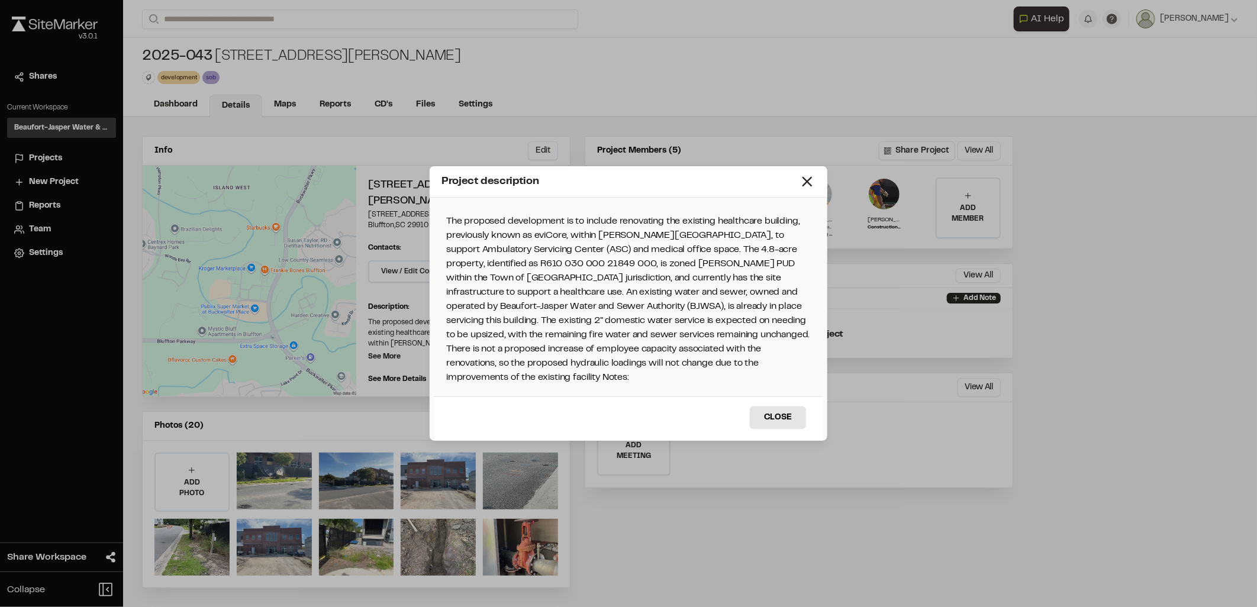
click at [801, 198] on div "Project description" at bounding box center [629, 181] width 398 height 31
click at [812, 198] on div "Project description" at bounding box center [629, 181] width 398 height 31
click at [791, 186] on div "Project description" at bounding box center [619, 182] width 357 height 16
click at [799, 188] on icon at bounding box center [807, 181] width 17 height 17
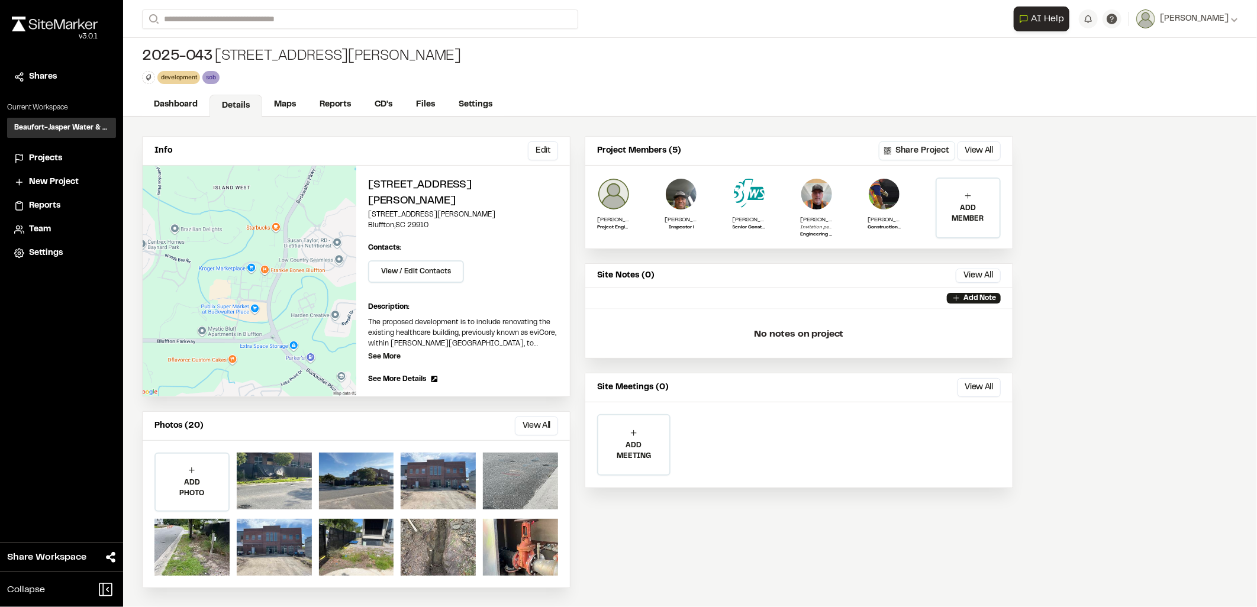
click at [404, 355] on div "400 [PERSON_NAME] Place ASC [STREET_ADDRESS][PERSON_NAME] Edit Contacts: View /…" at bounding box center [463, 281] width 214 height 231
click at [404, 374] on span "See More Details" at bounding box center [397, 379] width 58 height 11
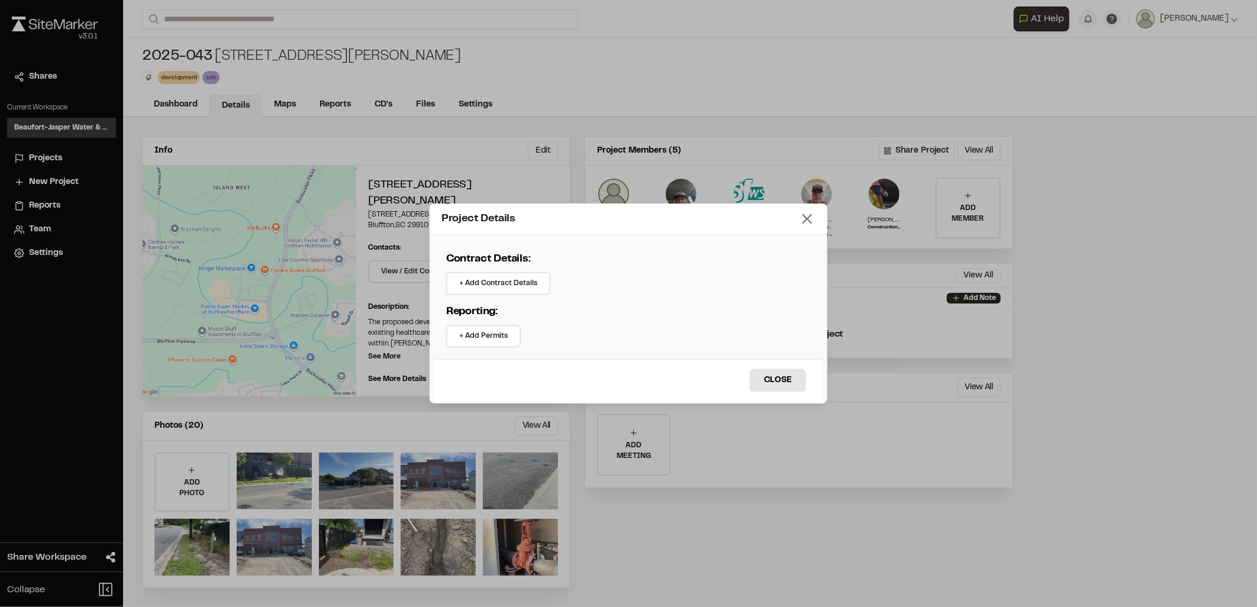
click at [812, 225] on icon at bounding box center [807, 219] width 17 height 17
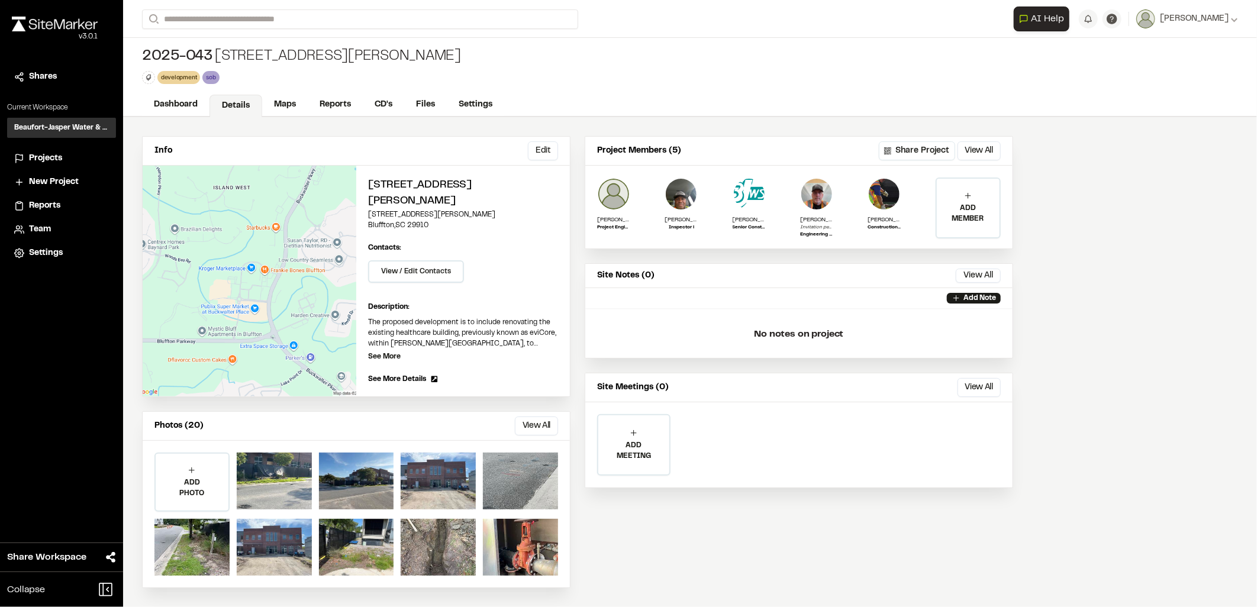
drag, startPoint x: 1002, startPoint y: 598, endPoint x: 915, endPoint y: 537, distance: 106.2
click at [999, 589] on div "Info Edit Edit 400 [PERSON_NAME] Place ASC [STREET_ADDRESS][PERSON_NAME] Edit C…" at bounding box center [690, 362] width 1134 height 490
